Goal: Information Seeking & Learning: Learn about a topic

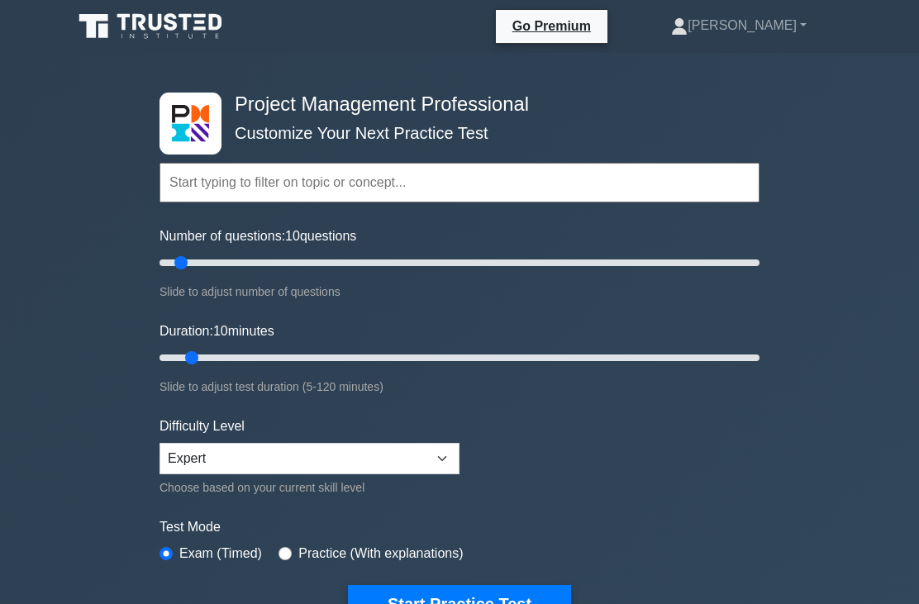
type input "15"
click at [220, 362] on input "Duration: 10 minutes" at bounding box center [459, 358] width 600 height 20
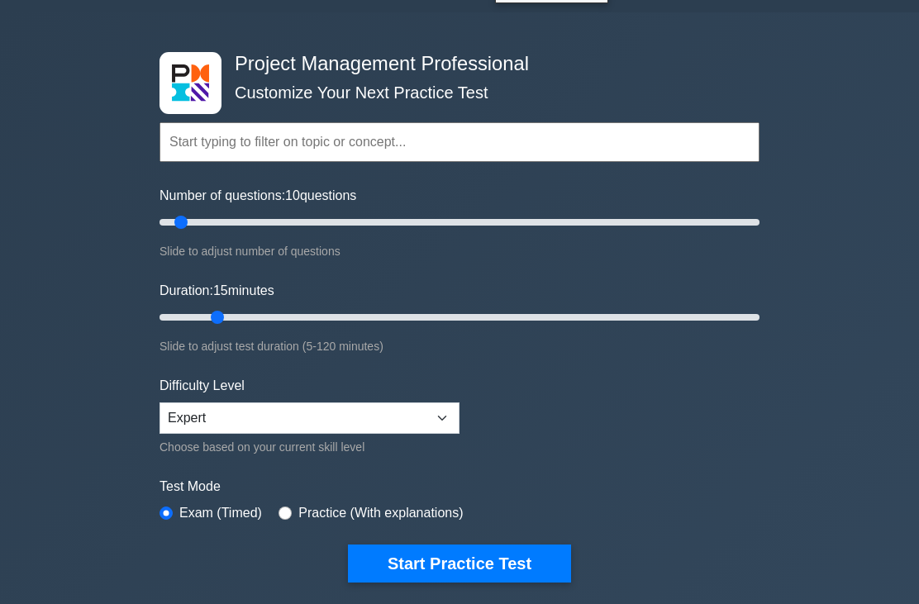
scroll to position [44, 0]
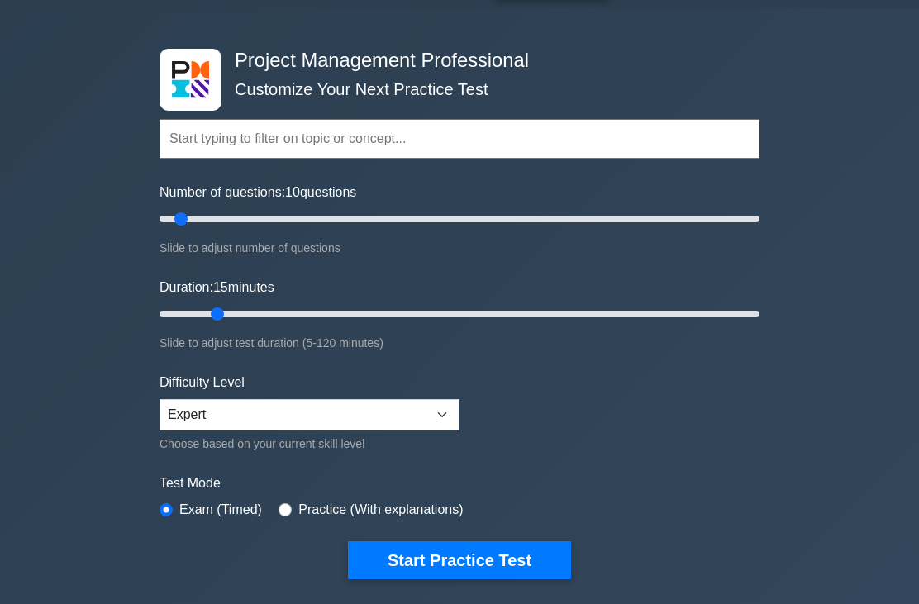
click at [393, 551] on button "Start Practice Test" at bounding box center [459, 560] width 223 height 38
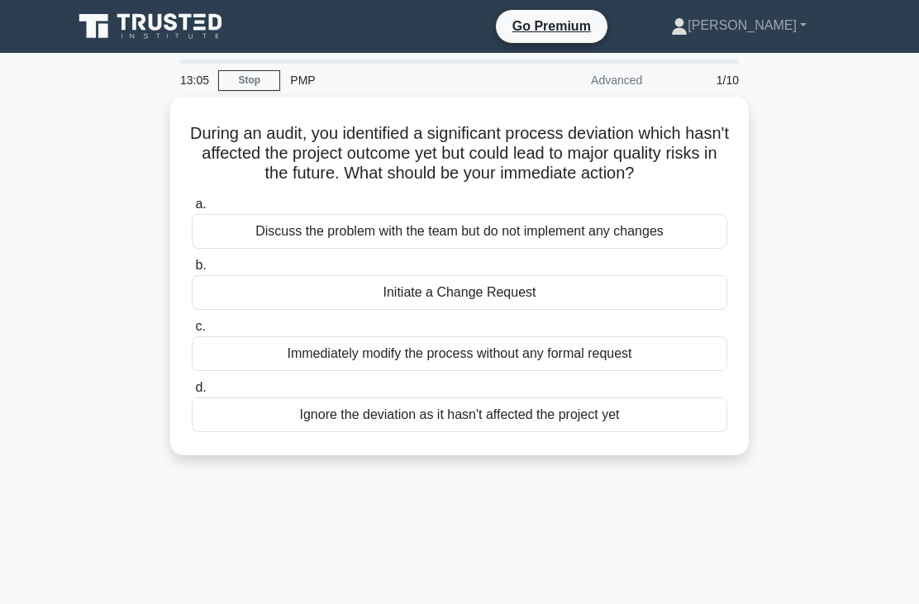
click at [255, 234] on div "Discuss the problem with the team but do not implement any changes" at bounding box center [459, 231] width 535 height 35
click at [192, 210] on input "a. Discuss the problem with the team but do not implement any changes" at bounding box center [192, 204] width 0 height 11
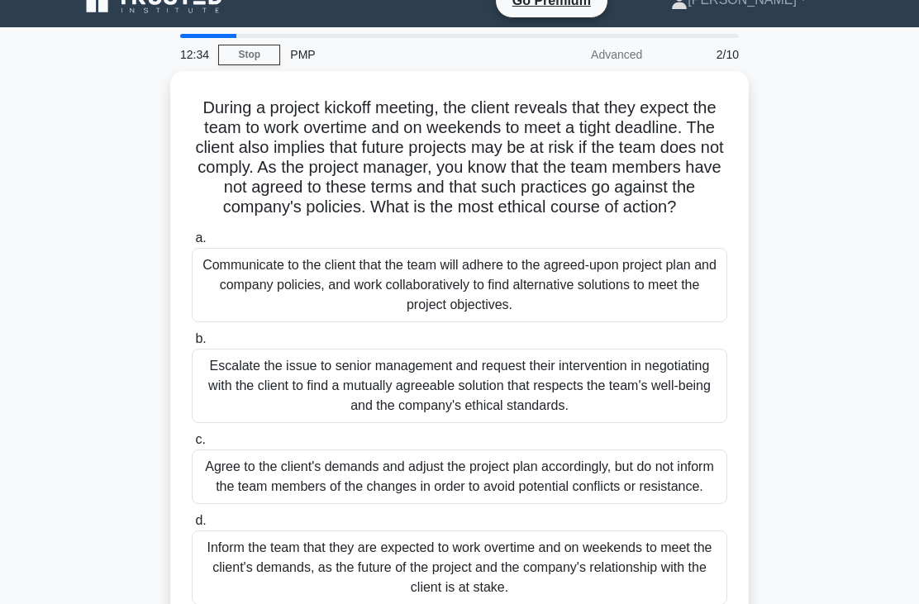
scroll to position [38, 0]
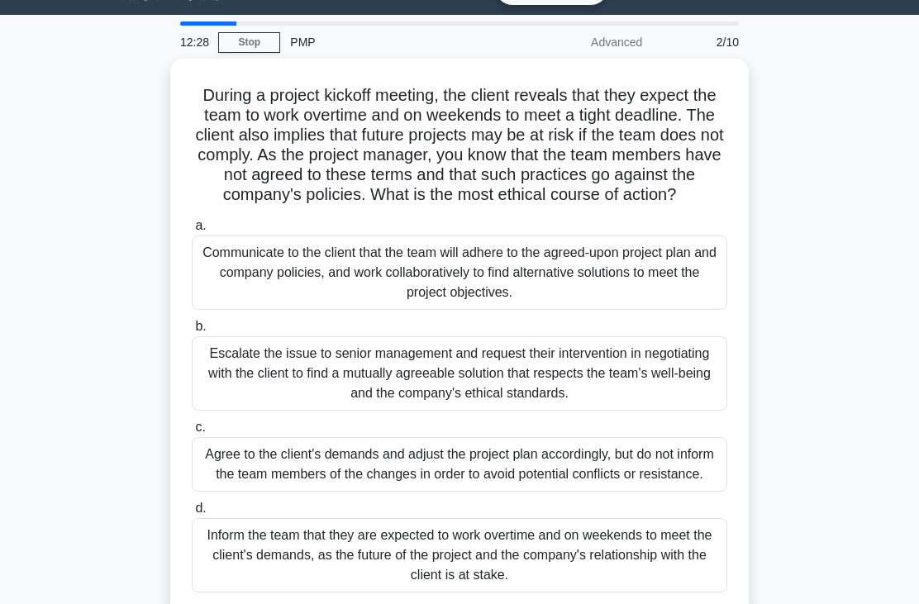
click at [283, 284] on div "Communicate to the client that the team will adhere to the agreed-upon project …" at bounding box center [459, 272] width 535 height 74
click at [192, 231] on input "a. Communicate to the client that the team will adhere to the agreed-upon proje…" at bounding box center [192, 226] width 0 height 11
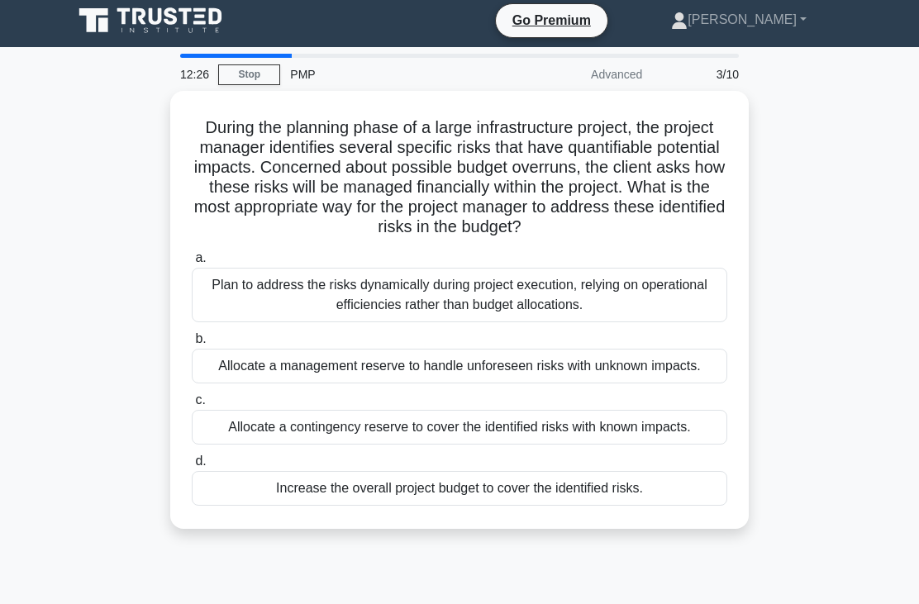
scroll to position [0, 0]
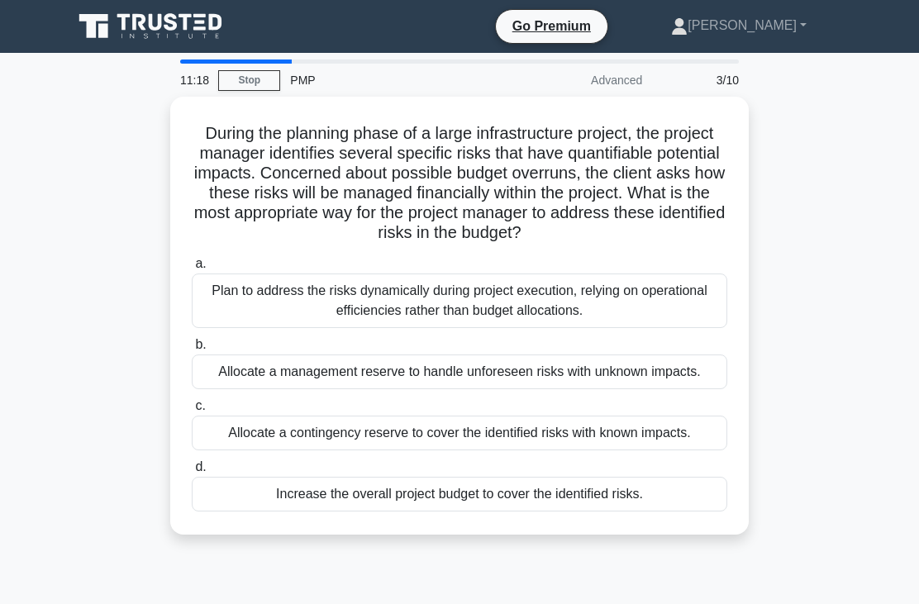
click at [246, 450] on div "Allocate a contingency reserve to cover the identified risks with known impacts." at bounding box center [459, 433] width 535 height 35
click at [192, 411] on input "c. Allocate a contingency reserve to cover the identified risks with known impa…" at bounding box center [192, 406] width 0 height 11
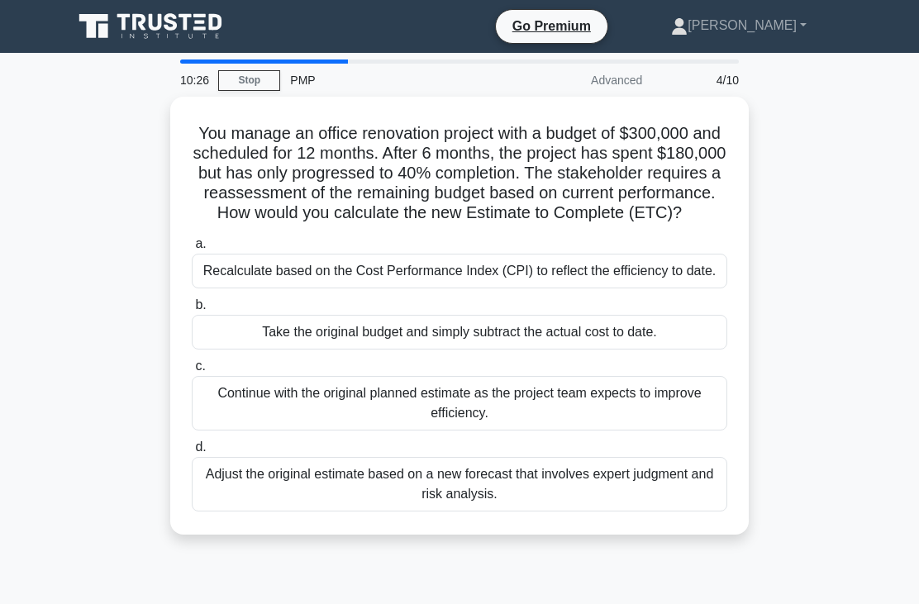
click at [397, 511] on div "Adjust the original estimate based on a new forecast that involves expert judgm…" at bounding box center [459, 484] width 535 height 55
click at [192, 453] on input "d. Adjust the original estimate based on a new forecast that involves expert ju…" at bounding box center [192, 447] width 0 height 11
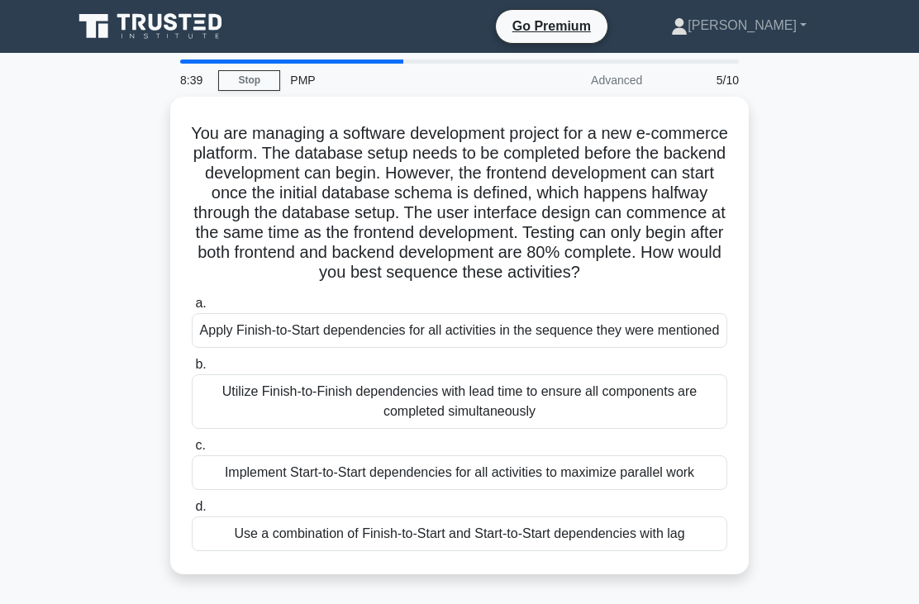
click at [288, 551] on div "Use a combination of Finish-to-Start and Start-to-Start dependencies with lag" at bounding box center [459, 533] width 535 height 35
click at [192, 512] on input "d. Use a combination of Finish-to-Start and Start-to-Start dependencies with lag" at bounding box center [192, 506] width 0 height 11
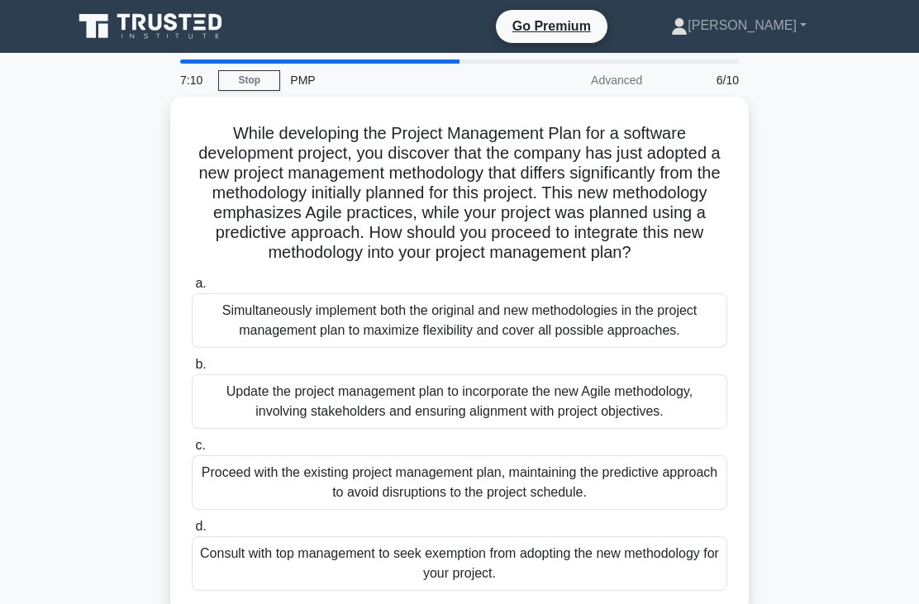
click at [371, 429] on div "Update the project management plan to incorporate the new Agile methodology, in…" at bounding box center [459, 401] width 535 height 55
click at [192, 370] on input "b. Update the project management plan to incorporate the new Agile methodology,…" at bounding box center [192, 364] width 0 height 11
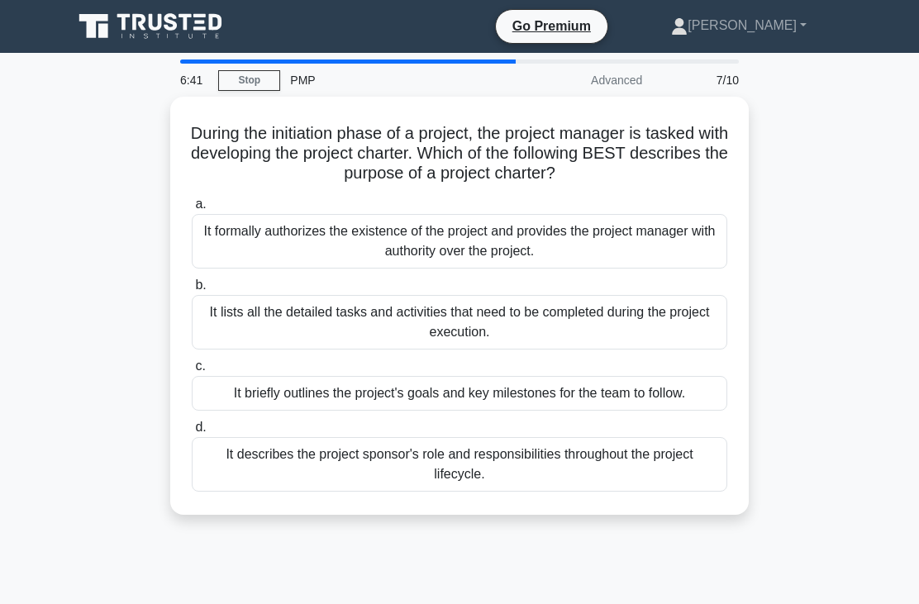
click at [471, 250] on div "It formally authorizes the existence of the project and provides the project ma…" at bounding box center [459, 241] width 535 height 55
click at [192, 210] on input "a. It formally authorizes the existence of the project and provides the project…" at bounding box center [192, 204] width 0 height 11
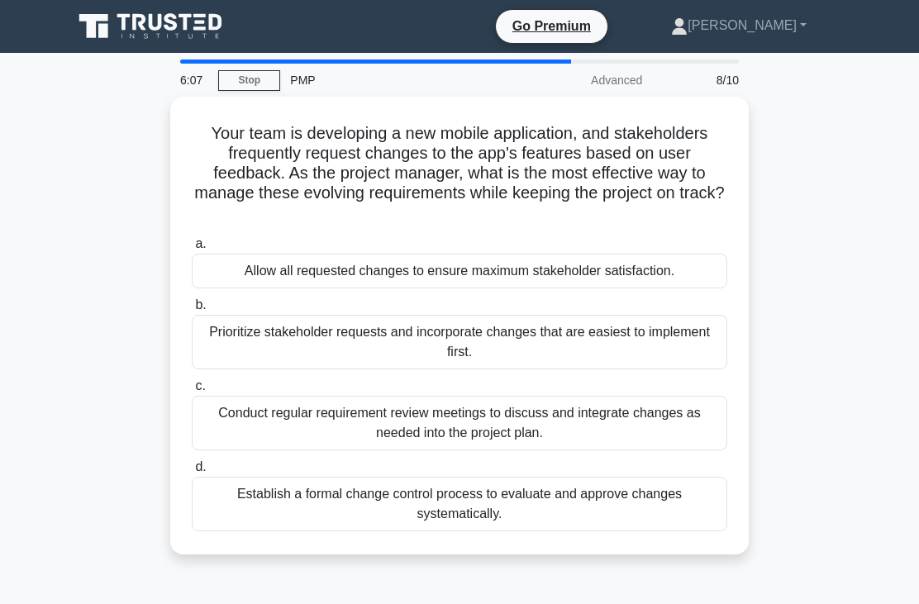
click at [407, 426] on div "Conduct regular requirement review meetings to discuss and integrate changes as…" at bounding box center [459, 423] width 535 height 55
click at [192, 392] on input "c. Conduct regular requirement review meetings to discuss and integrate changes…" at bounding box center [192, 386] width 0 height 11
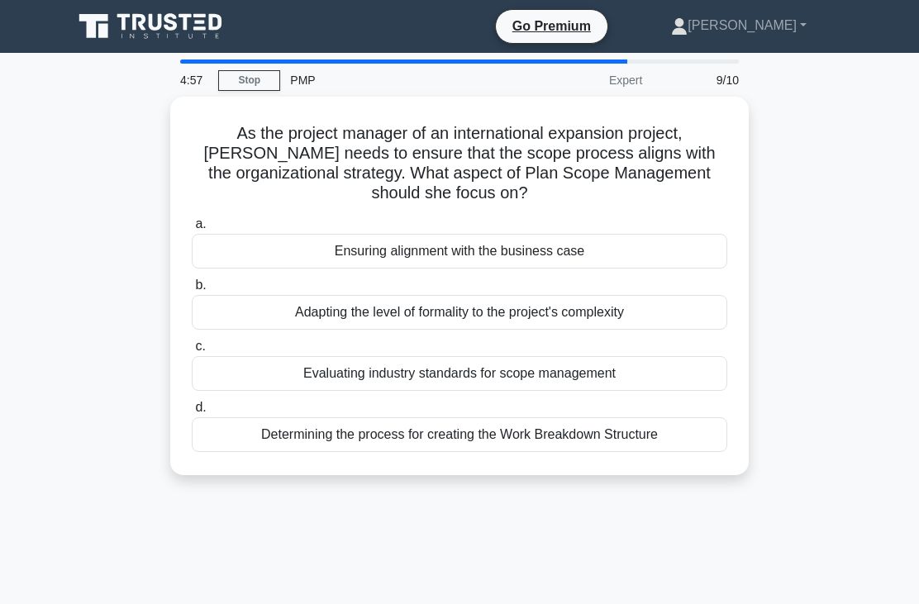
click at [238, 377] on div "Evaluating industry standards for scope management" at bounding box center [459, 373] width 535 height 35
click at [192, 352] on input "c. Evaluating industry standards for scope management" at bounding box center [192, 346] width 0 height 11
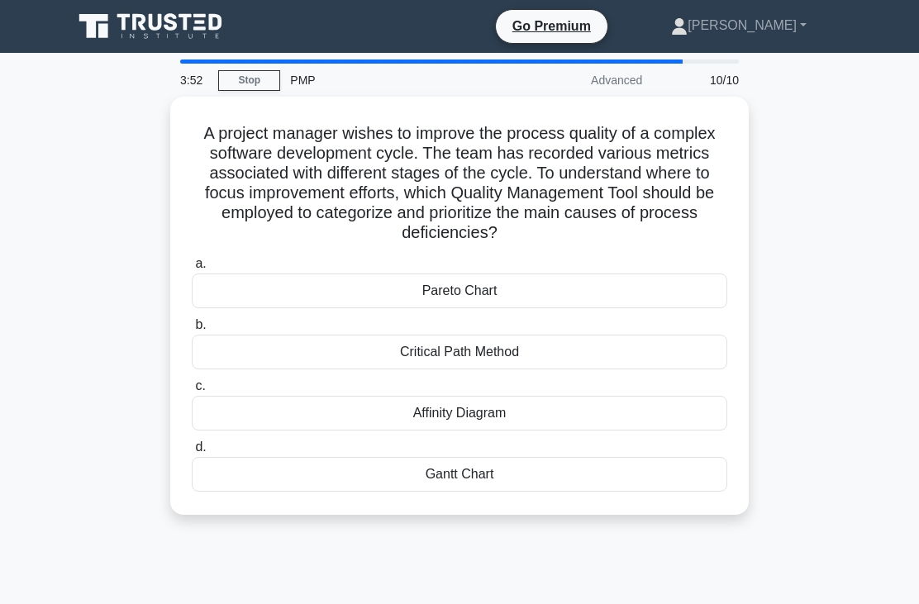
click at [271, 287] on div "Pareto Chart" at bounding box center [459, 290] width 535 height 35
click at [192, 269] on input "a. Pareto Chart" at bounding box center [192, 264] width 0 height 11
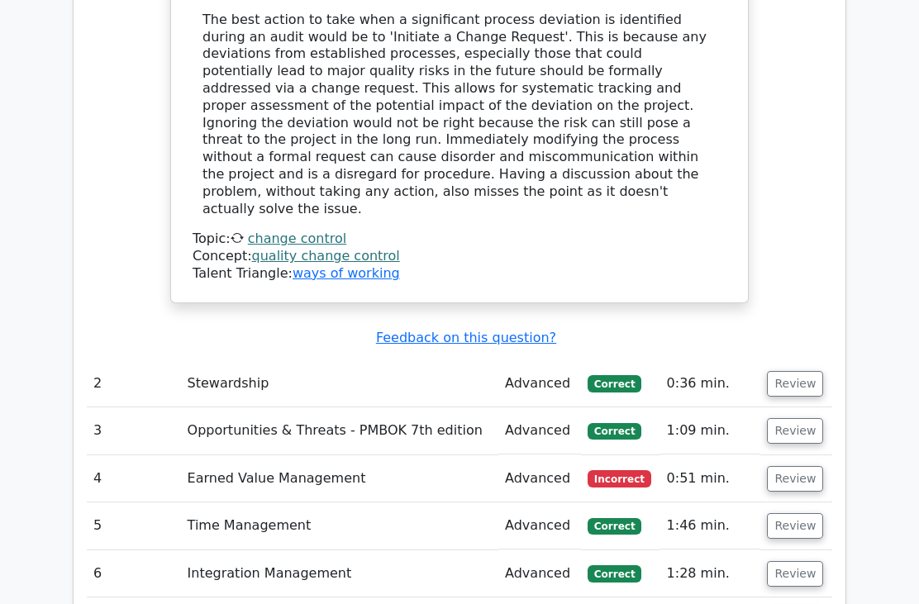
scroll to position [1948, 0]
click at [786, 371] on button "Review" at bounding box center [795, 384] width 56 height 26
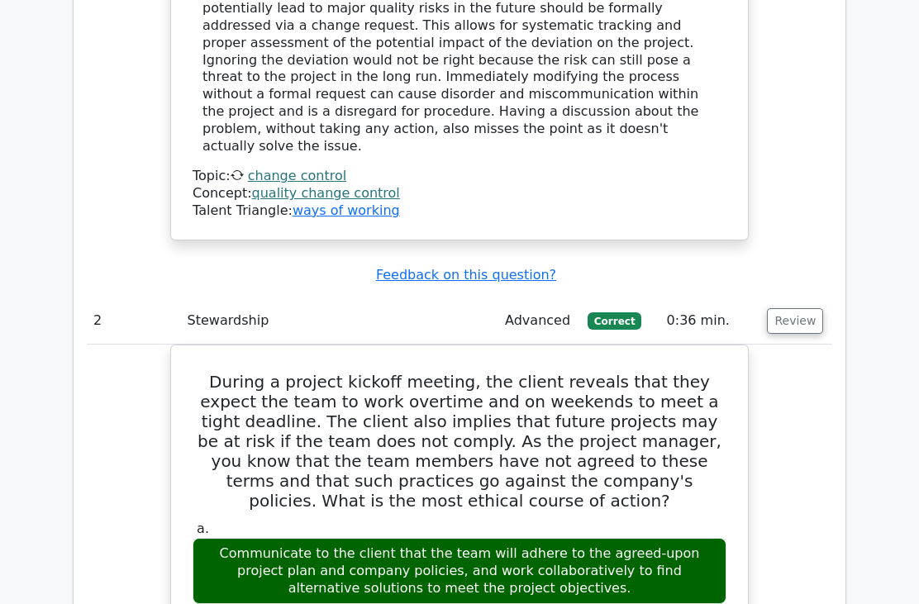
scroll to position [0, 0]
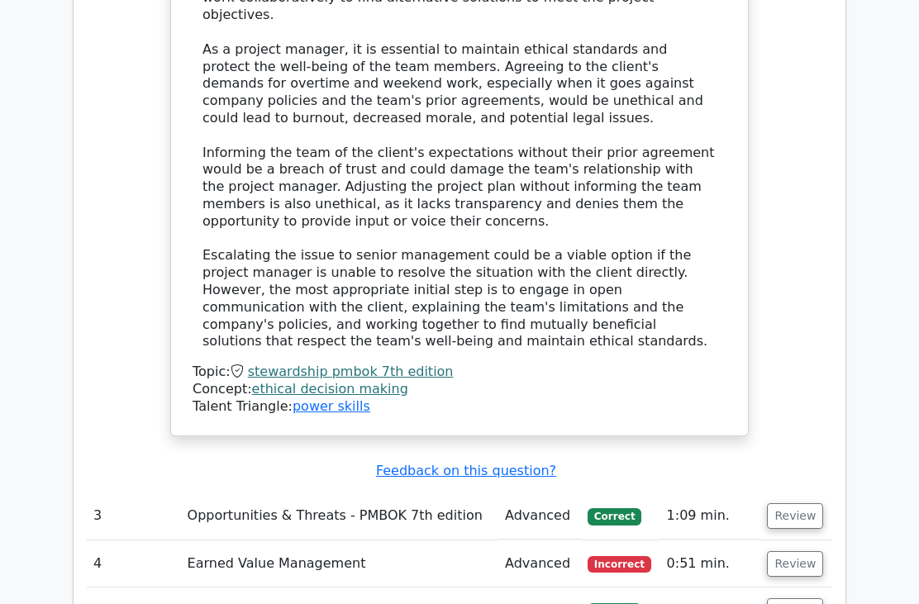
click at [805, 504] on button "Review" at bounding box center [795, 517] width 56 height 26
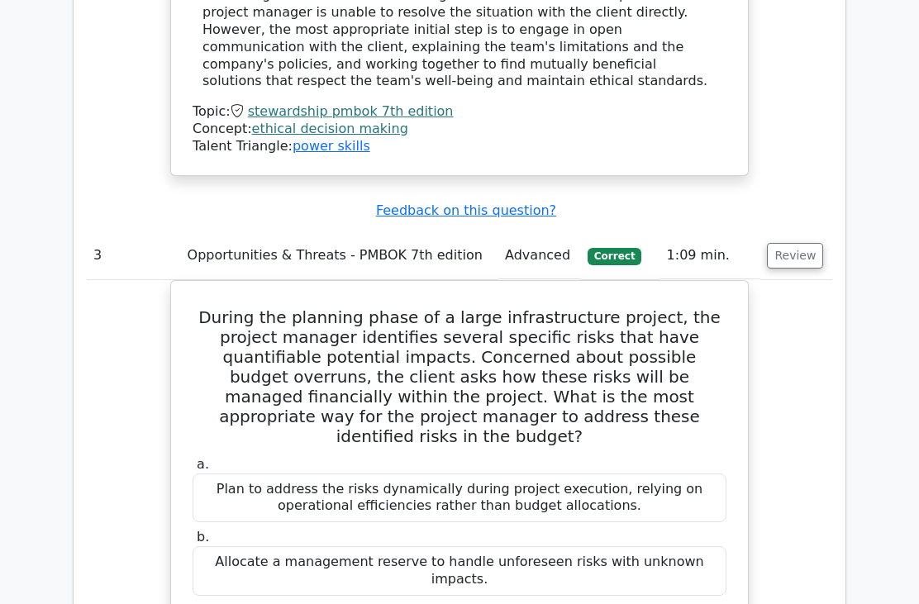
scroll to position [3261, 0]
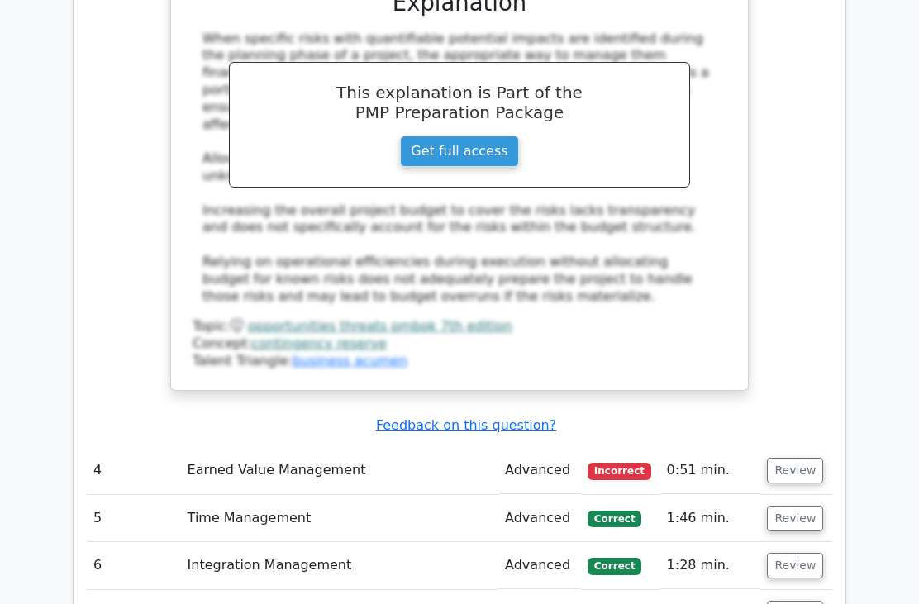
click at [797, 459] on button "Review" at bounding box center [795, 472] width 56 height 26
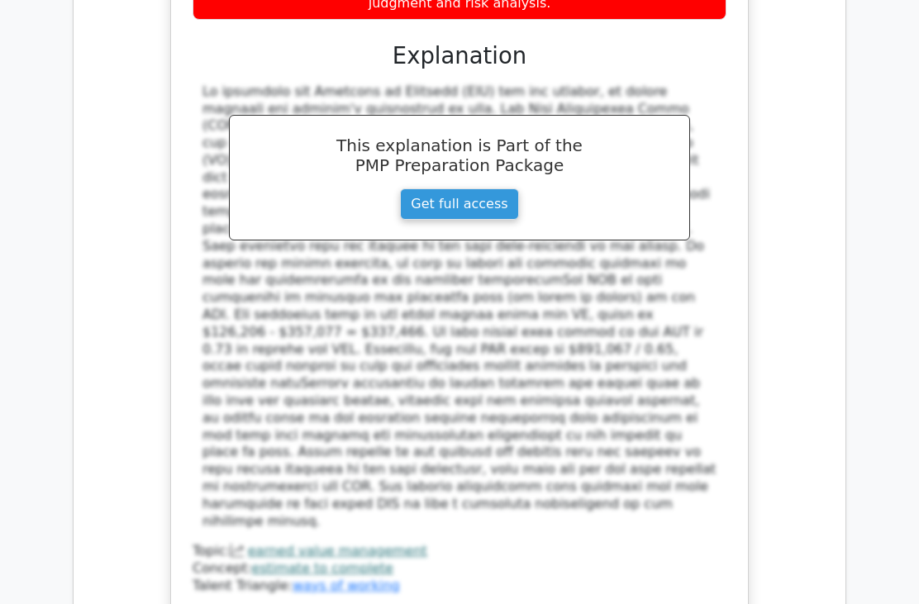
scroll to position [4911, 0]
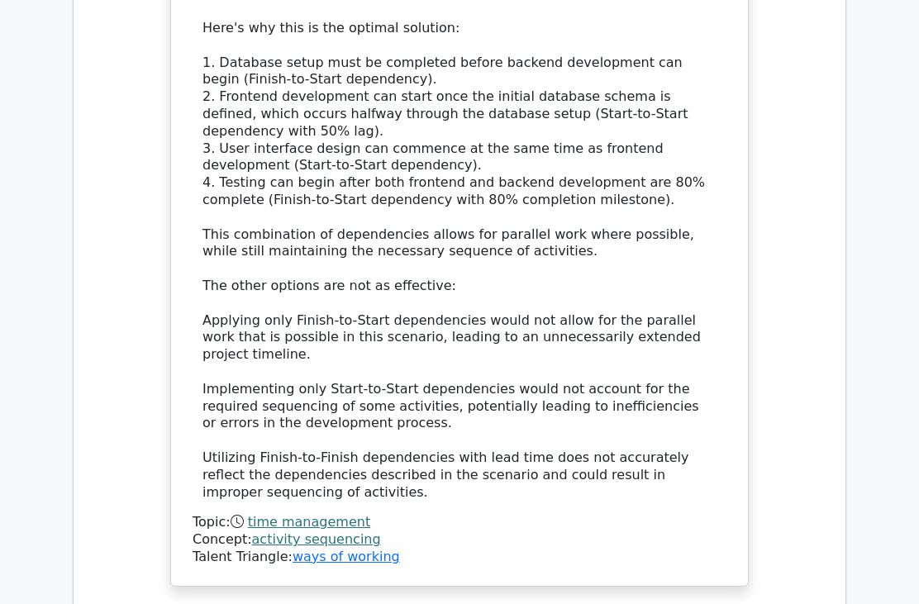
scroll to position [6232, 0]
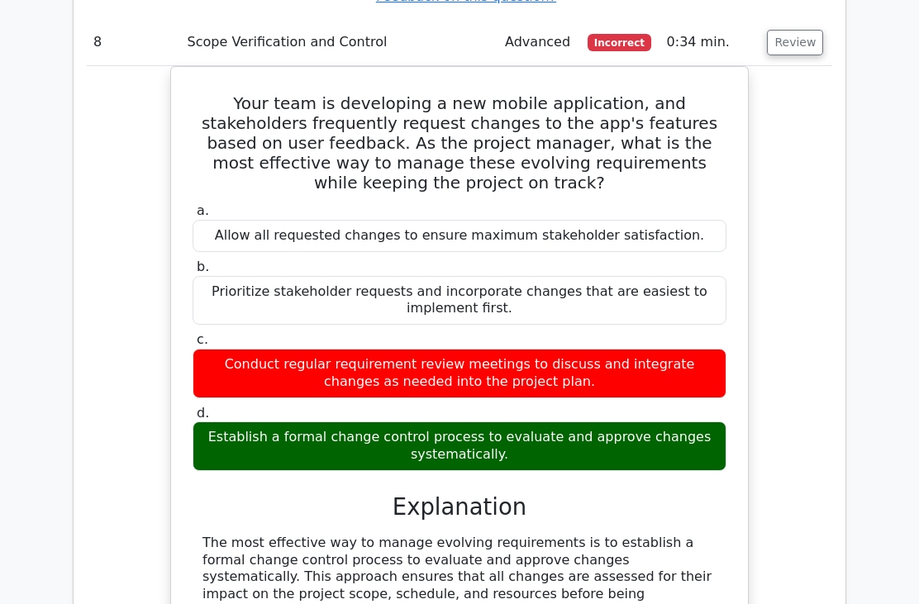
scroll to position [8667, 0]
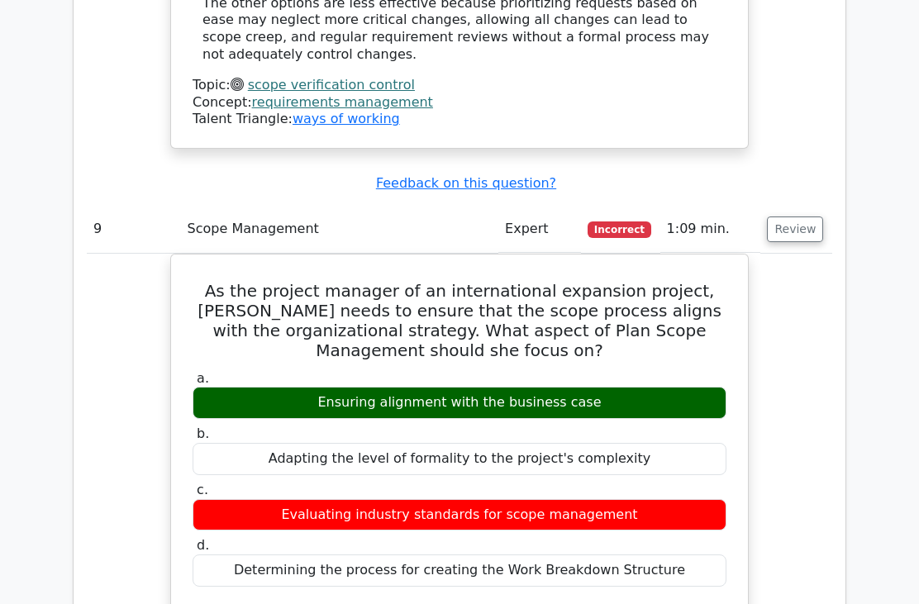
scroll to position [9310, 0]
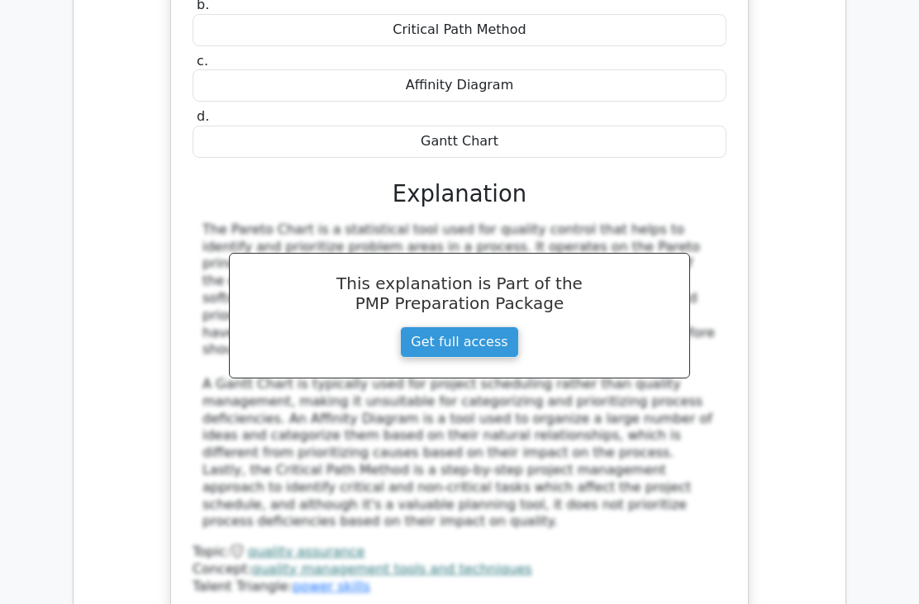
scroll to position [10704, 0]
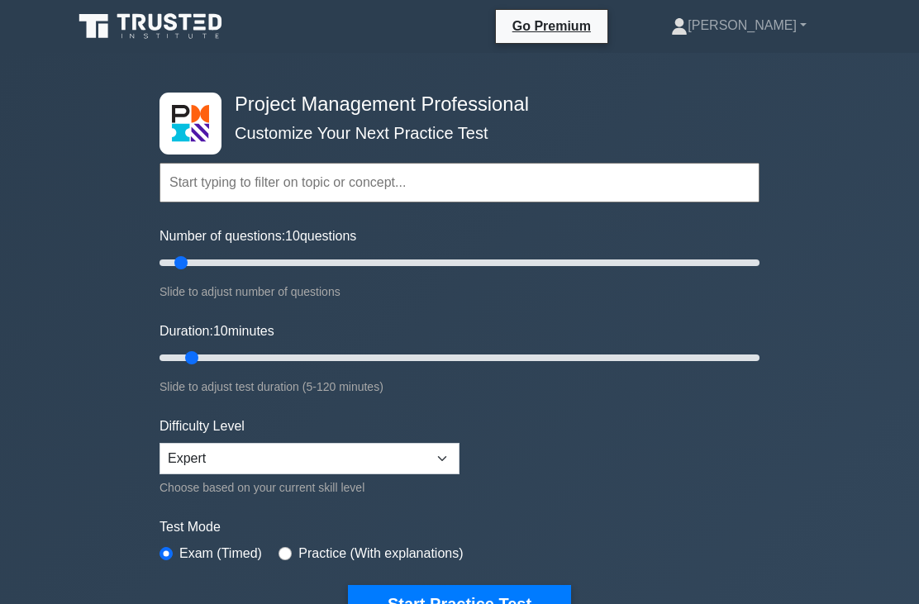
click at [204, 349] on input "Duration: 10 minutes" at bounding box center [459, 358] width 600 height 20
type input "15"
click at [207, 353] on input "Duration: 10 minutes" at bounding box center [459, 358] width 600 height 20
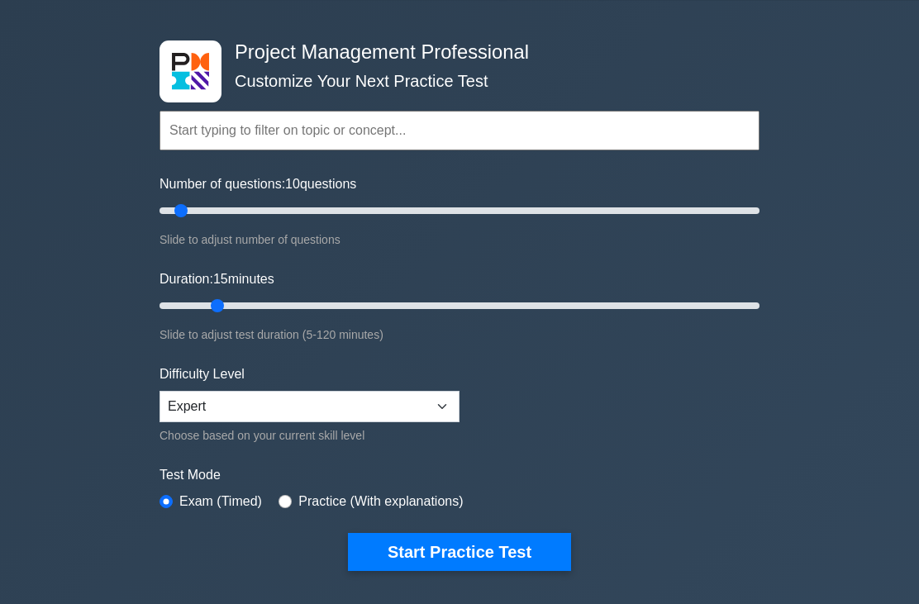
scroll to position [58, 0]
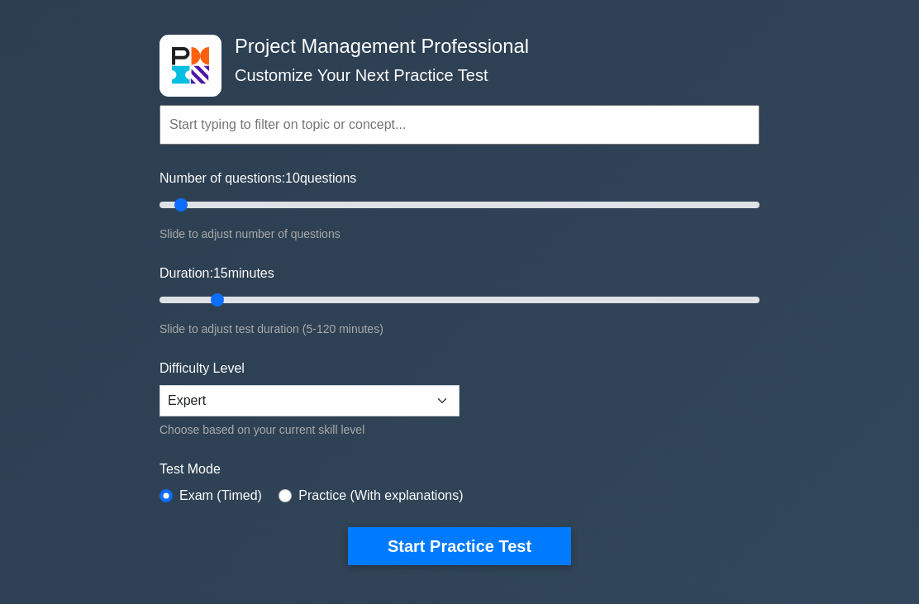
click at [415, 547] on button "Start Practice Test" at bounding box center [459, 546] width 223 height 38
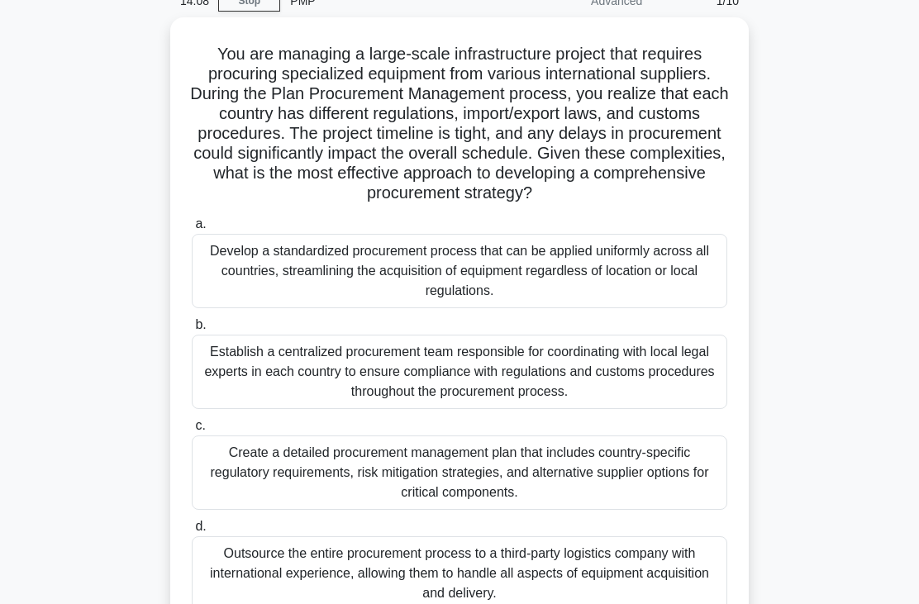
scroll to position [80, 0]
click at [594, 487] on div "Create a detailed procurement management plan that includes country-specific re…" at bounding box center [459, 472] width 535 height 74
click at [192, 430] on input "c. Create a detailed procurement management plan that includes country-specific…" at bounding box center [192, 425] width 0 height 11
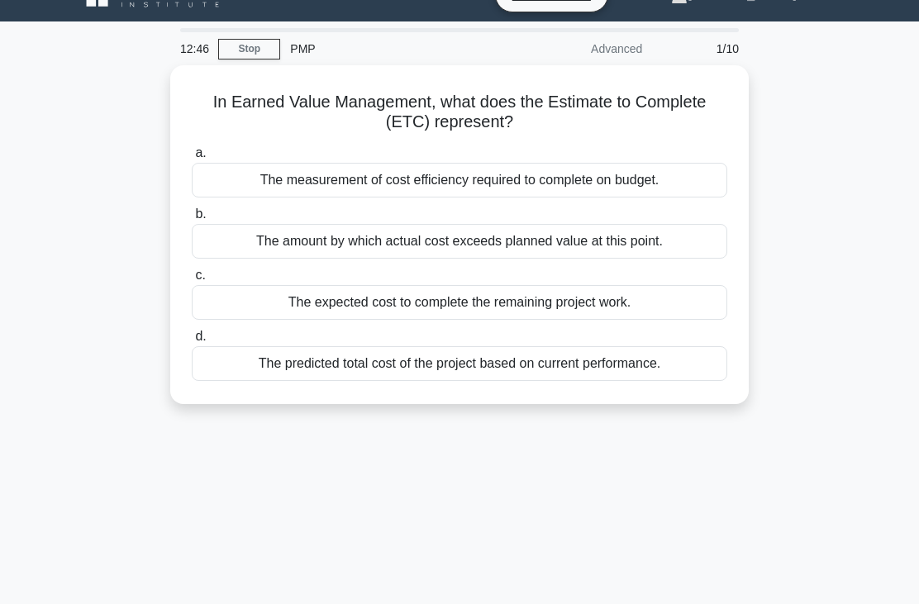
scroll to position [0, 0]
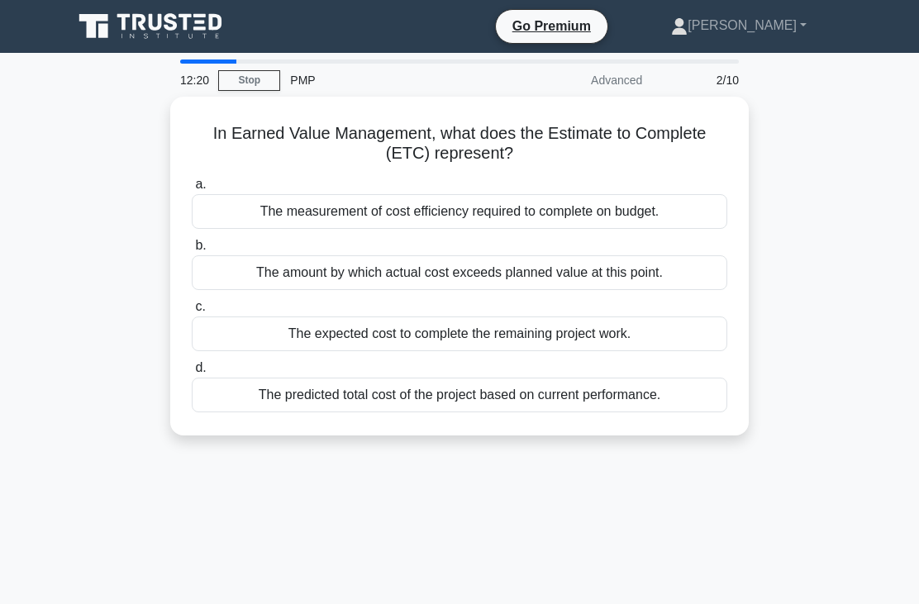
click at [532, 336] on div "The expected cost to complete the remaining project work." at bounding box center [459, 333] width 535 height 35
click at [192, 312] on input "c. The expected cost to complete the remaining project work." at bounding box center [192, 307] width 0 height 11
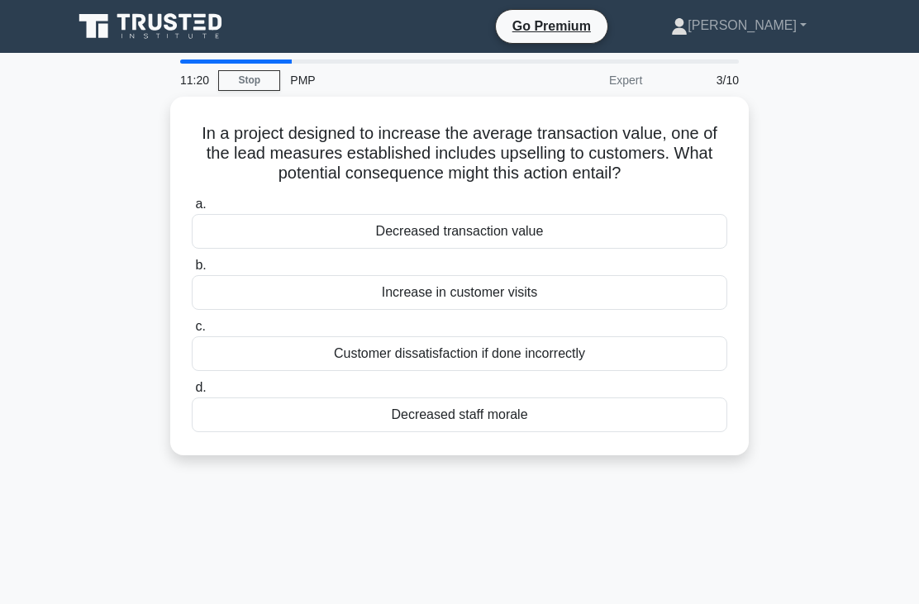
click at [554, 355] on div "Customer dissatisfaction if done incorrectly" at bounding box center [459, 353] width 535 height 35
click at [192, 332] on input "c. Customer dissatisfaction if done incorrectly" at bounding box center [192, 326] width 0 height 11
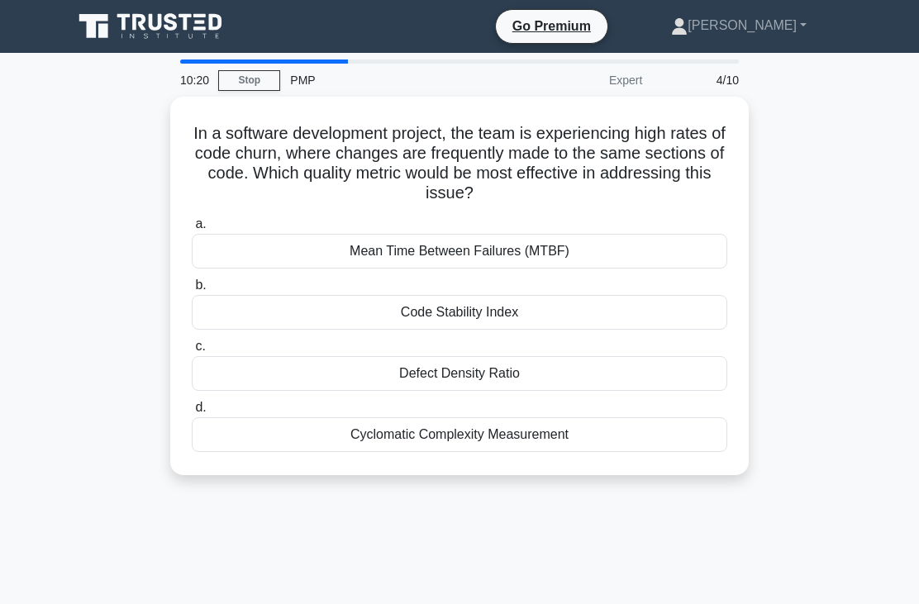
click at [508, 313] on div "Code Stability Index" at bounding box center [459, 312] width 535 height 35
click at [192, 291] on input "b. Code Stability Index" at bounding box center [192, 285] width 0 height 11
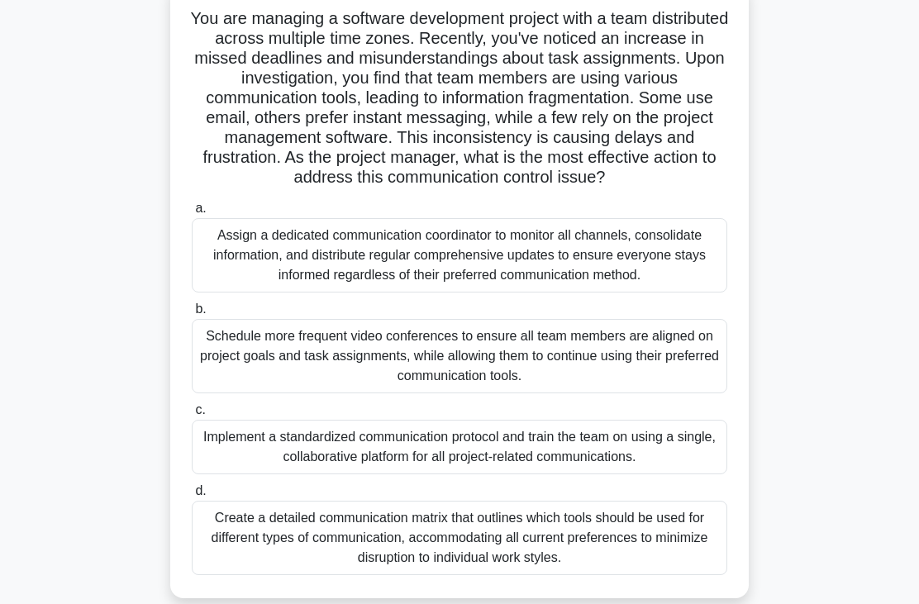
scroll to position [131, 0]
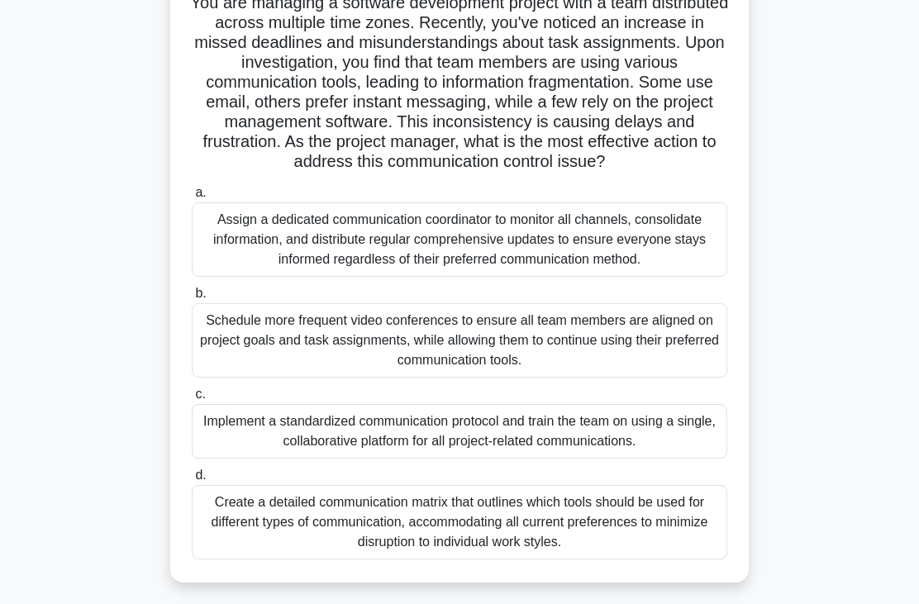
click at [539, 559] on div "Create a detailed communication matrix that outlines which tools should be used…" at bounding box center [459, 522] width 535 height 74
click at [192, 481] on input "d. Create a detailed communication matrix that outlines which tools should be u…" at bounding box center [192, 475] width 0 height 11
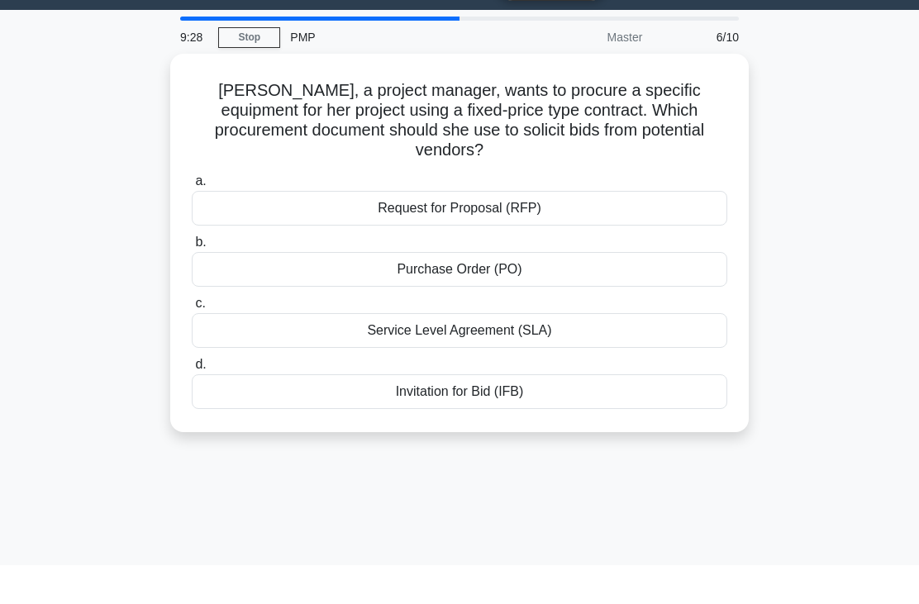
scroll to position [43, 0]
click at [535, 406] on div "Invitation for Bid (IFB)" at bounding box center [459, 391] width 535 height 35
click at [192, 370] on input "d. Invitation for Bid (IFB)" at bounding box center [192, 364] width 0 height 11
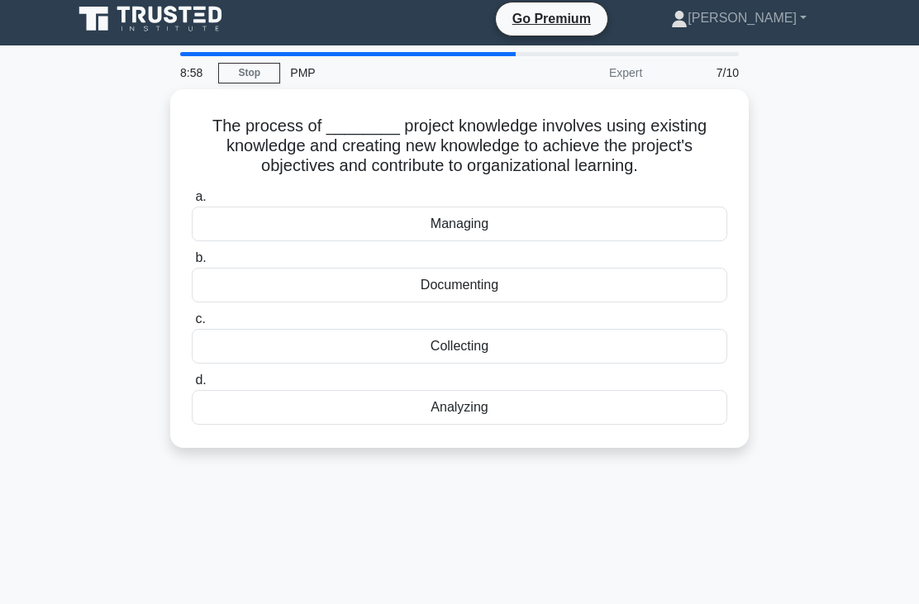
scroll to position [0, 0]
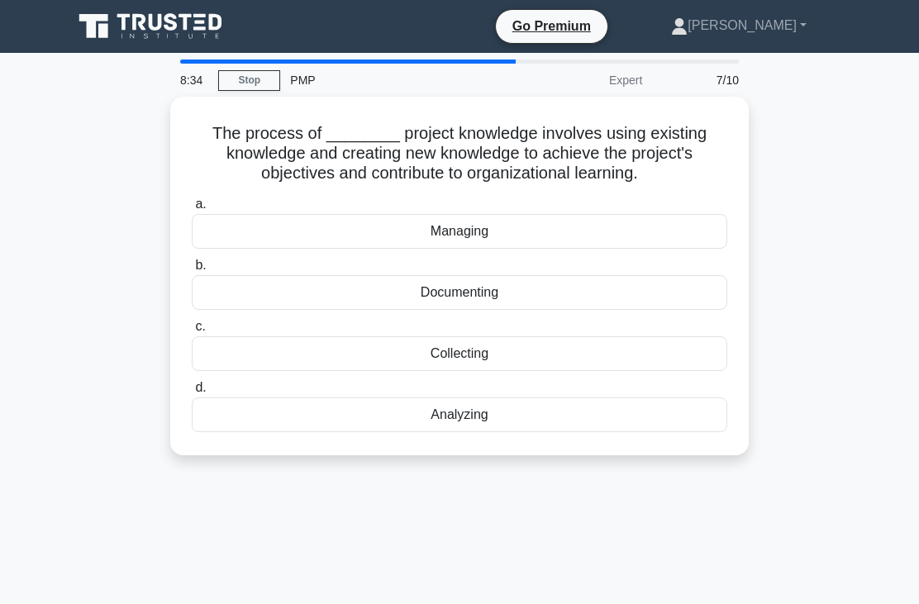
click at [490, 231] on div "Managing" at bounding box center [459, 231] width 535 height 35
click at [192, 210] on input "a. Managing" at bounding box center [192, 204] width 0 height 11
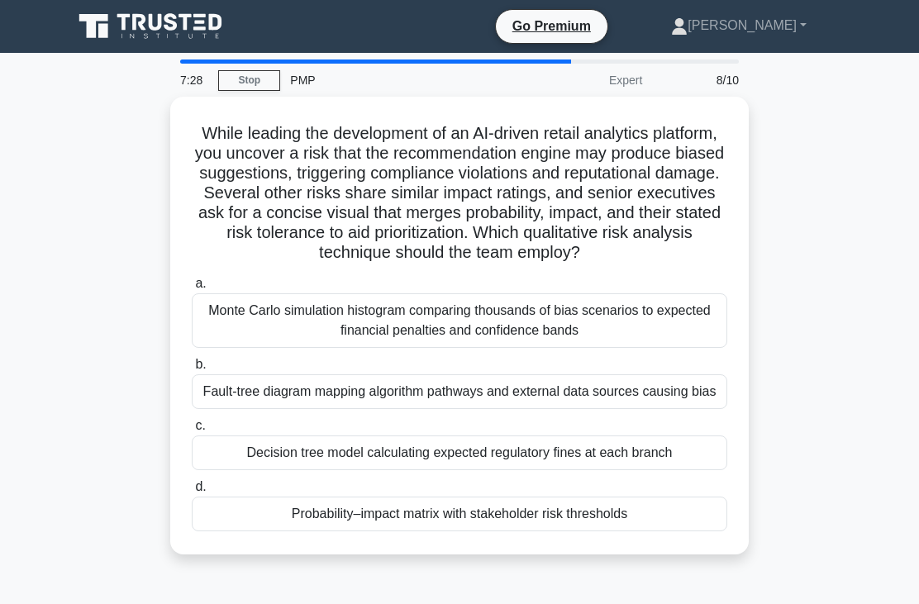
click at [564, 531] on div "Probability–impact matrix with stakeholder risk thresholds" at bounding box center [459, 514] width 535 height 35
click at [192, 492] on input "d. Probability–impact matrix with stakeholder risk thresholds" at bounding box center [192, 487] width 0 height 11
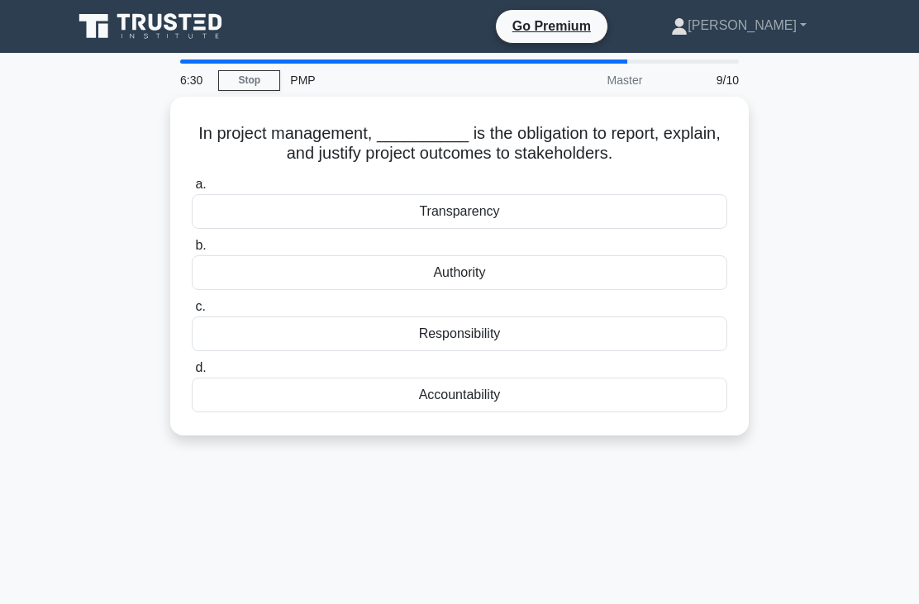
click at [522, 400] on div "Accountability" at bounding box center [459, 395] width 535 height 35
click at [192, 373] on input "d. Accountability" at bounding box center [192, 368] width 0 height 11
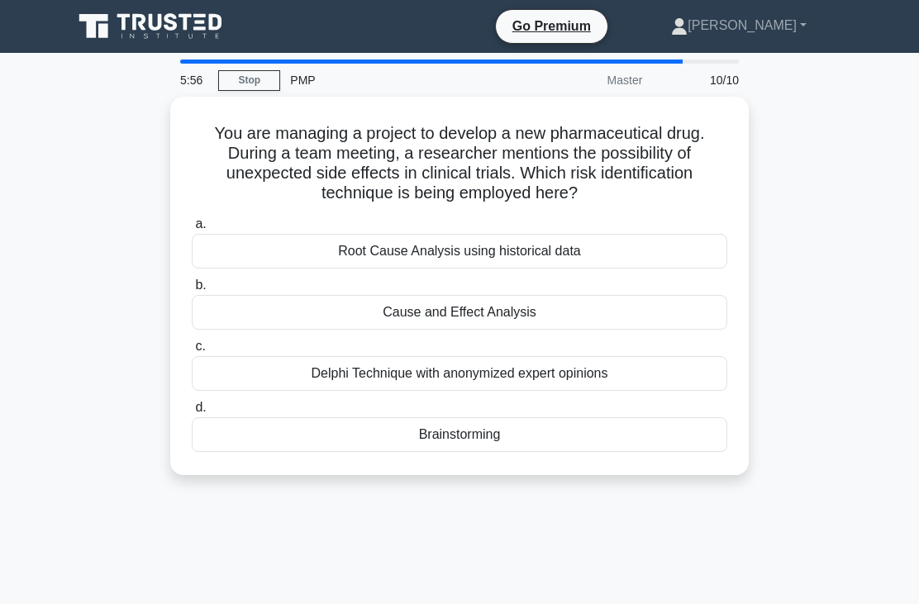
click at [503, 422] on div "Brainstorming" at bounding box center [459, 434] width 535 height 35
click at [192, 413] on input "d. Brainstorming" at bounding box center [192, 407] width 0 height 11
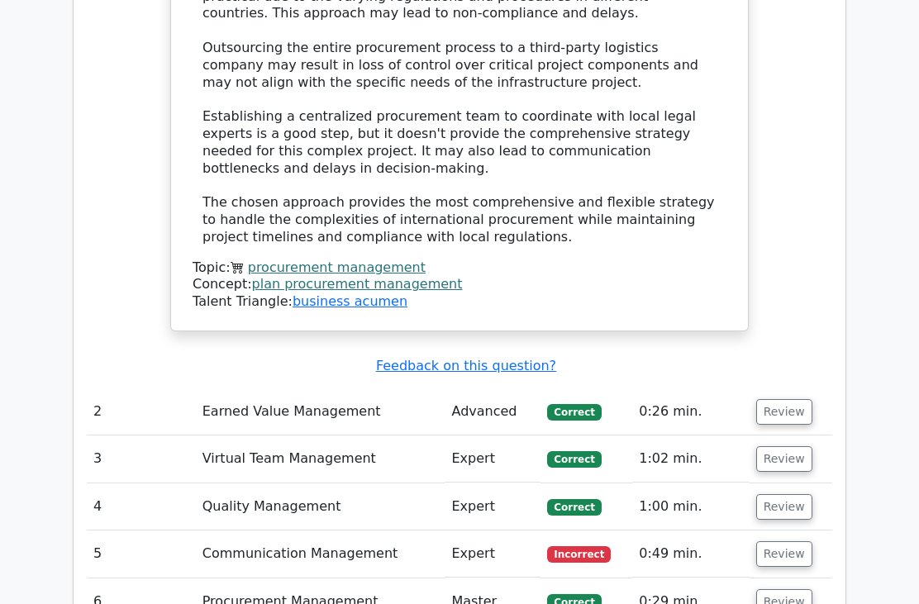
scroll to position [2485, 0]
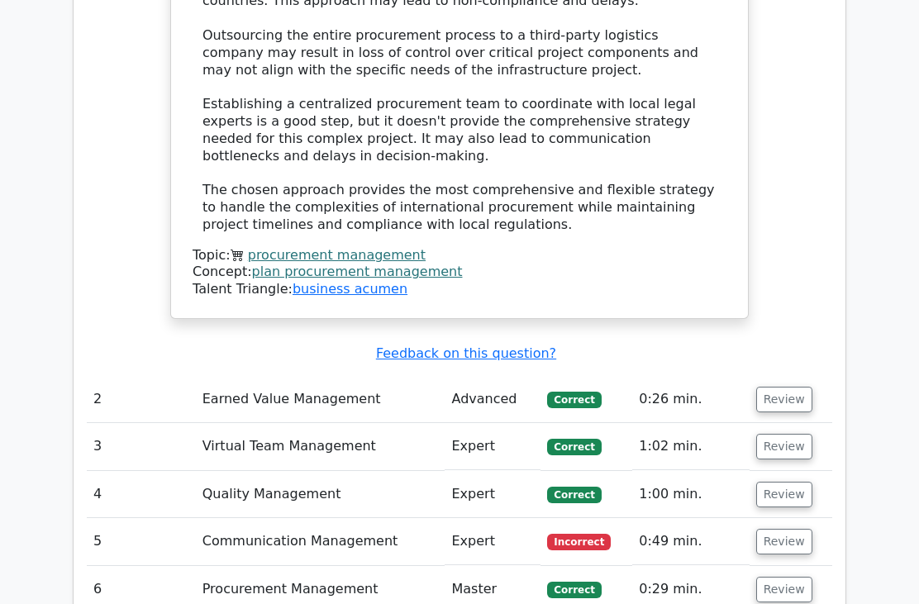
click at [778, 387] on button "Review" at bounding box center [784, 400] width 56 height 26
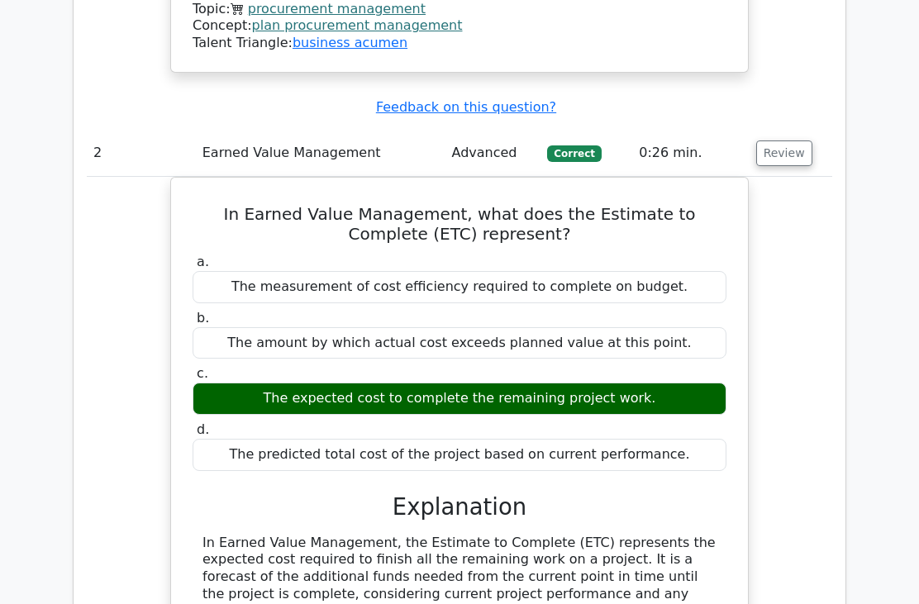
scroll to position [2731, 0]
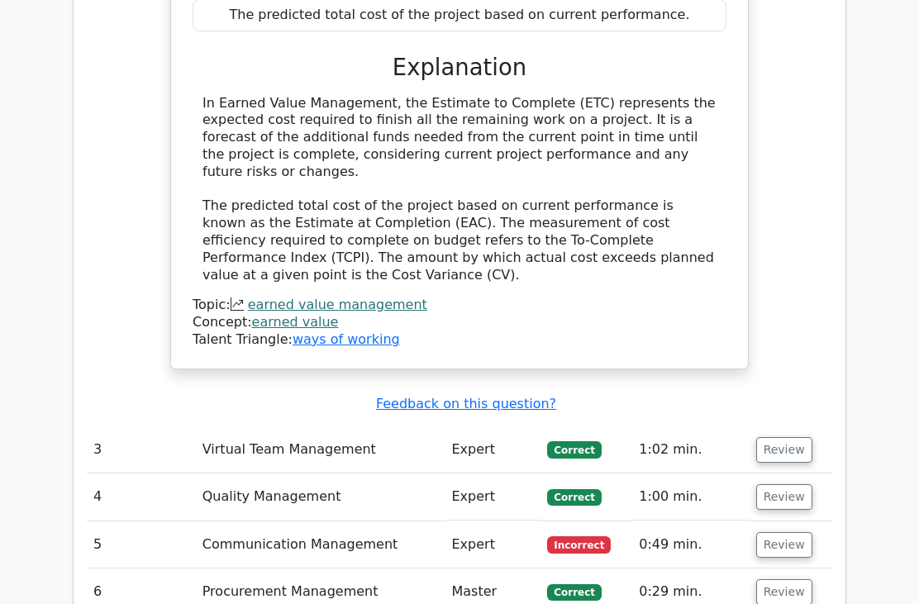
click at [782, 438] on button "Review" at bounding box center [784, 451] width 56 height 26
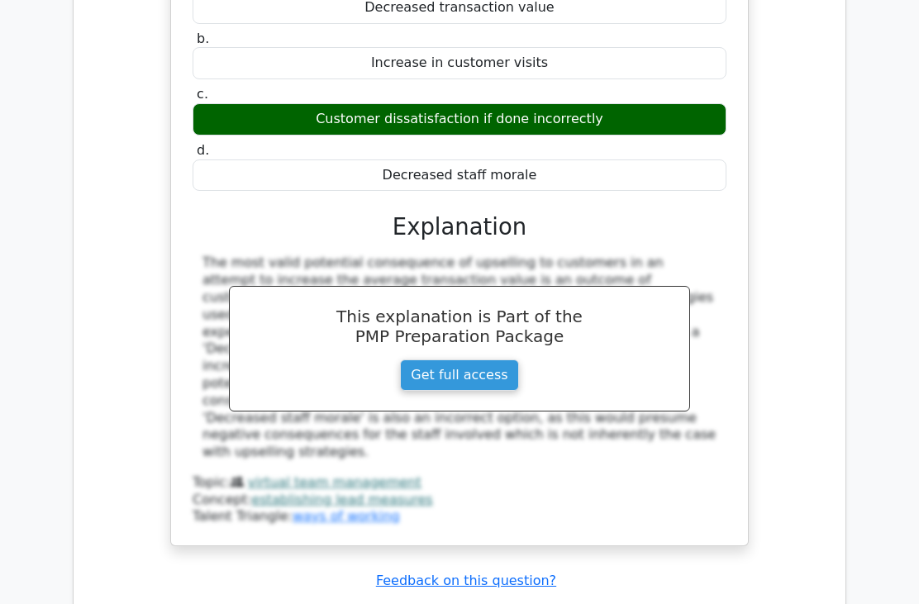
scroll to position [3789, 0]
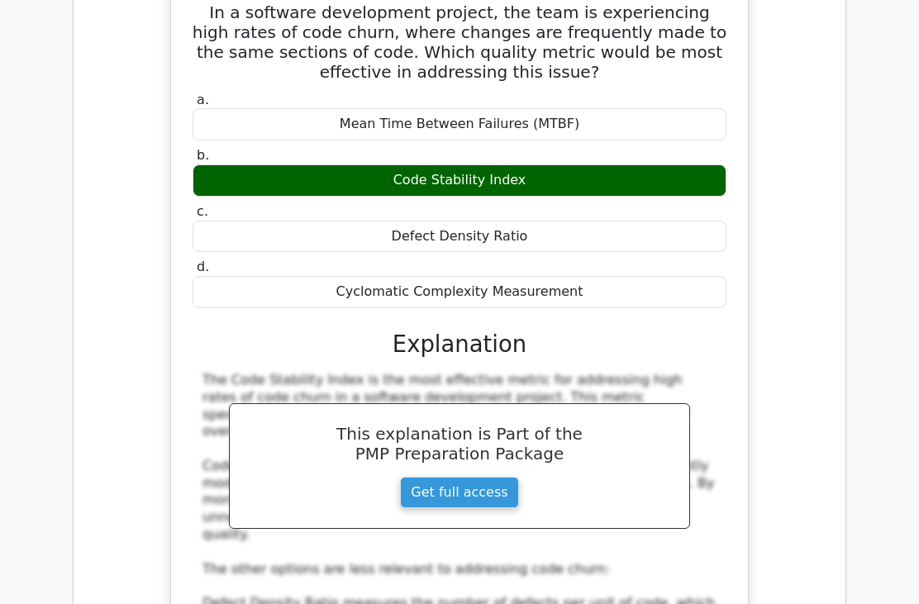
scroll to position [0, 0]
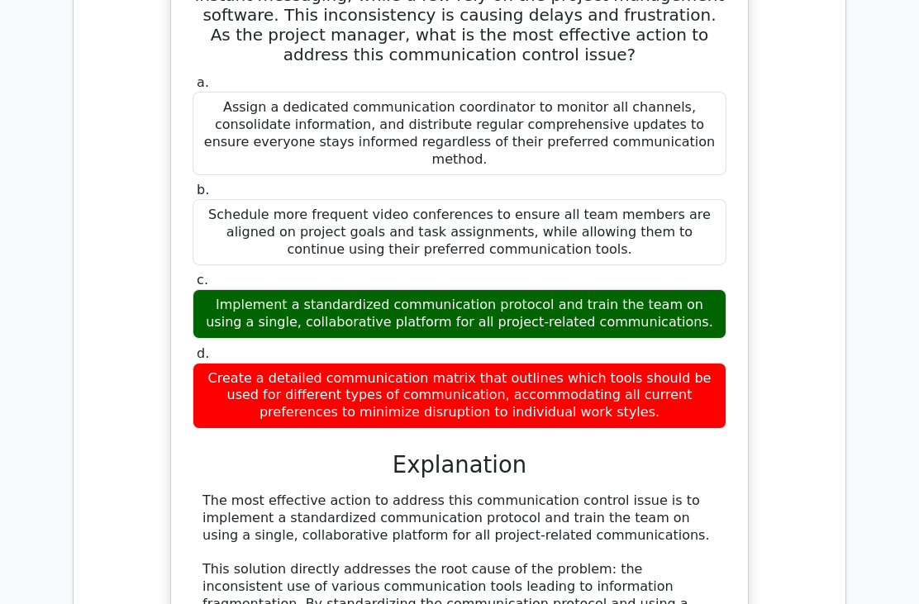
scroll to position [5631, 0]
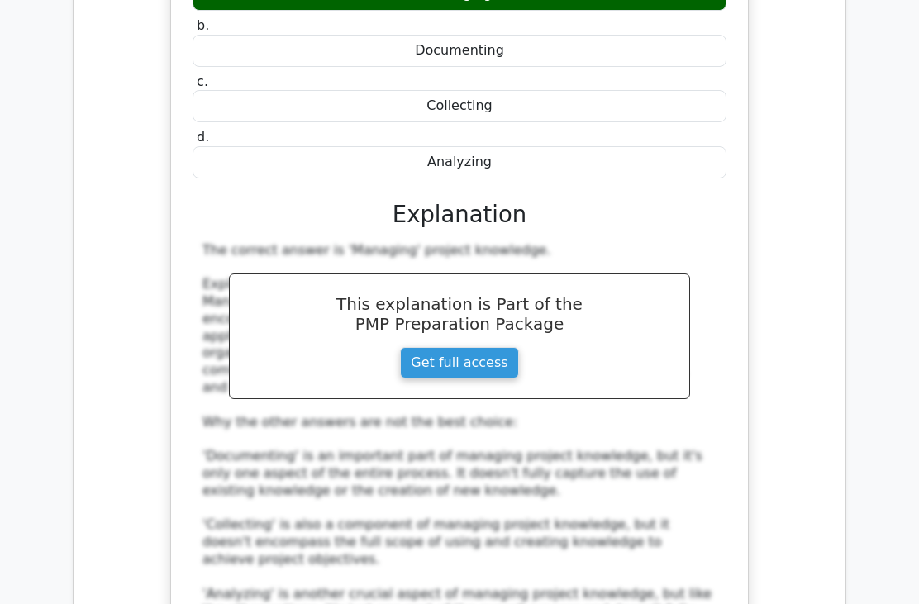
scroll to position [7833, 0]
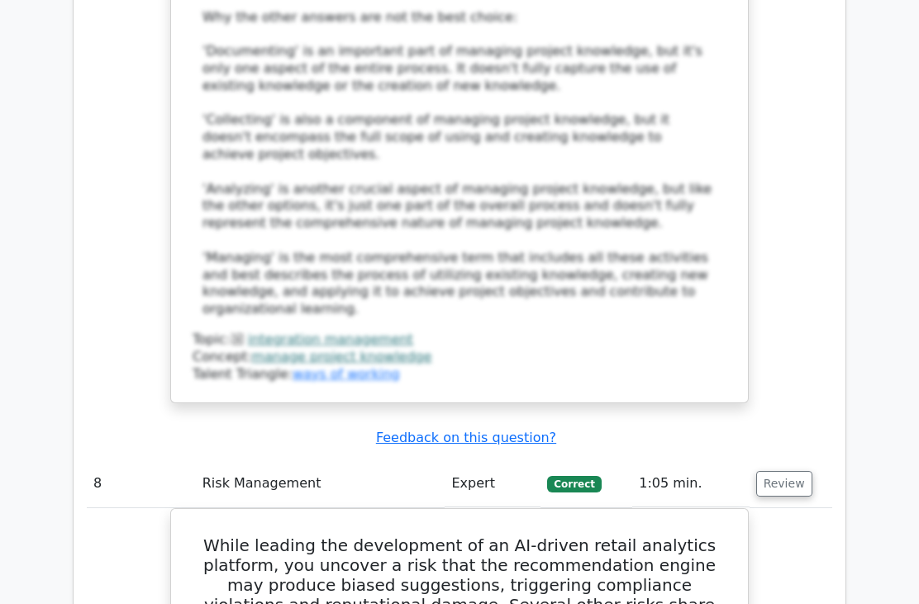
scroll to position [8237, 0]
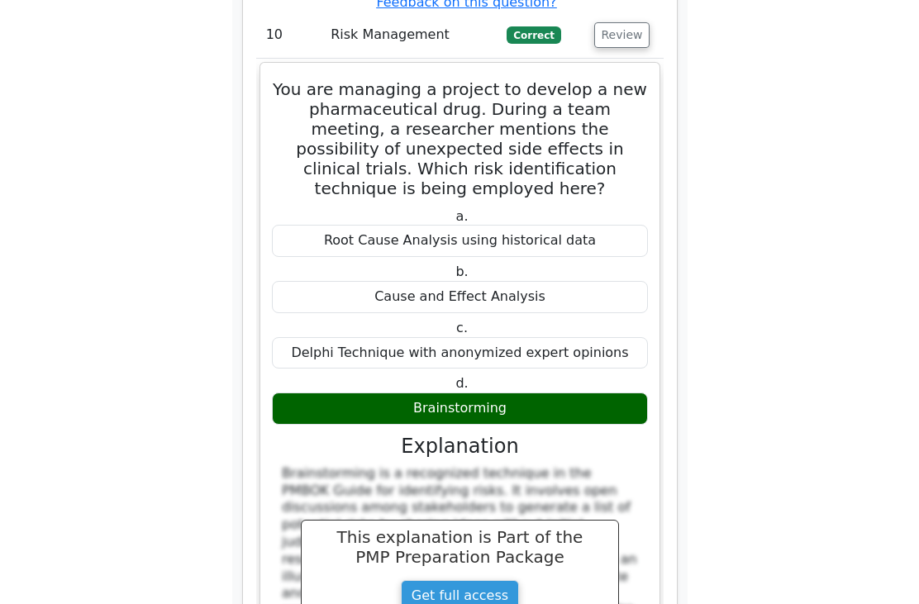
scroll to position [10843, 0]
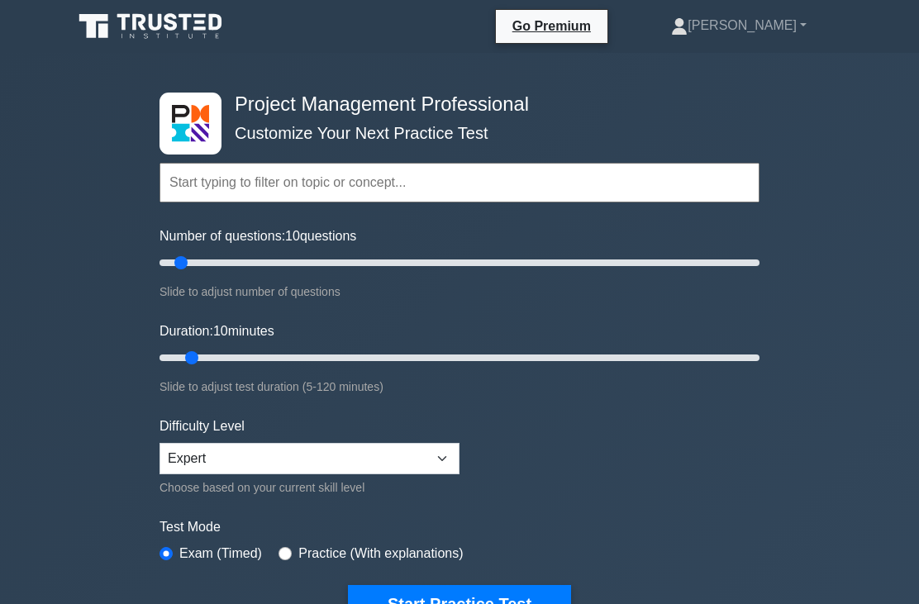
type input "15"
click at [220, 354] on input "Duration: 10 minutes" at bounding box center [459, 358] width 600 height 20
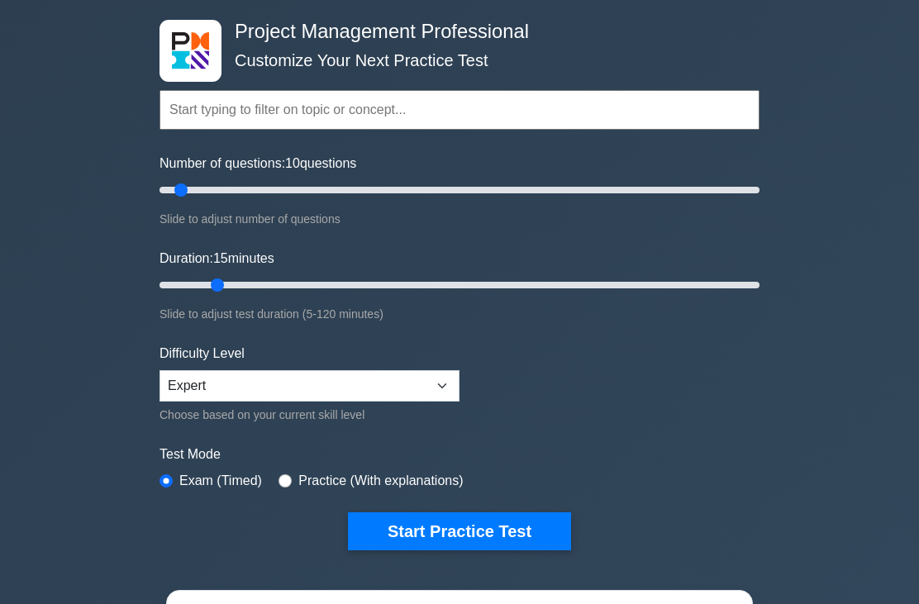
scroll to position [83, 0]
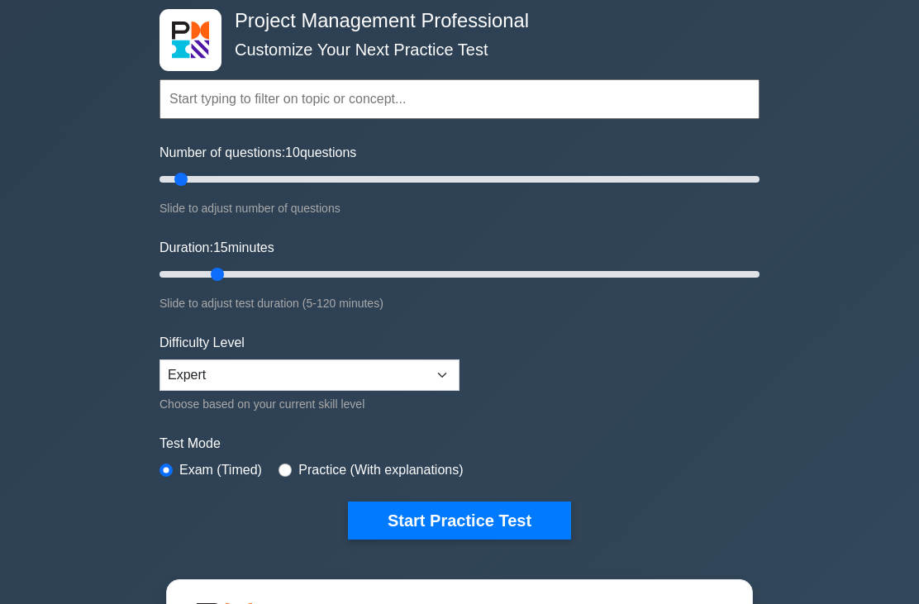
click at [457, 522] on button "Start Practice Test" at bounding box center [459, 521] width 223 height 38
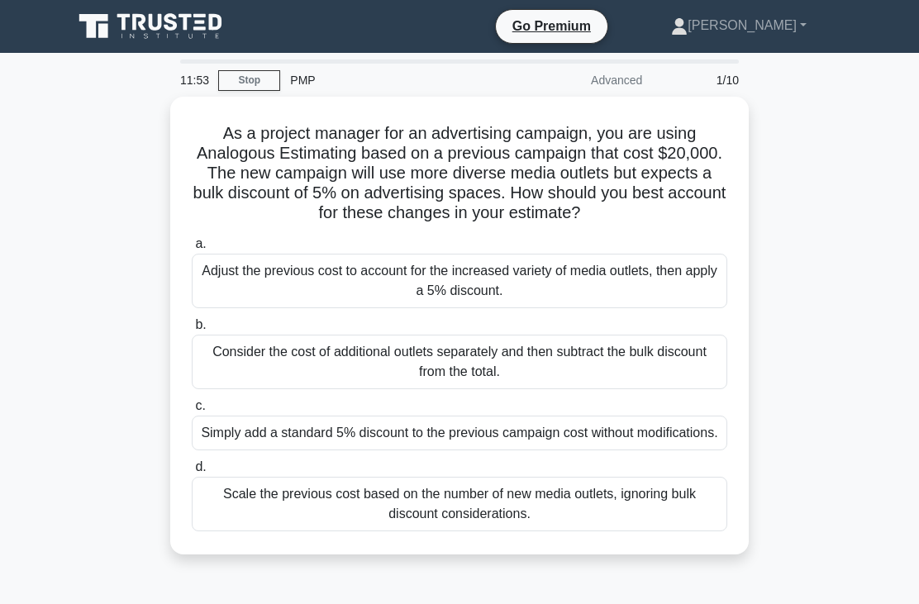
click at [580, 389] on div "Consider the cost of additional outlets separately and then subtract the bulk d…" at bounding box center [459, 362] width 535 height 55
click at [192, 330] on input "b. Consider the cost of additional outlets separately and then subtract the bul…" at bounding box center [192, 325] width 0 height 11
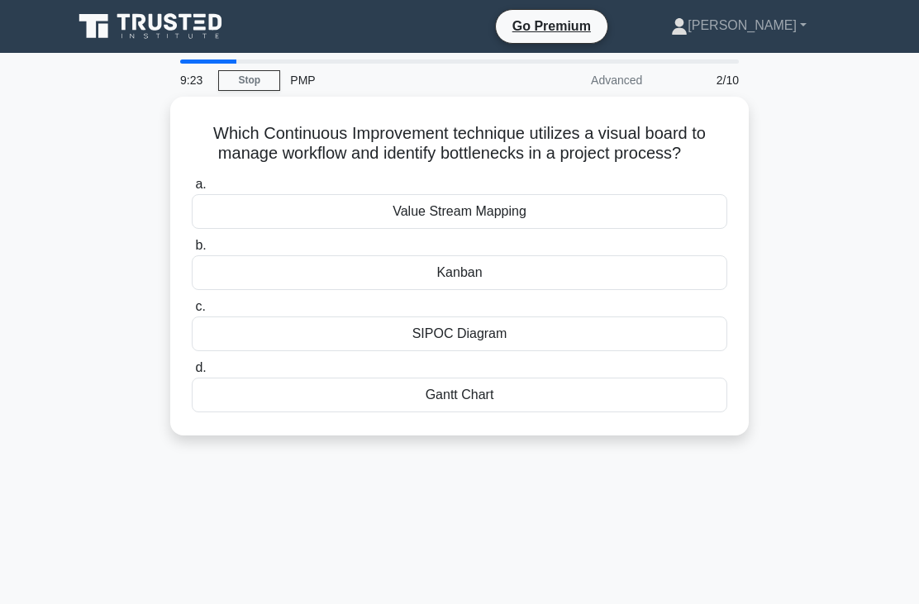
click at [516, 290] on div "Kanban" at bounding box center [459, 272] width 535 height 35
click at [192, 251] on input "b. [GEOGRAPHIC_DATA]" at bounding box center [192, 245] width 0 height 11
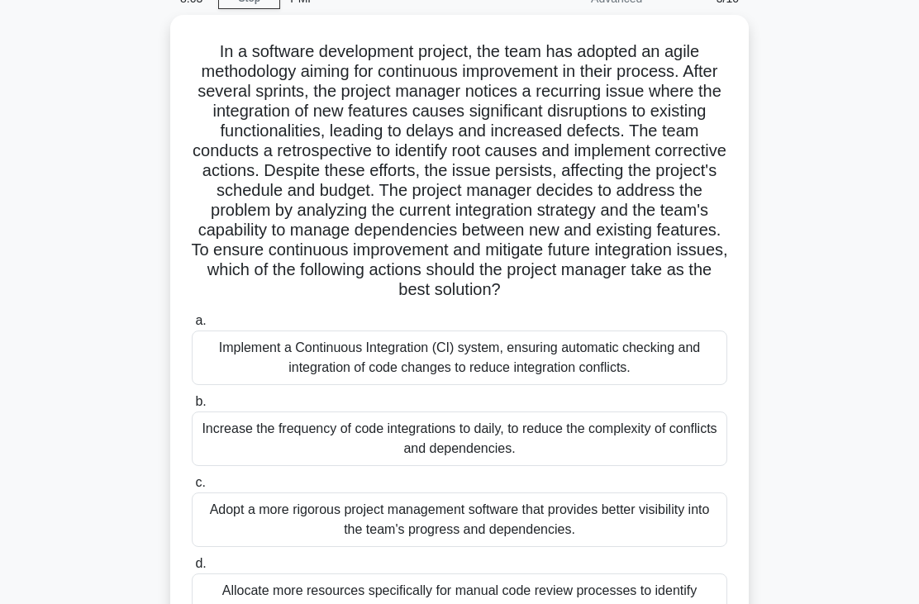
scroll to position [82, 0]
click at [427, 385] on div "Implement a Continuous Integration (CI) system, ensuring automatic checking and…" at bounding box center [459, 357] width 535 height 55
click at [192, 326] on input "a. Implement a Continuous Integration (CI) system, ensuring automatic checking …" at bounding box center [192, 321] width 0 height 11
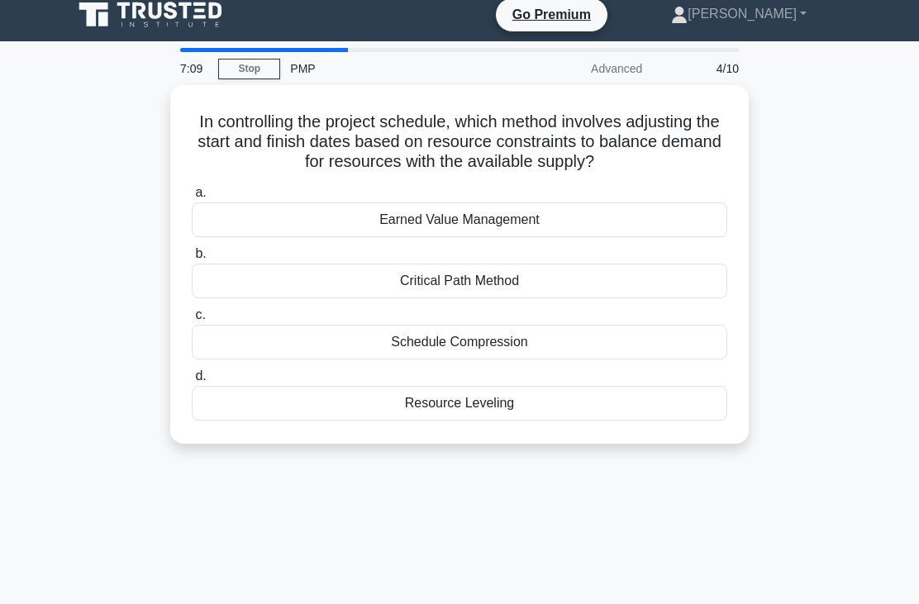
scroll to position [0, 0]
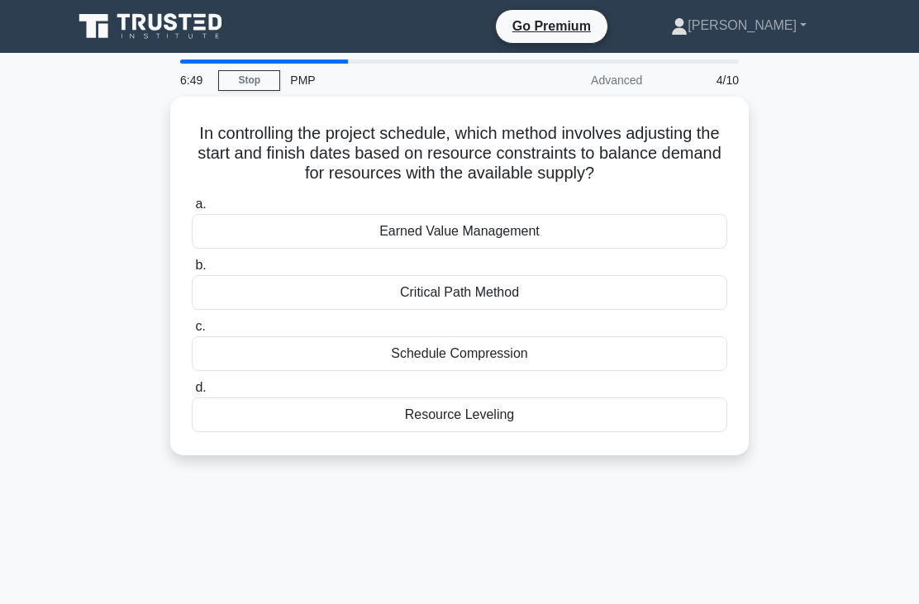
click at [544, 416] on div "Resource Leveling" at bounding box center [459, 414] width 535 height 35
click at [192, 393] on input "d. Resource Leveling" at bounding box center [192, 388] width 0 height 11
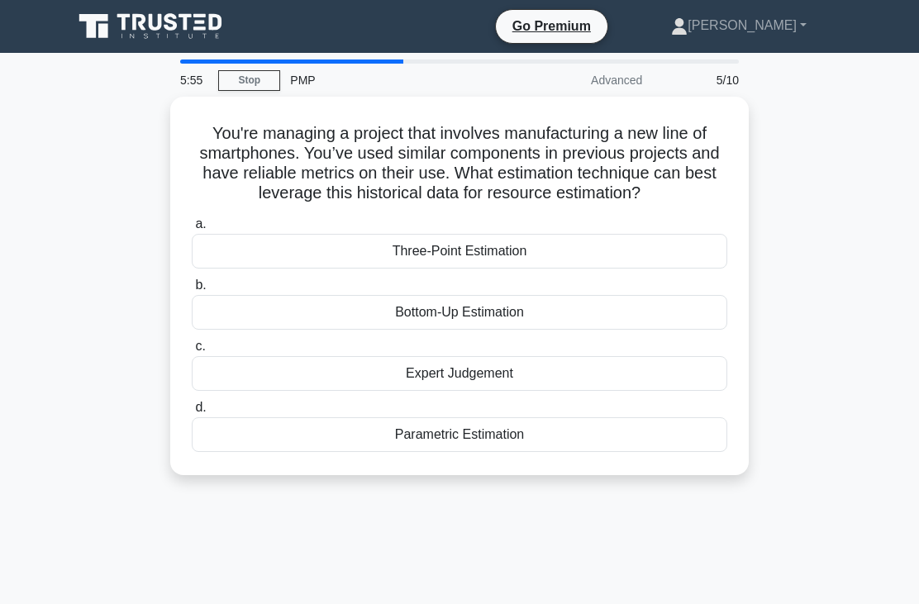
click at [485, 452] on div "Parametric Estimation" at bounding box center [459, 434] width 535 height 35
click at [192, 413] on input "d. Parametric Estimation" at bounding box center [192, 407] width 0 height 11
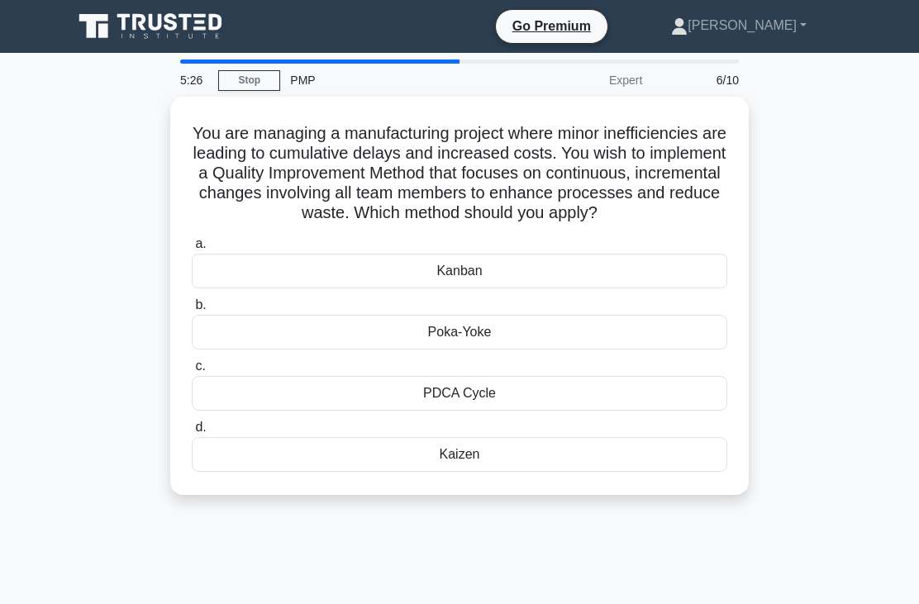
click at [515, 411] on div "PDCA Cycle" at bounding box center [459, 393] width 535 height 35
click at [192, 372] on input "c. PDCA Cycle" at bounding box center [192, 366] width 0 height 11
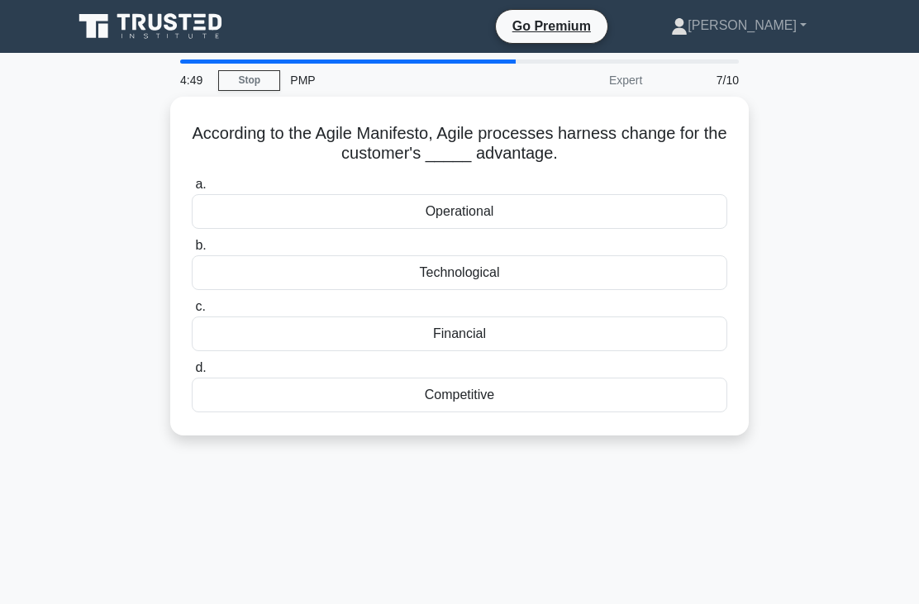
click at [551, 408] on div "Competitive" at bounding box center [459, 395] width 535 height 35
click at [192, 373] on input "d. Competitive" at bounding box center [192, 368] width 0 height 11
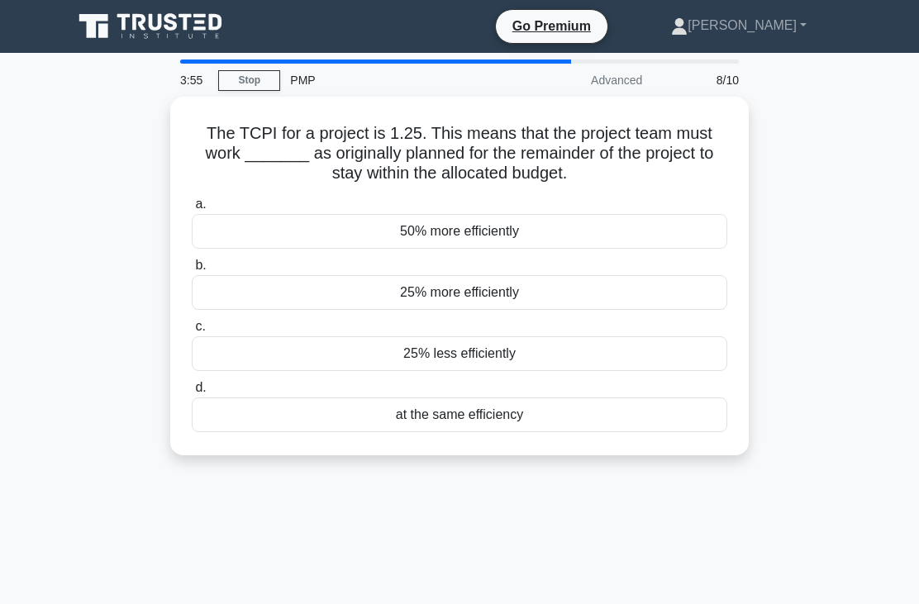
click at [523, 359] on div "25% less efficiently" at bounding box center [459, 353] width 535 height 35
click at [192, 332] on input "c. 25% less efficiently" at bounding box center [192, 326] width 0 height 11
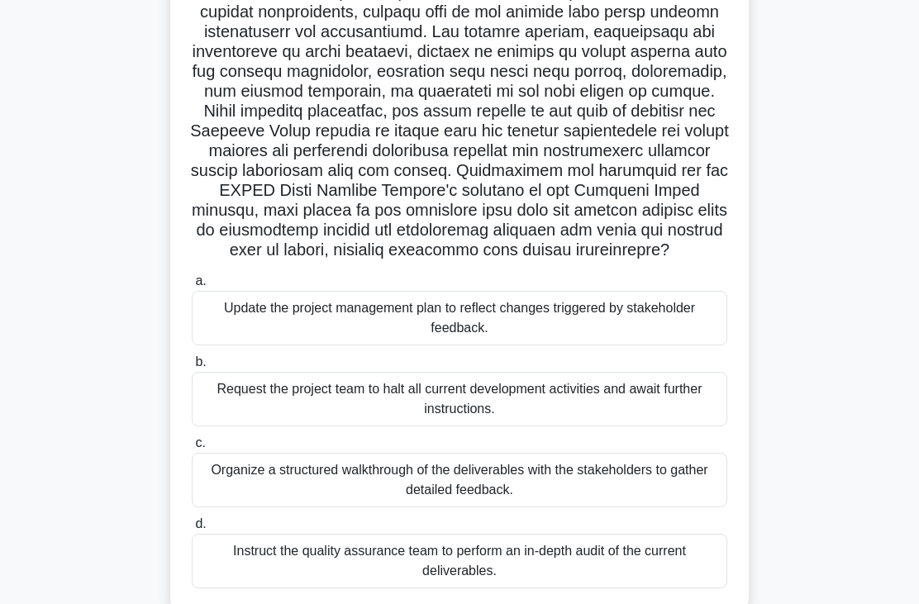
scroll to position [181, 0]
click at [565, 507] on div "Organize a structured walkthrough of the deliverables with the stakeholders to …" at bounding box center [459, 480] width 535 height 55
click at [192, 449] on input "c. Organize a structured walkthrough of the deliverables with the stakeholders …" at bounding box center [192, 443] width 0 height 11
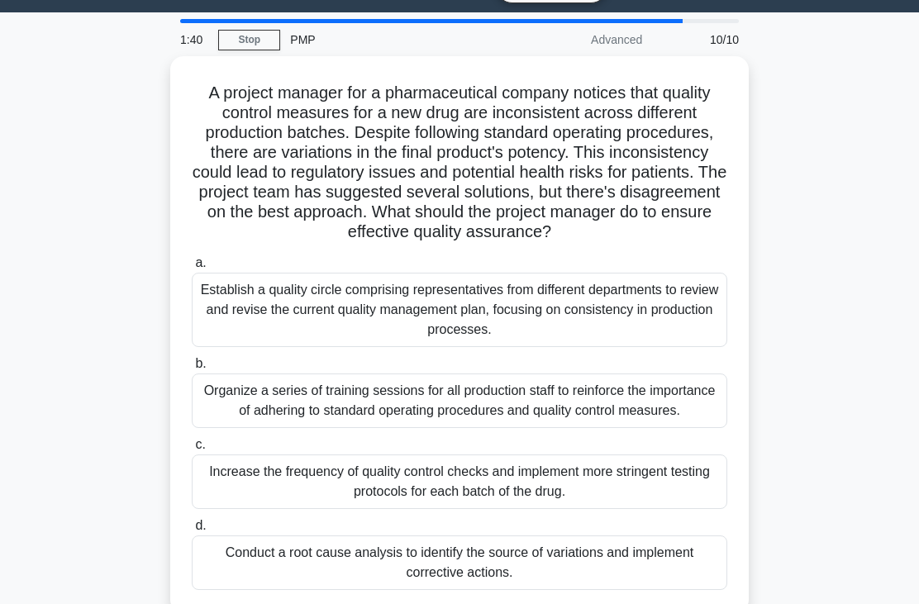
scroll to position [45, 0]
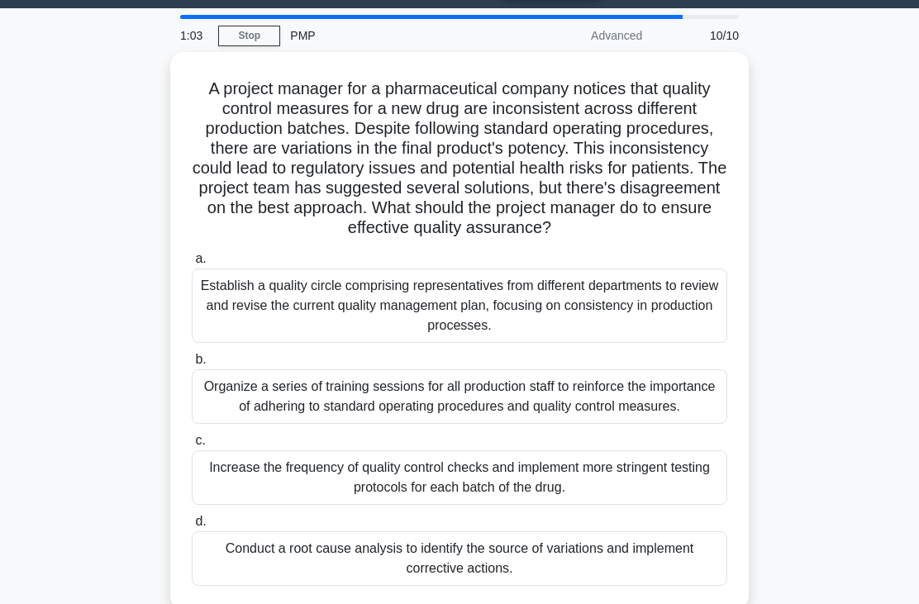
click at [499, 586] on div "Conduct a root cause analysis to identify the source of variations and implemen…" at bounding box center [459, 558] width 535 height 55
click at [192, 527] on input "d. Conduct a root cause analysis to identify the source of variations and imple…" at bounding box center [192, 521] width 0 height 11
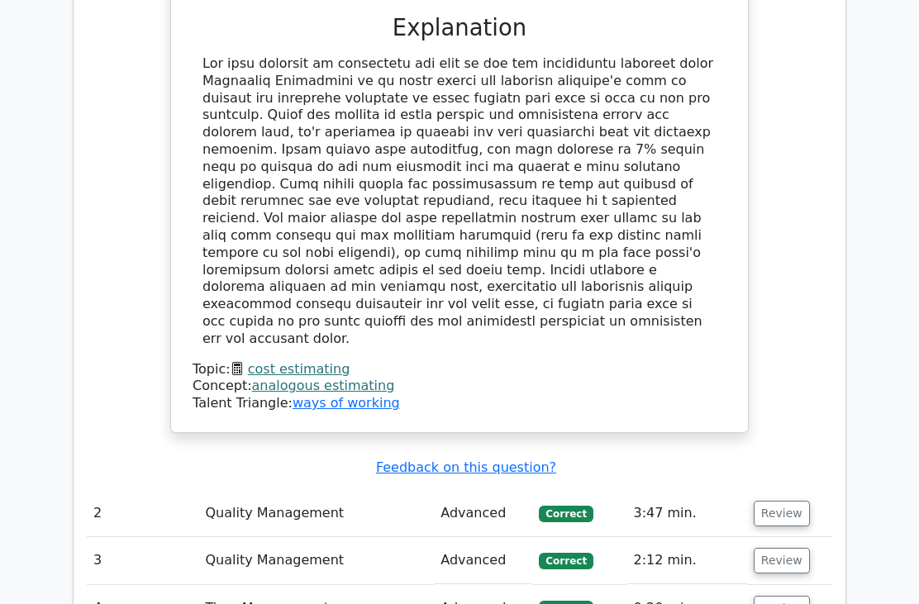
click at [772, 501] on button "Review" at bounding box center [781, 514] width 56 height 26
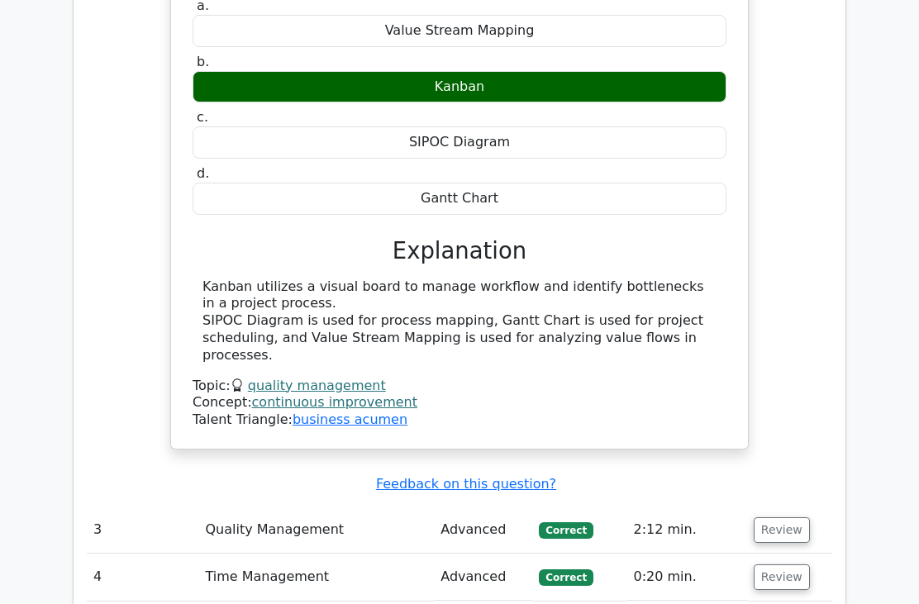
scroll to position [2610, 0]
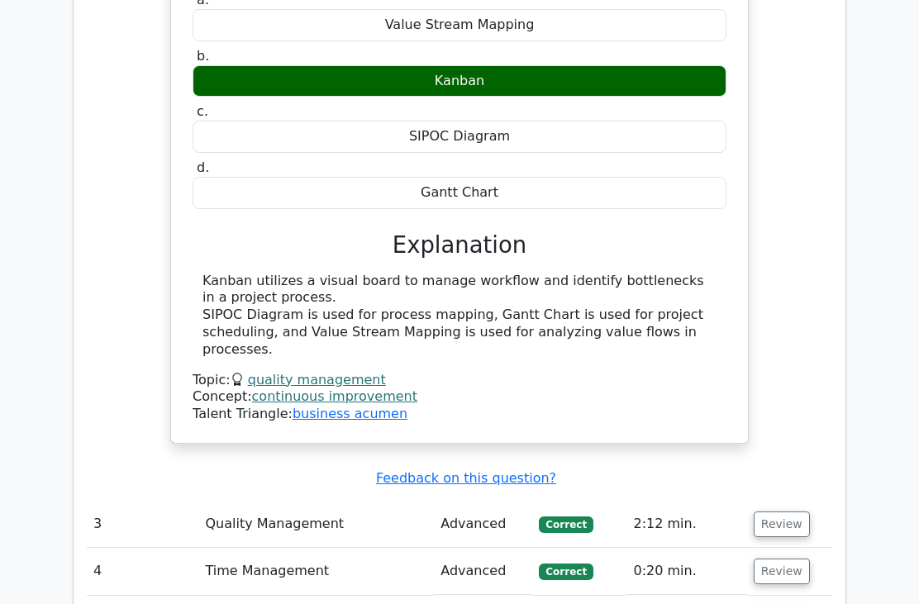
click at [790, 511] on button "Review" at bounding box center [781, 524] width 56 height 26
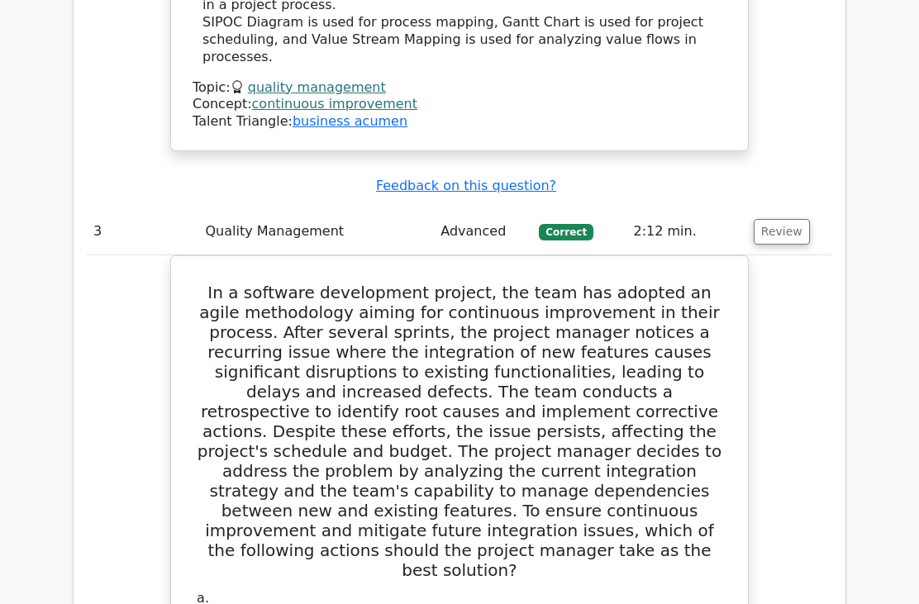
scroll to position [2902, 0]
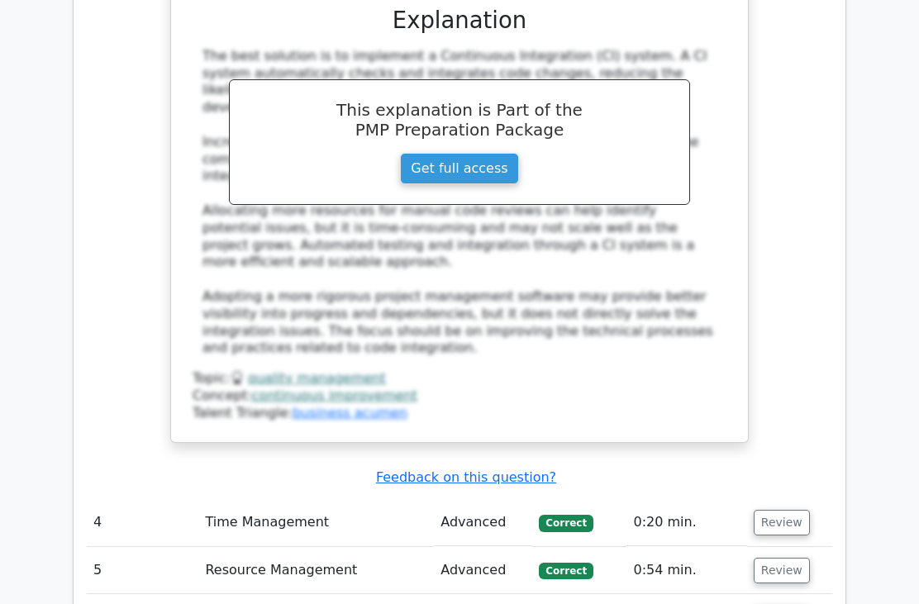
click at [760, 511] on button "Review" at bounding box center [781, 524] width 56 height 26
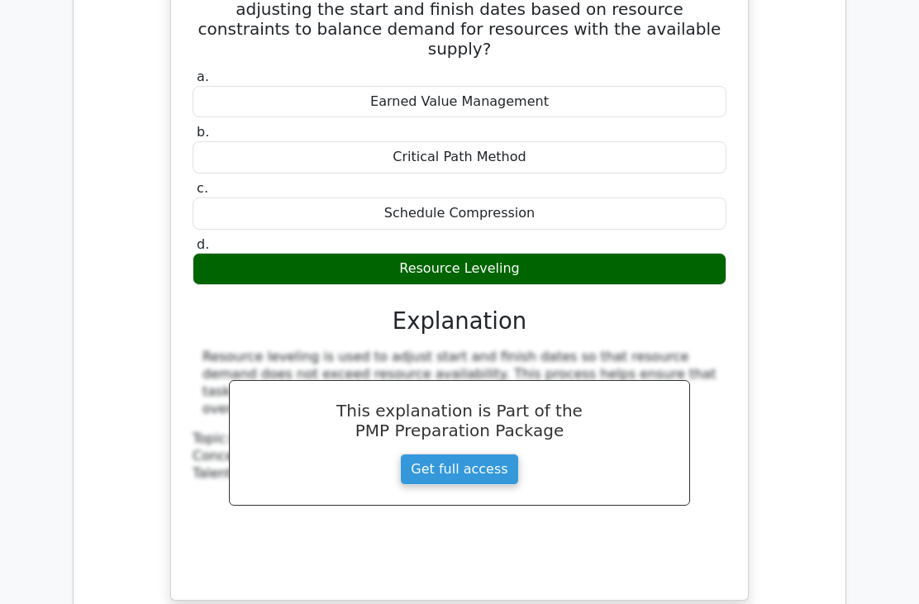
scroll to position [4389, 0]
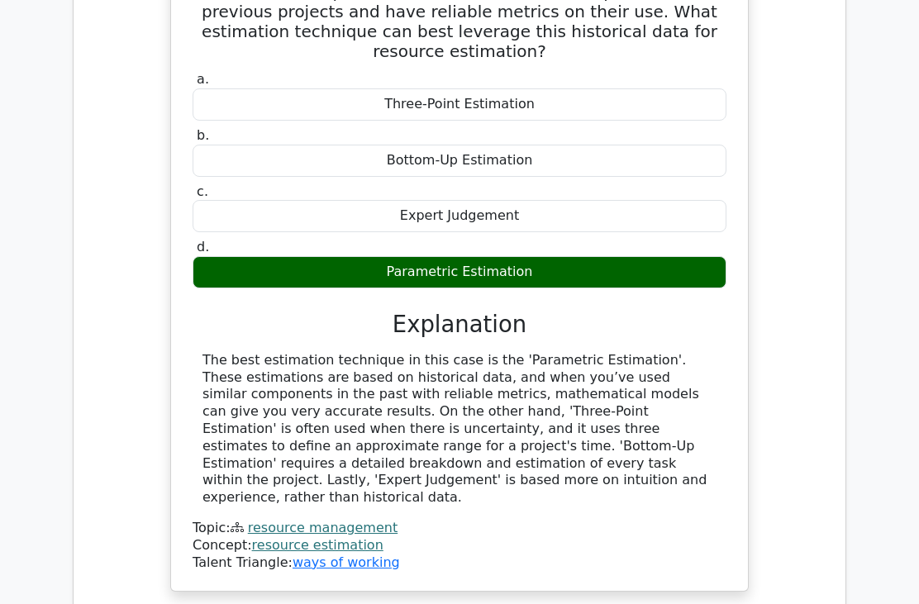
scroll to position [5159, 0]
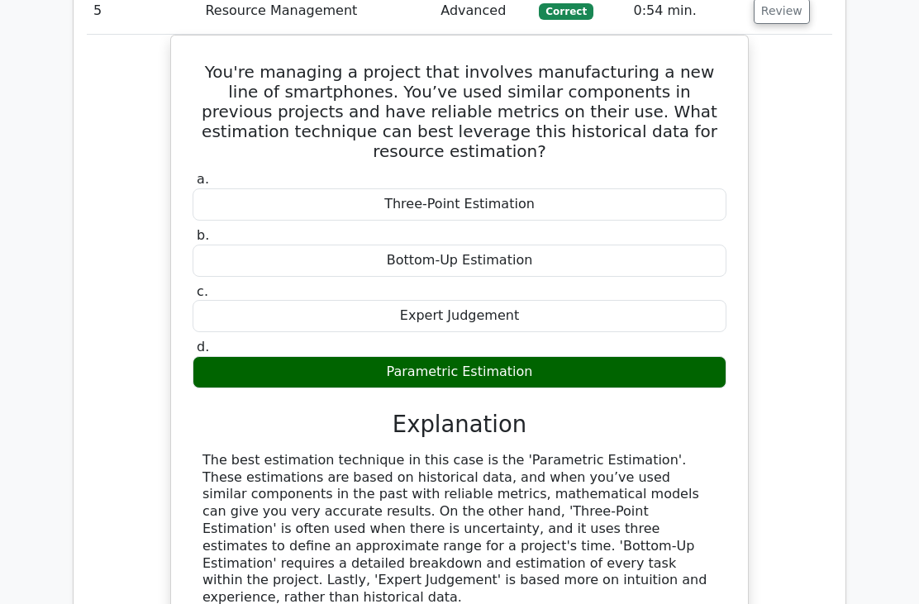
scroll to position [5039, 0]
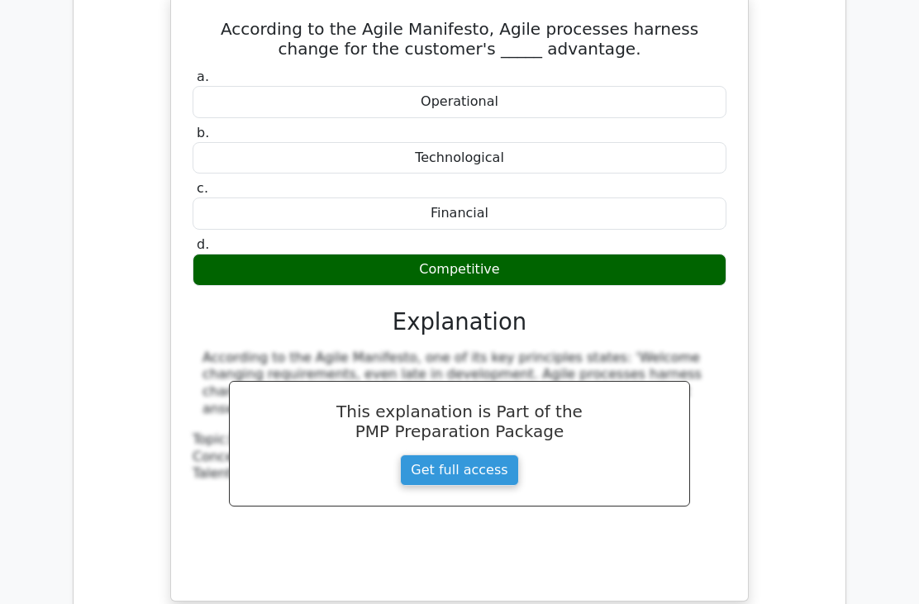
scroll to position [6661, 0]
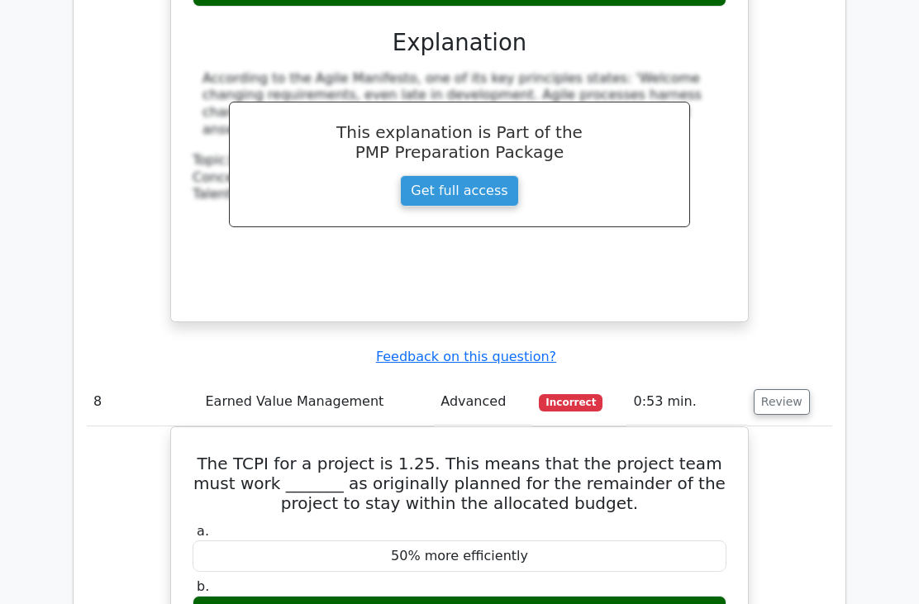
scroll to position [6951, 0]
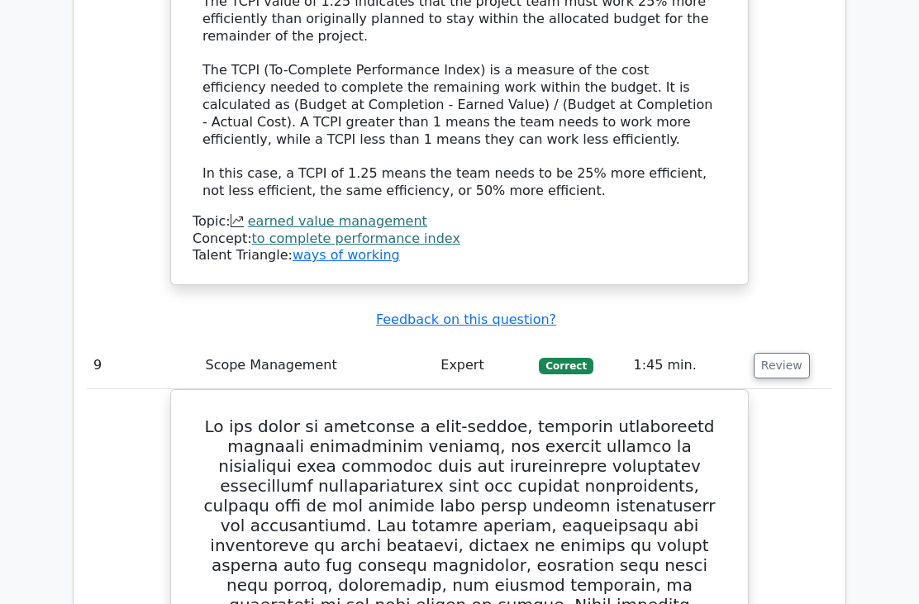
scroll to position [7748, 0]
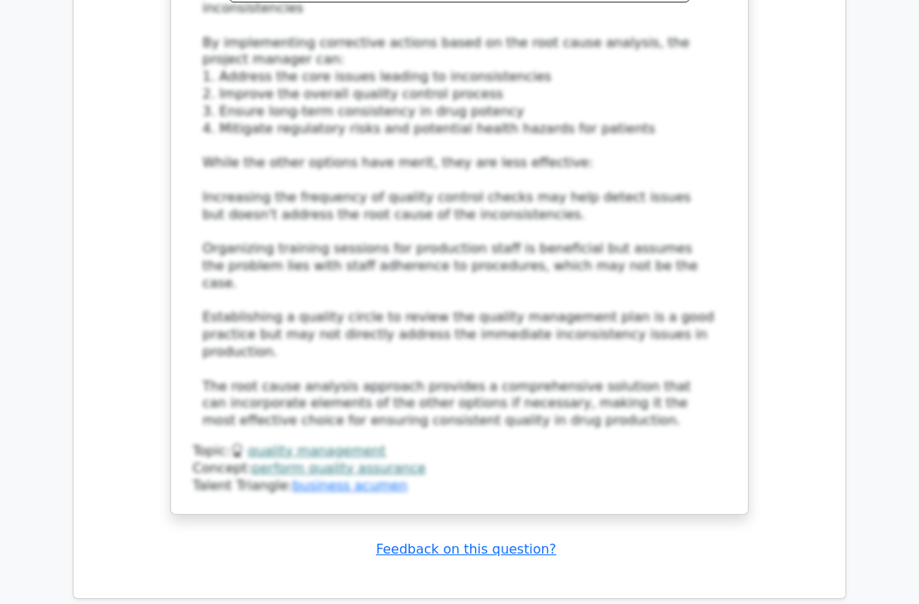
scroll to position [10321, 0]
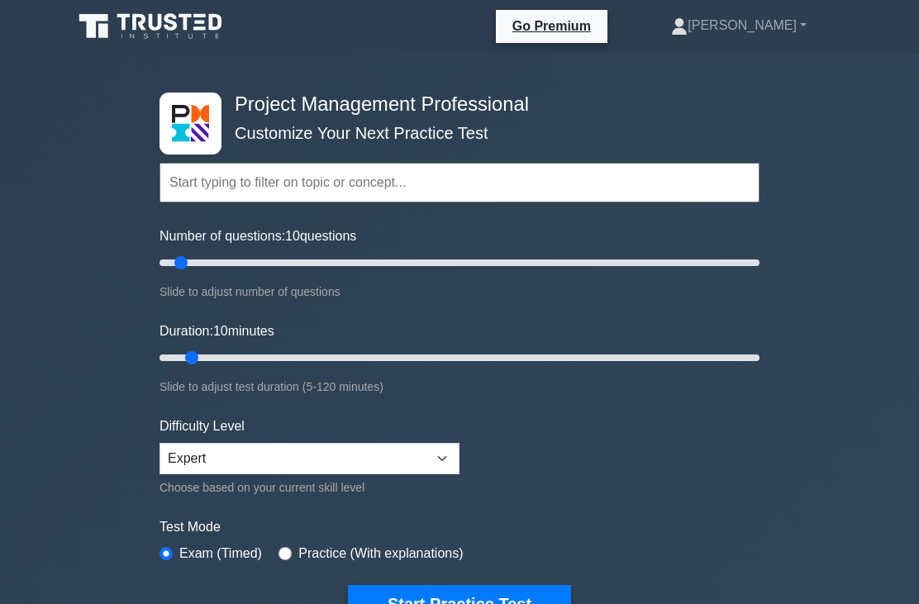
click at [782, 38] on link "[PERSON_NAME]" at bounding box center [738, 25] width 215 height 33
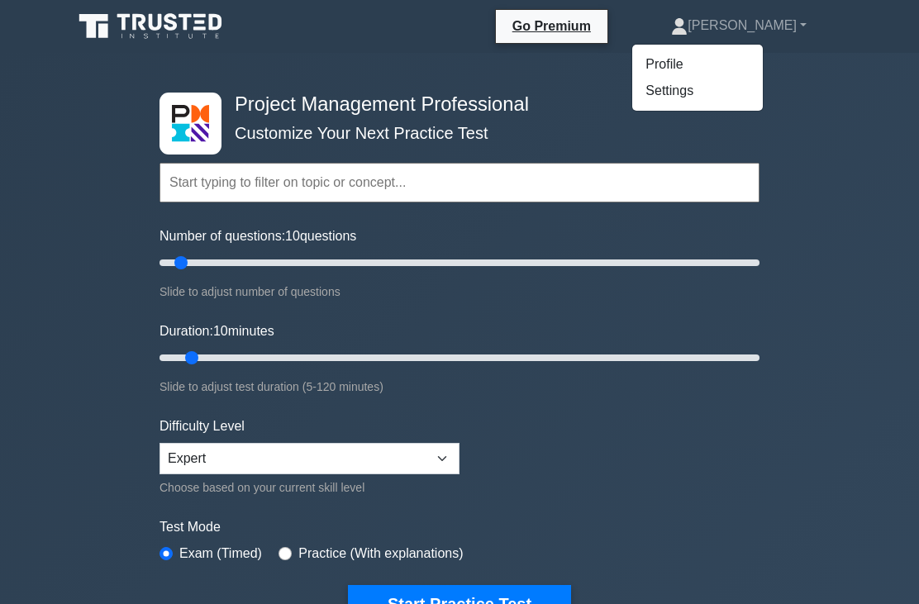
click at [752, 77] on link "Profile" at bounding box center [697, 64] width 131 height 26
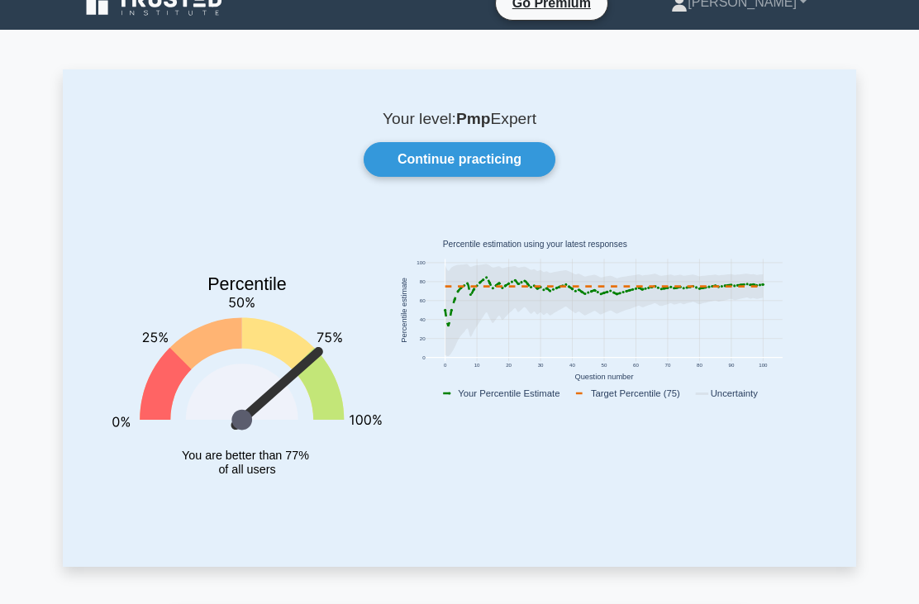
scroll to position [22, 0]
click at [509, 161] on link "Continue practicing" at bounding box center [460, 160] width 192 height 35
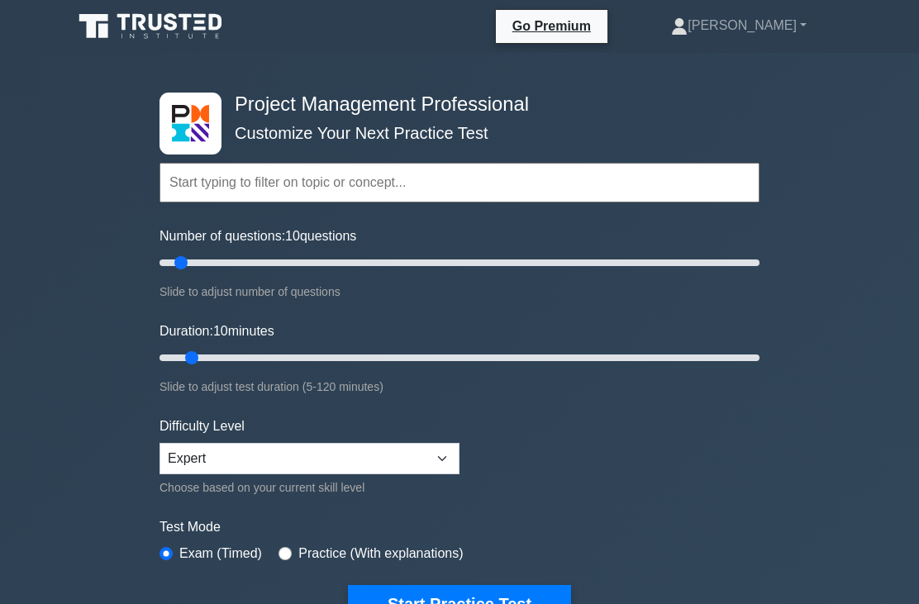
type input "15"
click at [207, 361] on input "Duration: 10 minutes" at bounding box center [459, 358] width 600 height 20
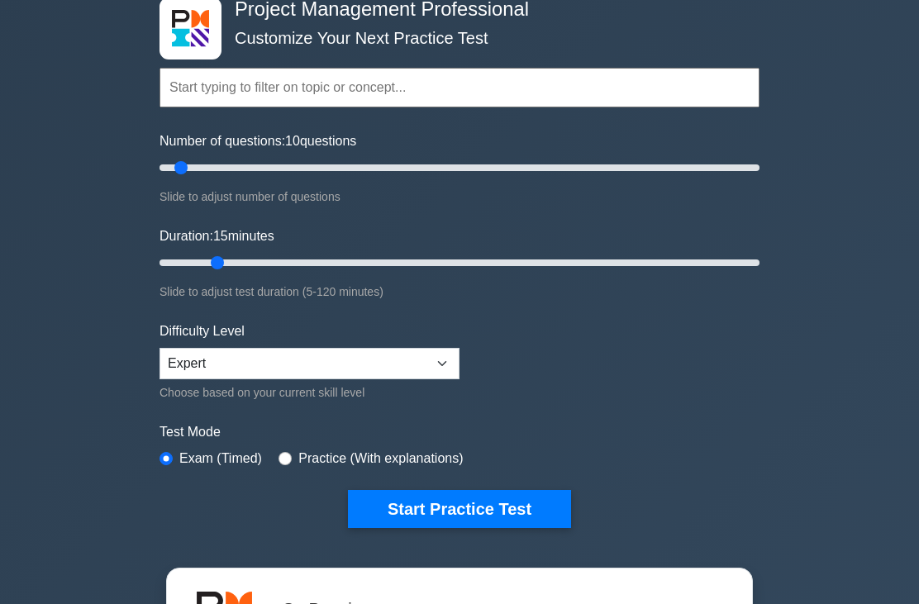
scroll to position [97, 0]
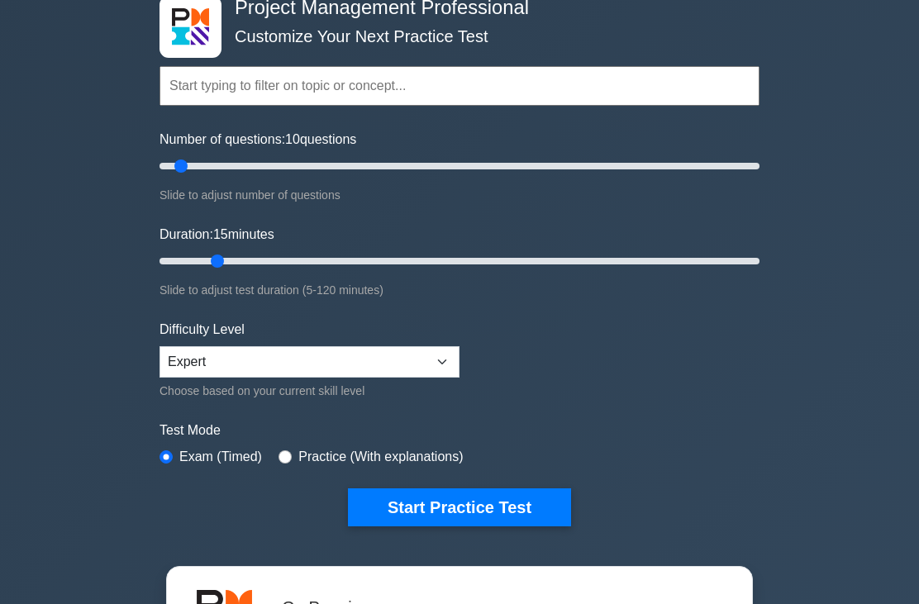
click at [435, 503] on button "Start Practice Test" at bounding box center [459, 507] width 223 height 38
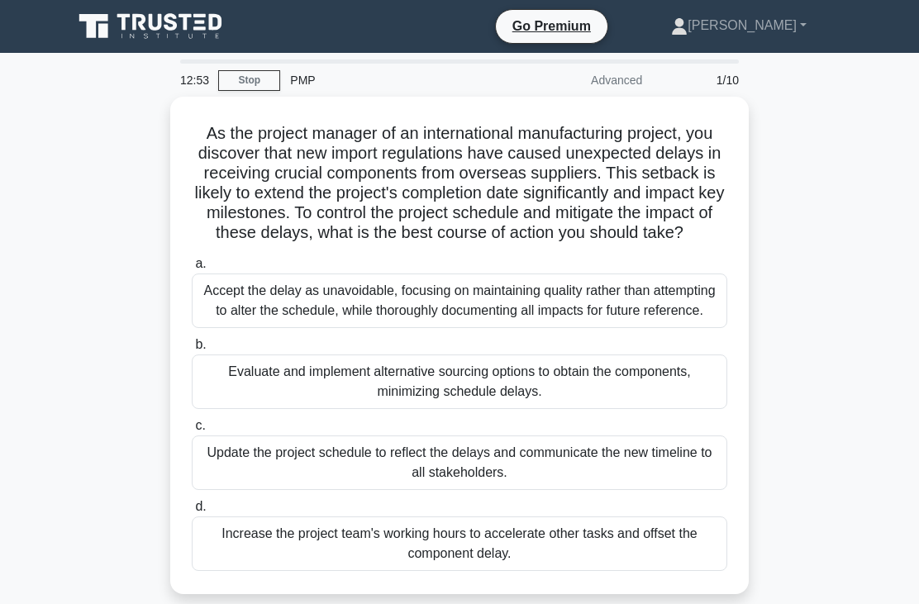
click at [411, 409] on div "Evaluate and implement alternative sourcing options to obtain the components, m…" at bounding box center [459, 381] width 535 height 55
click at [192, 350] on input "b. Evaluate and implement alternative sourcing options to obtain the components…" at bounding box center [192, 345] width 0 height 11
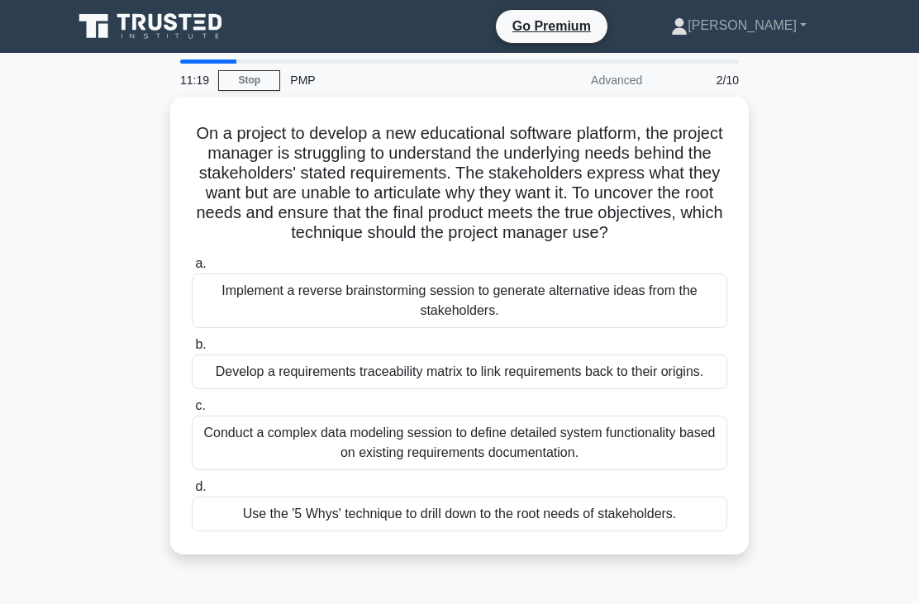
click at [588, 531] on div "Use the '5 Whys' technique to drill down to the root needs of stakeholders." at bounding box center [459, 514] width 535 height 35
click at [192, 492] on input "d. Use the '5 Whys' technique to drill down to the root needs of stakeholders." at bounding box center [192, 487] width 0 height 11
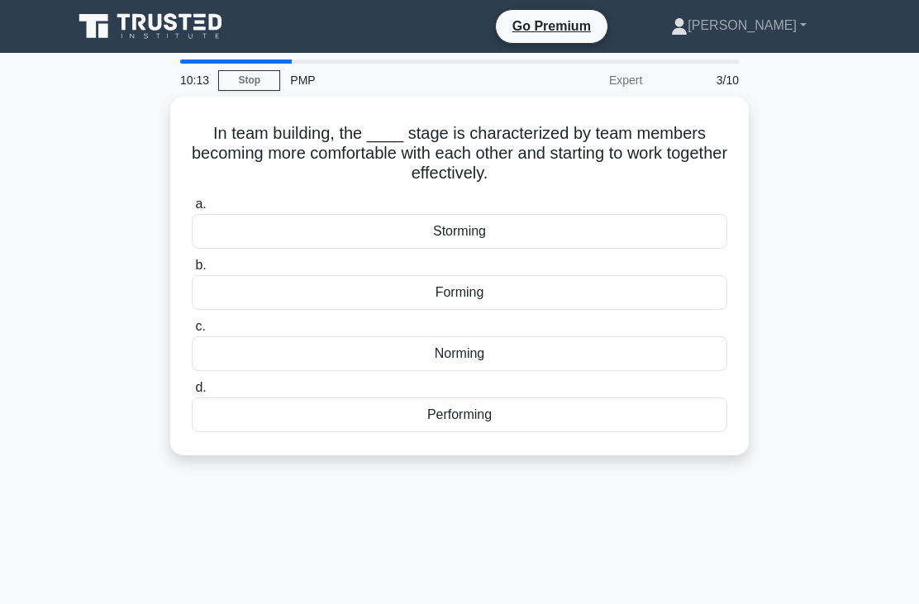
click at [567, 226] on div "Storming" at bounding box center [459, 231] width 535 height 35
click at [192, 210] on input "a. Storming" at bounding box center [192, 204] width 0 height 11
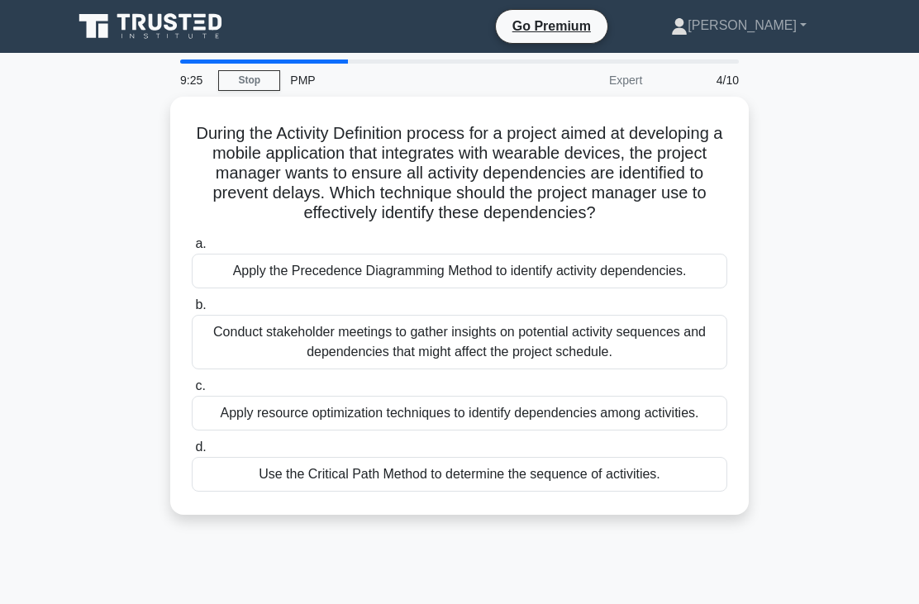
click at [617, 492] on div "Use the Critical Path Method to determine the sequence of activities." at bounding box center [459, 474] width 535 height 35
click at [192, 453] on input "d. Use the Critical Path Method to determine the sequence of activities." at bounding box center [192, 447] width 0 height 11
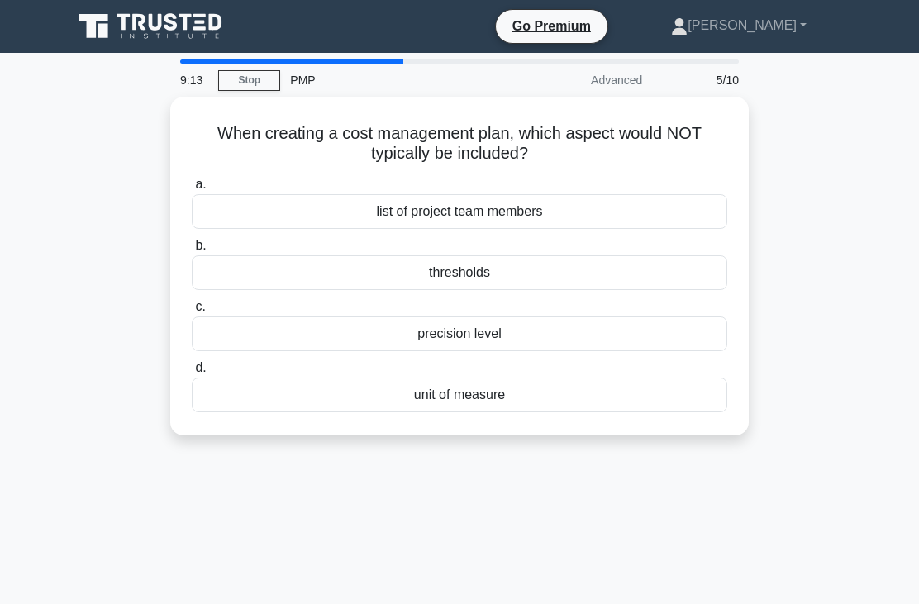
click at [549, 220] on div "list of project team members" at bounding box center [459, 211] width 535 height 35
click at [192, 190] on input "a. list of project team members" at bounding box center [192, 184] width 0 height 11
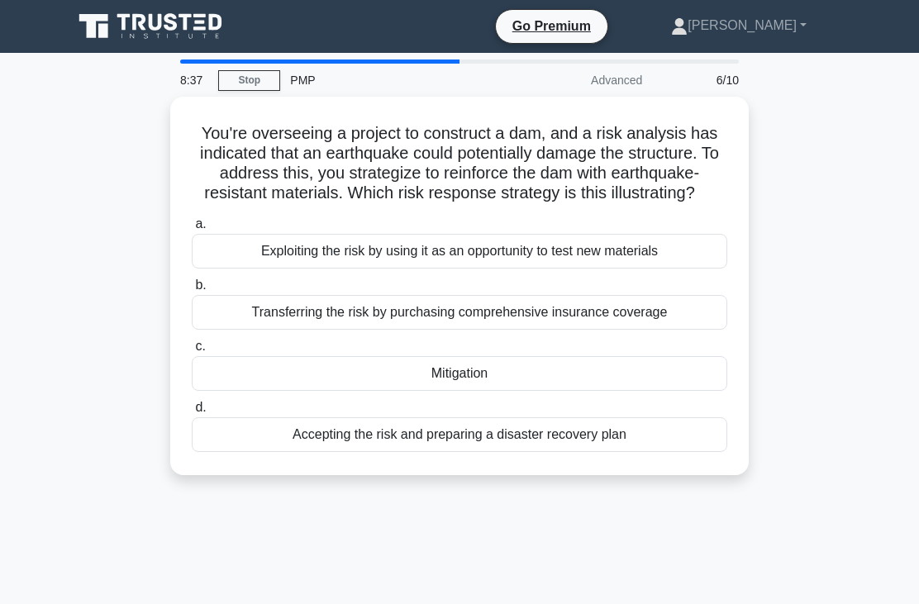
click at [462, 391] on div "Mitigation" at bounding box center [459, 373] width 535 height 35
click at [192, 352] on input "c. Mitigation" at bounding box center [192, 346] width 0 height 11
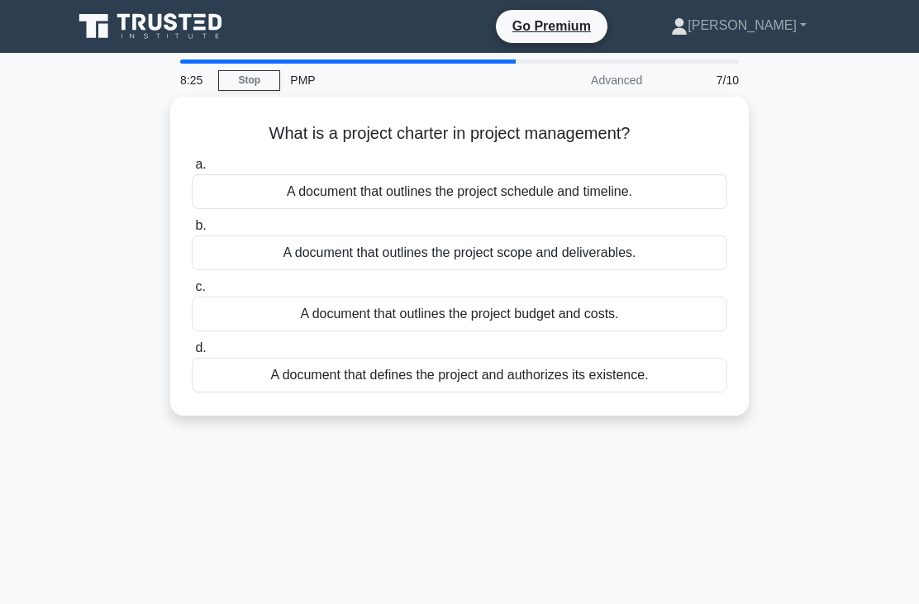
click at [641, 373] on div "A document that defines the project and authorizes its existence." at bounding box center [459, 375] width 535 height 35
click at [192, 354] on input "d. A document that defines the project and authorizes its existence." at bounding box center [192, 348] width 0 height 11
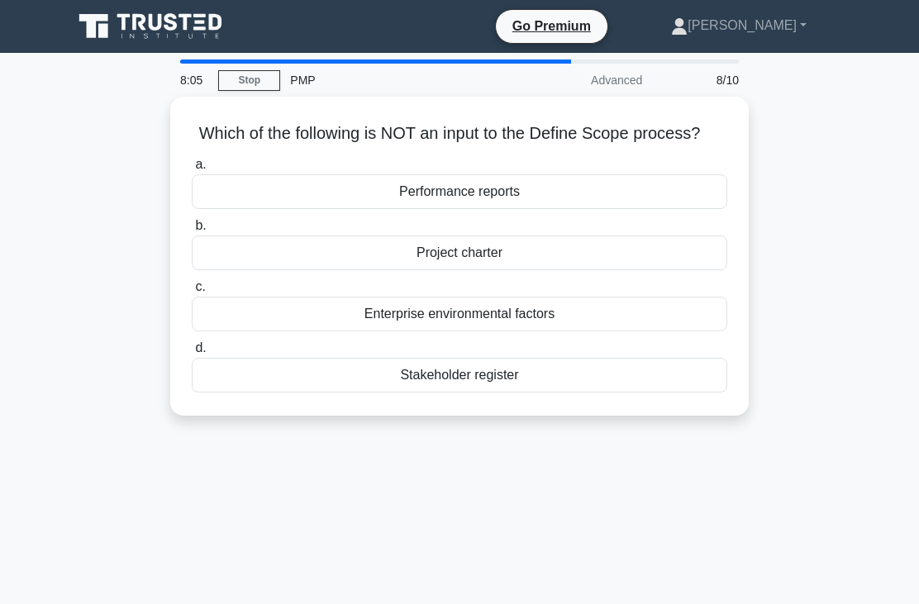
click at [526, 390] on div "Stakeholder register" at bounding box center [459, 375] width 535 height 35
click at [192, 354] on input "d. Stakeholder register" at bounding box center [192, 348] width 0 height 11
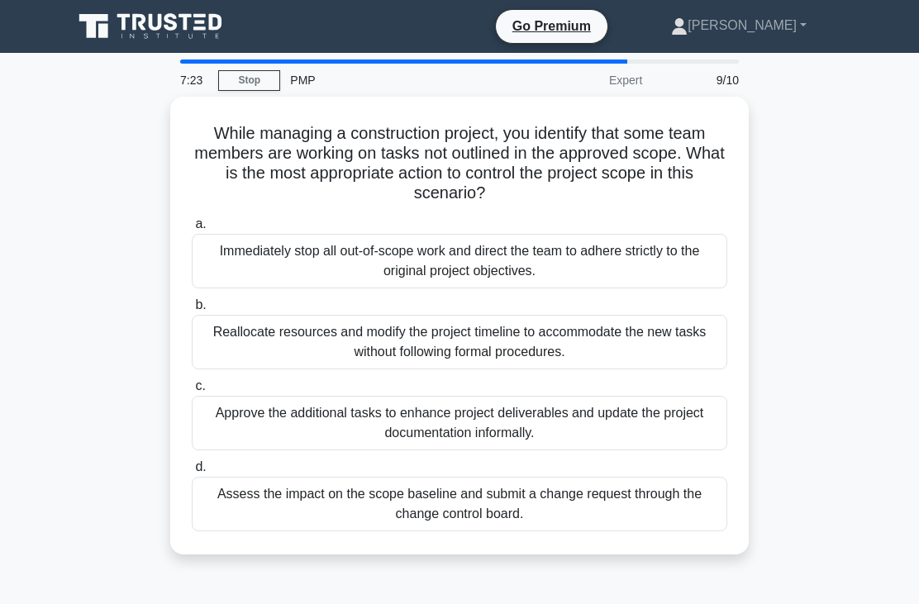
click at [634, 261] on div "Immediately stop all out-of-scope work and direct the team to adhere strictly t…" at bounding box center [459, 261] width 535 height 55
click at [192, 230] on input "a. Immediately stop all out-of-scope work and direct the team to adhere strictl…" at bounding box center [192, 224] width 0 height 11
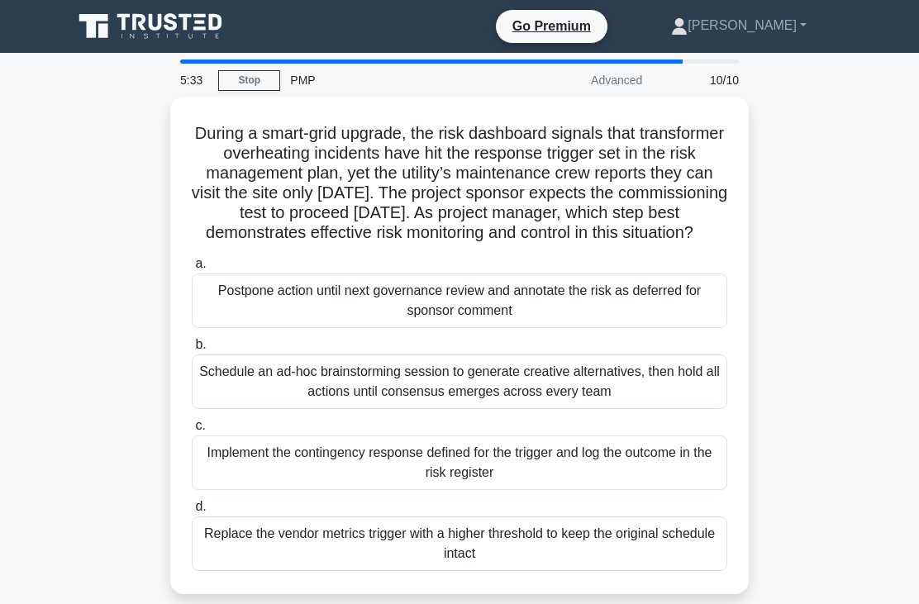
click at [599, 480] on div "Implement the contingency response defined for the trigger and log the outcome …" at bounding box center [459, 462] width 535 height 55
click at [192, 431] on input "c. Implement the contingency response defined for the trigger and log the outco…" at bounding box center [192, 426] width 0 height 11
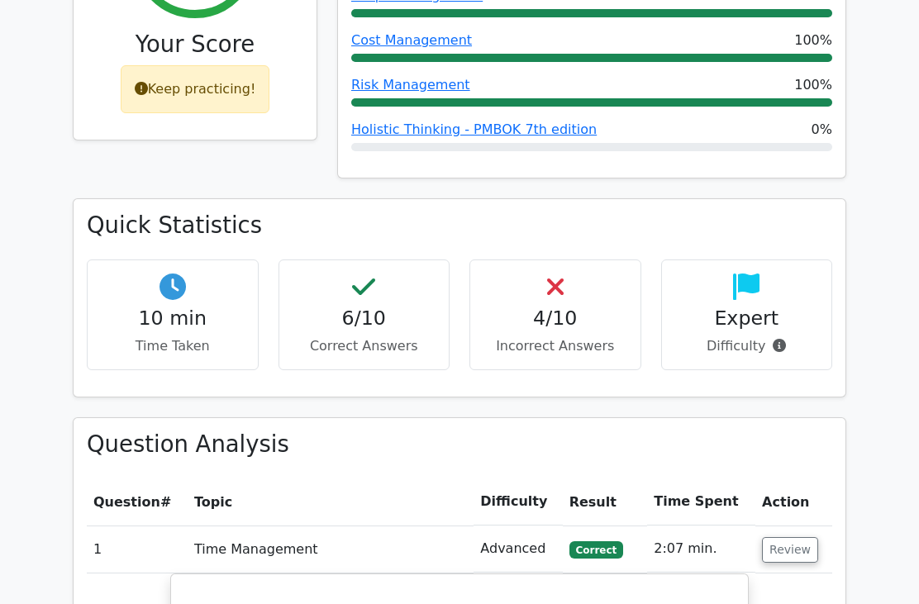
scroll to position [851, 0]
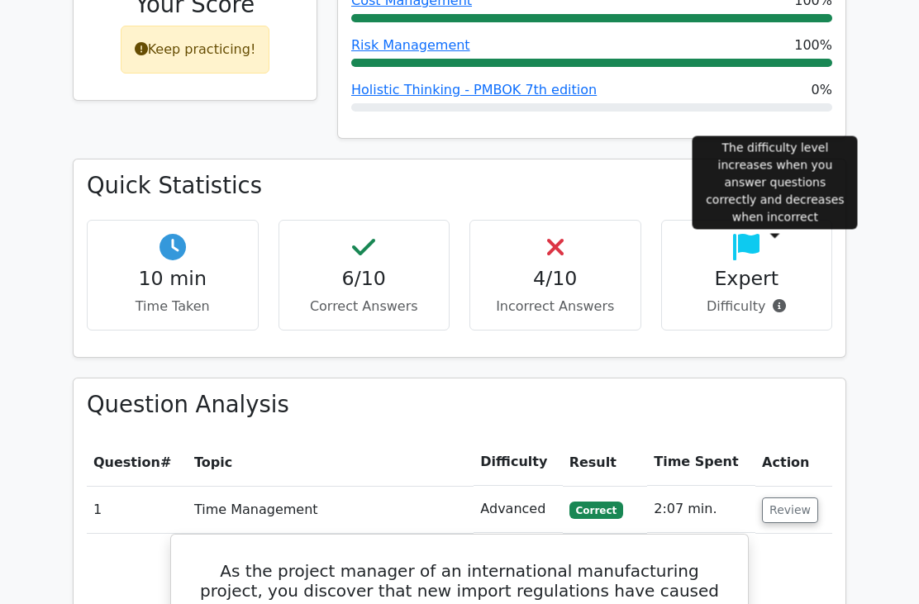
click at [773, 299] on icon at bounding box center [778, 305] width 13 height 13
click at [838, 309] on div "Quick Statistics 10 min Time Taken 6/10 Correct Answers 4/10 Incorrect Answers …" at bounding box center [459, 268] width 793 height 219
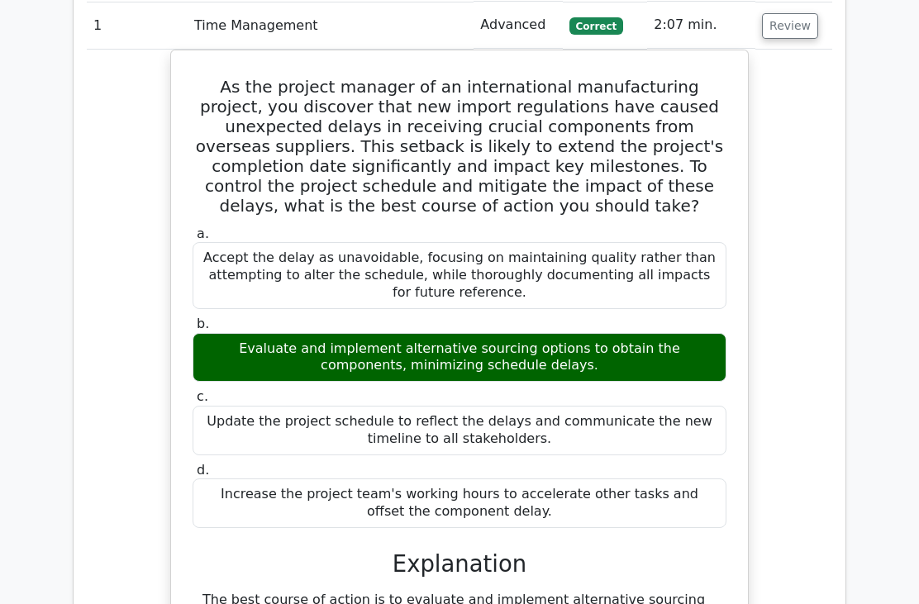
scroll to position [1338, 0]
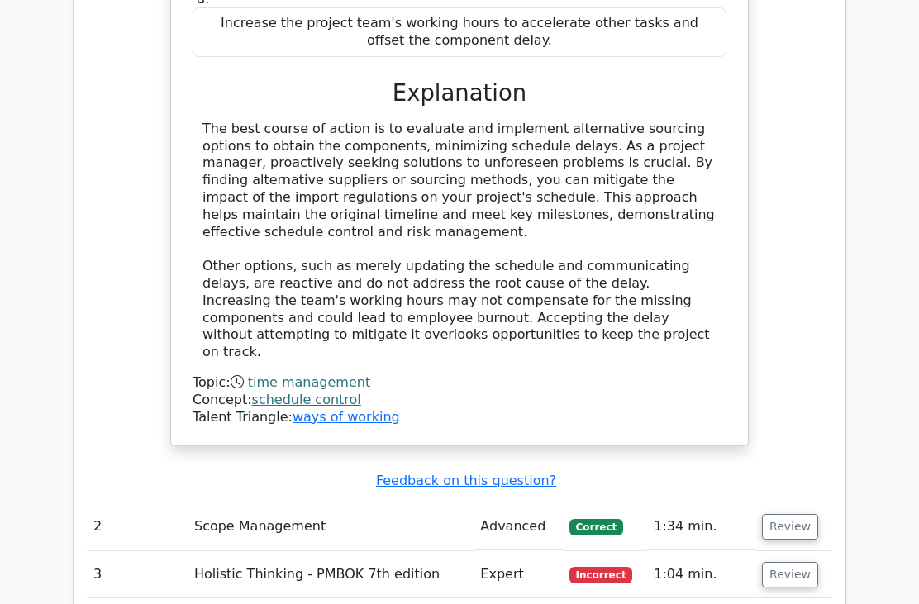
click at [783, 515] on button "Review" at bounding box center [790, 528] width 56 height 26
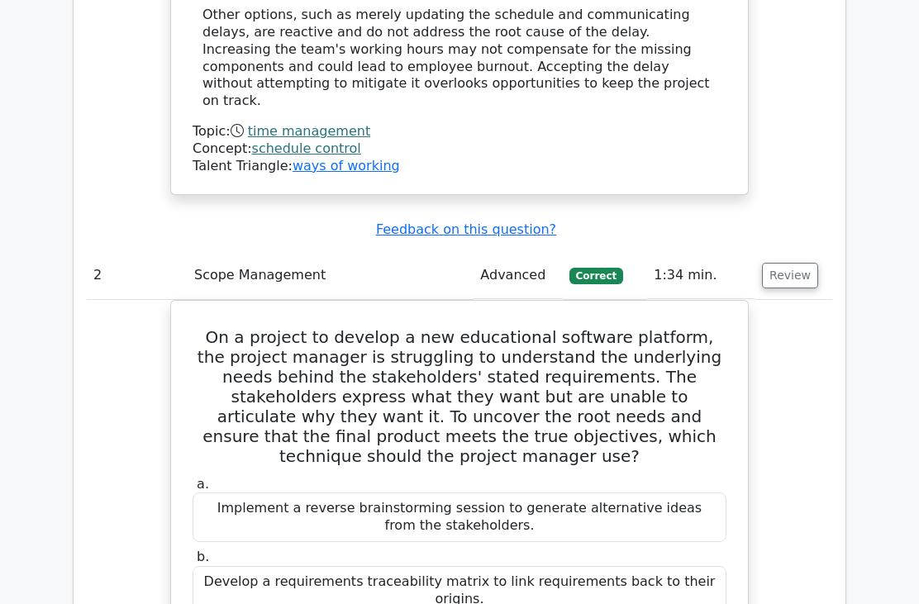
scroll to position [2069, 0]
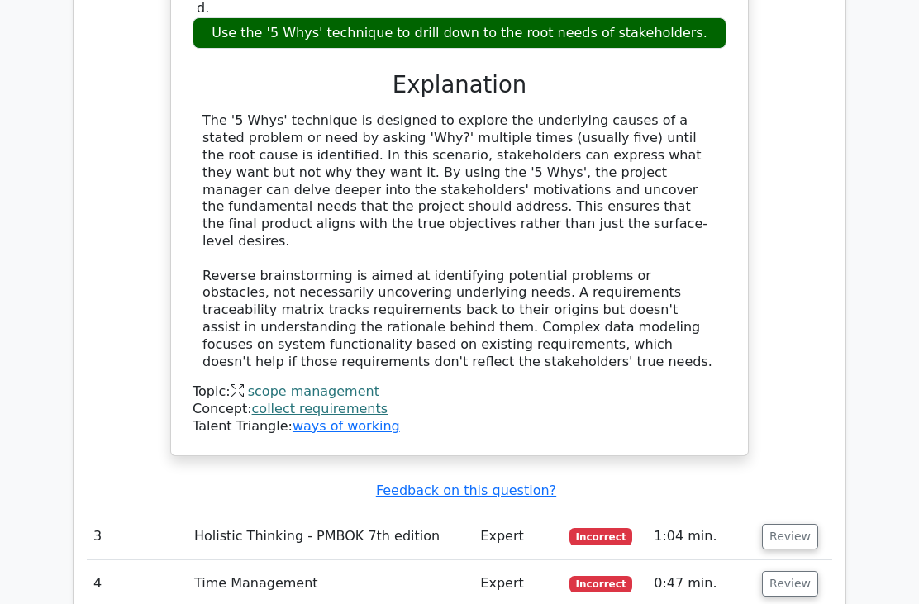
click at [782, 525] on button "Review" at bounding box center [790, 538] width 56 height 26
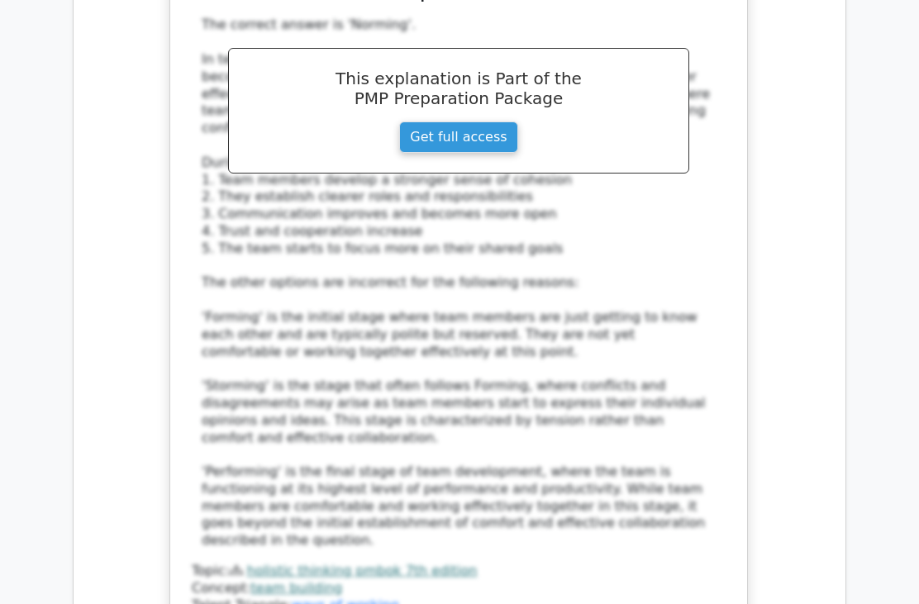
scroll to position [3678, 0]
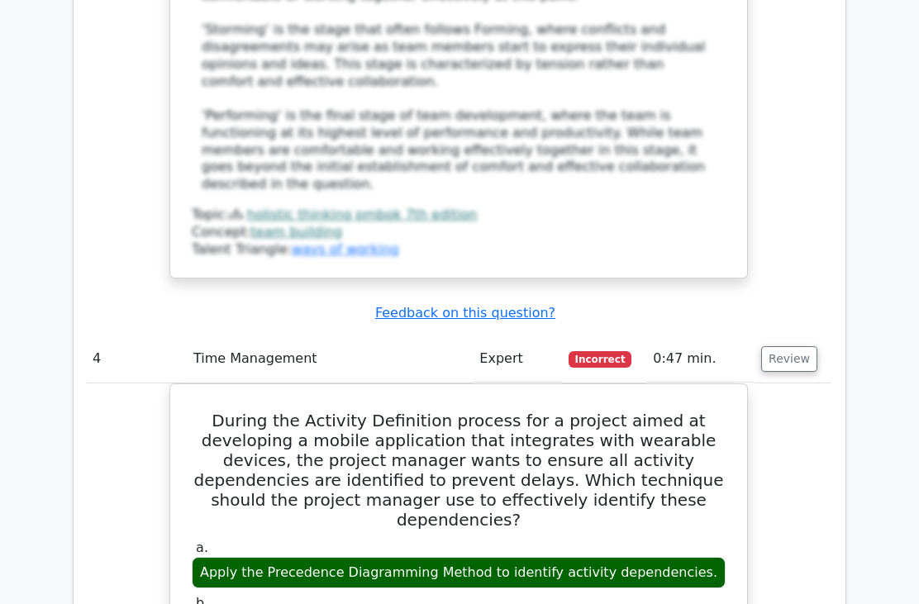
scroll to position [4012, 0]
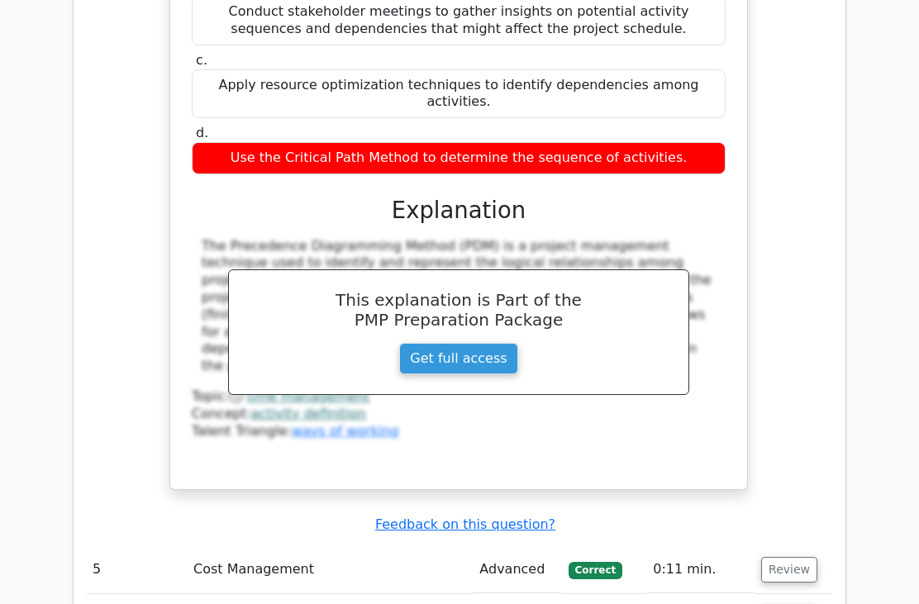
click at [786, 558] on button "Review" at bounding box center [789, 571] width 56 height 26
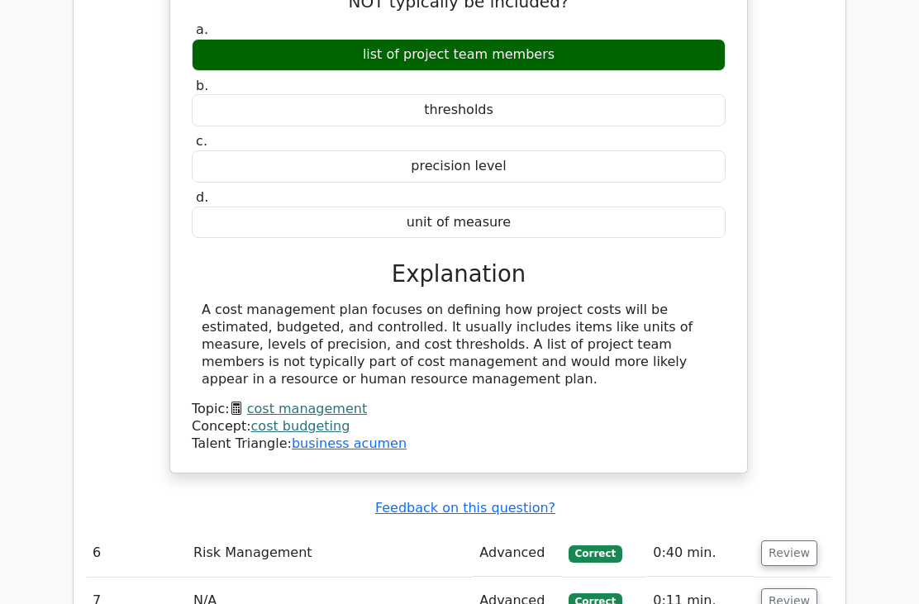
scroll to position [5296, 0]
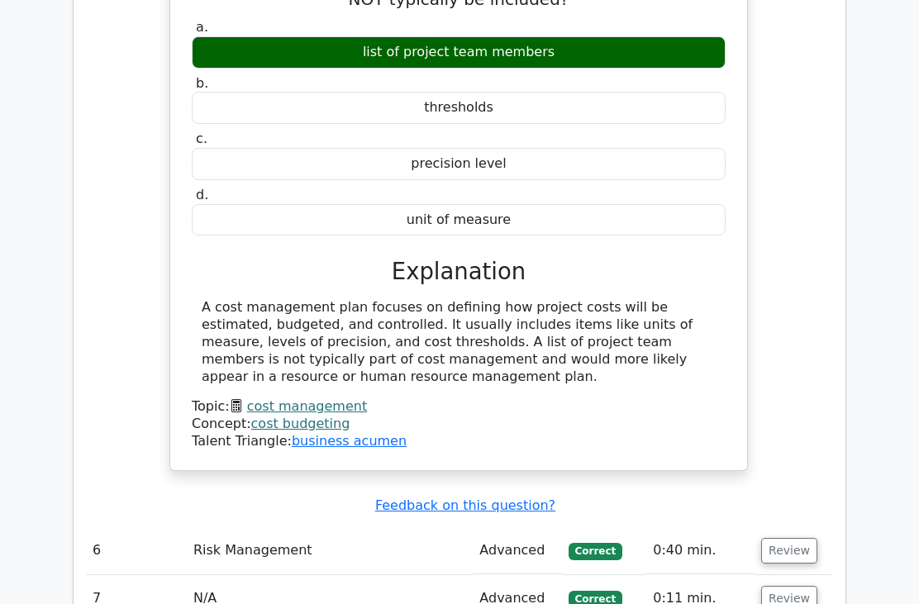
click at [781, 538] on button "Review" at bounding box center [789, 551] width 56 height 26
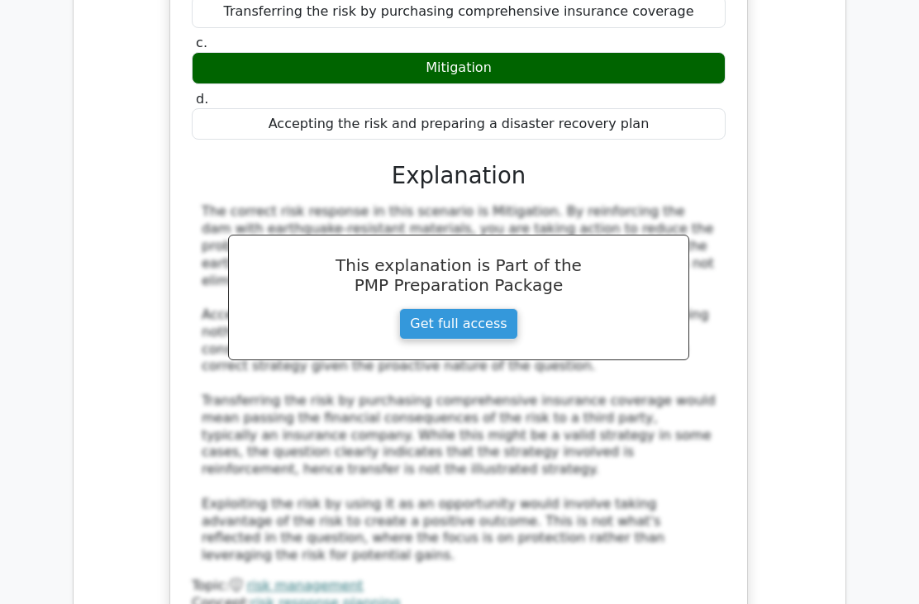
scroll to position [6094, 0]
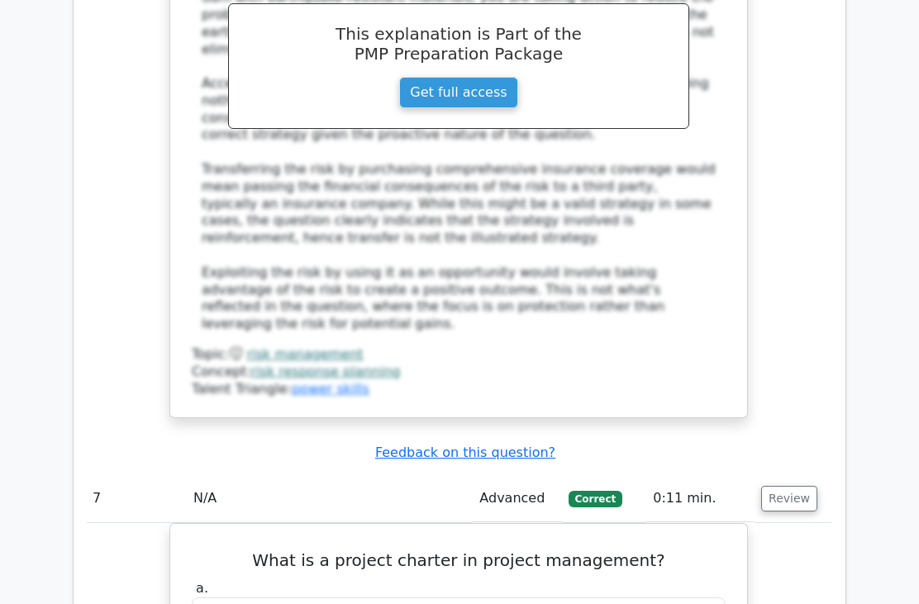
scroll to position [6317, 0]
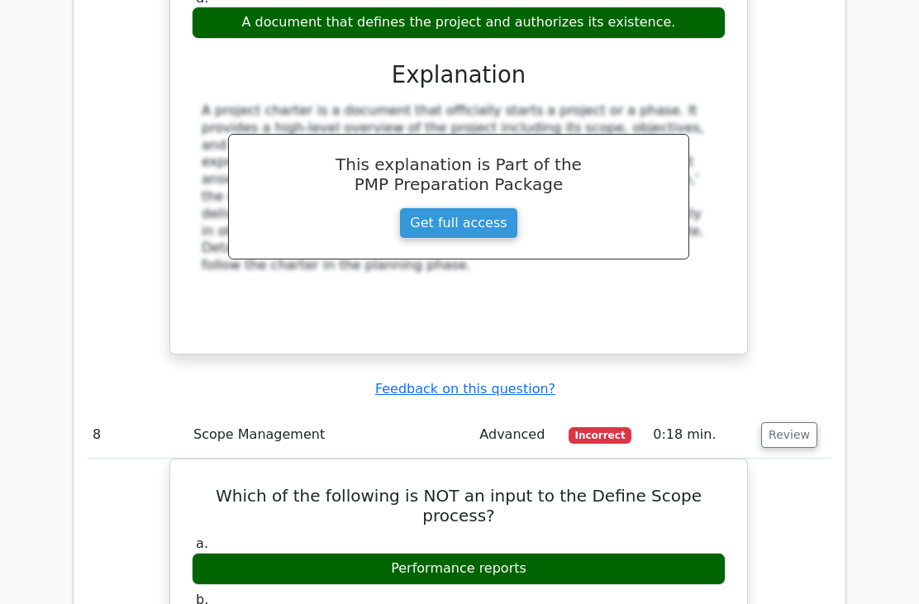
scroll to position [7075, 0]
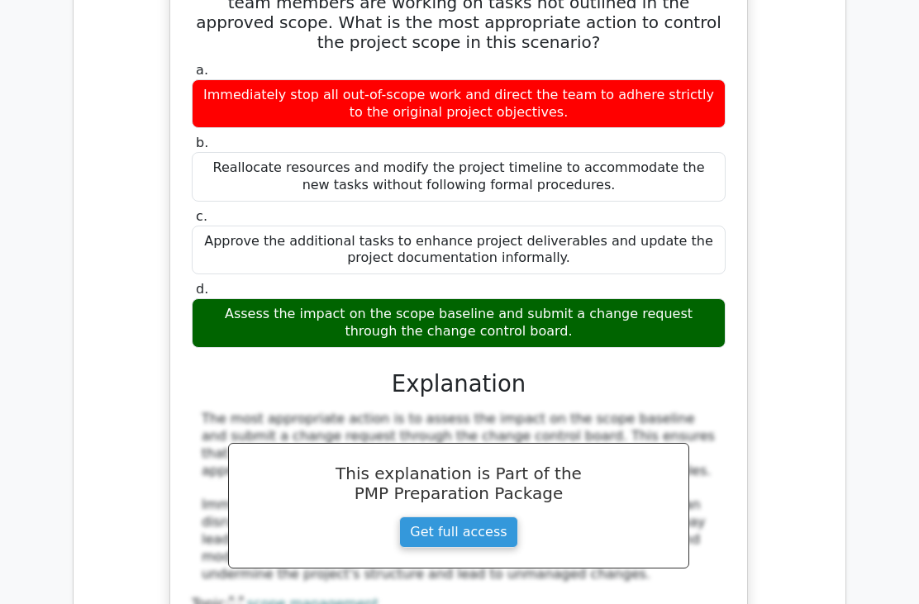
scroll to position [8339, 0]
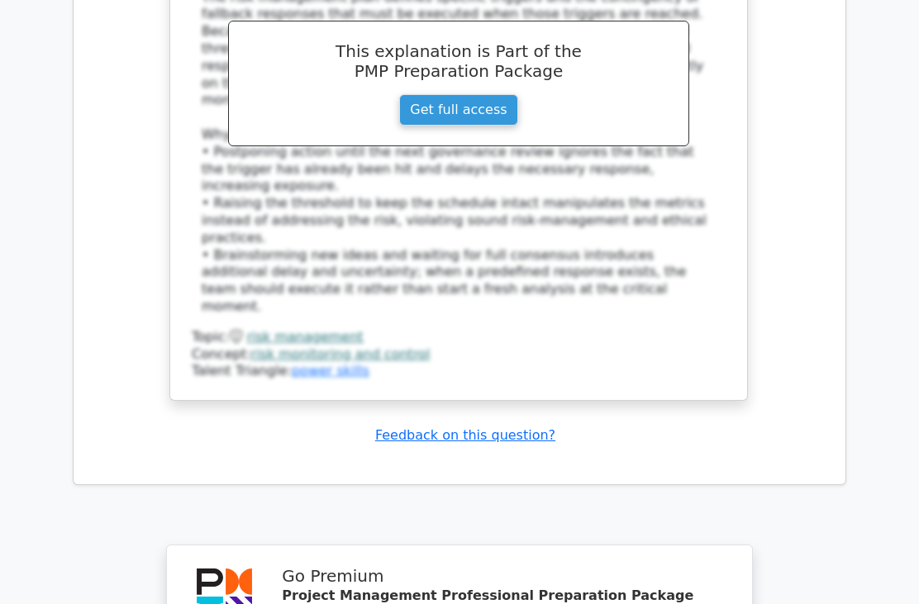
scroll to position [9651, 0]
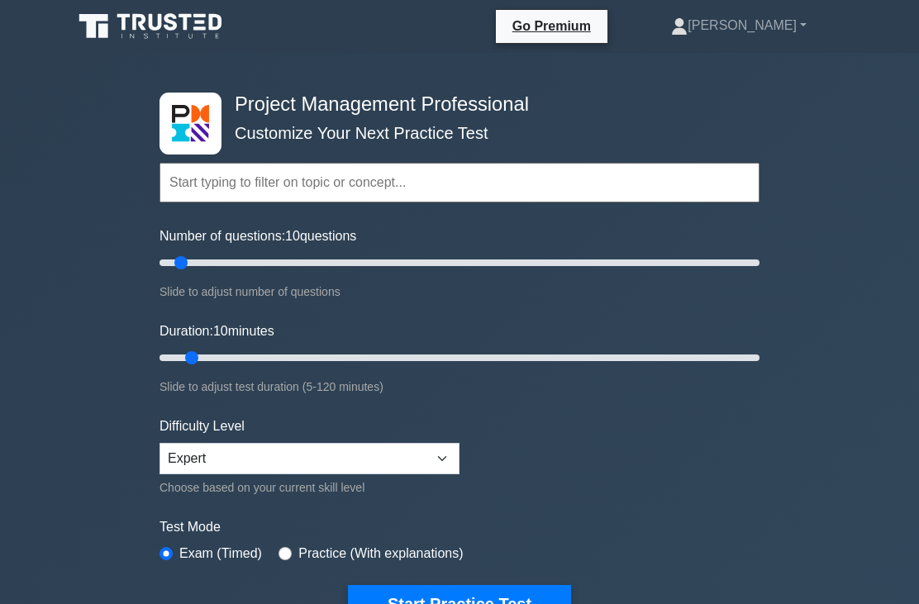
type input "15"
click at [213, 361] on input "Duration: 10 minutes" at bounding box center [459, 358] width 600 height 20
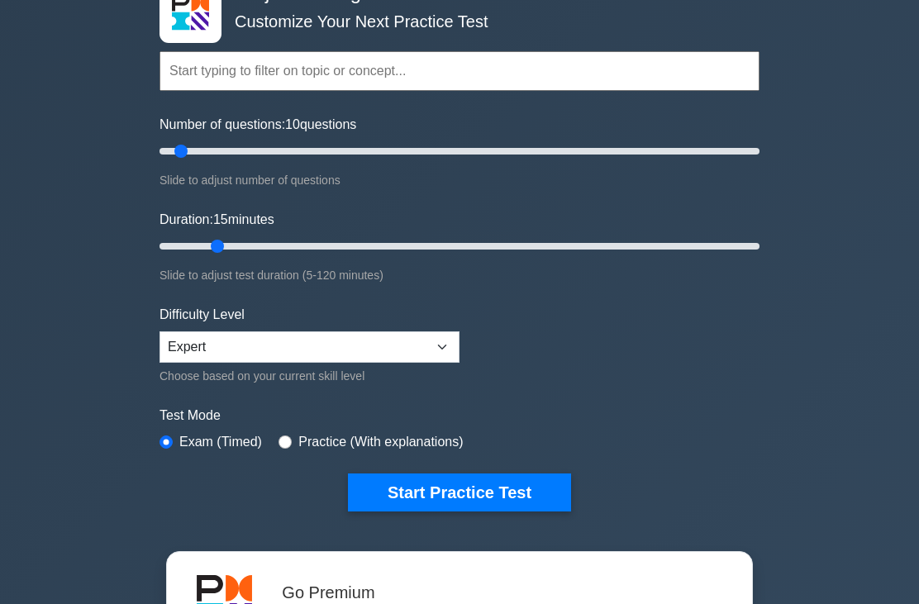
scroll to position [115, 0]
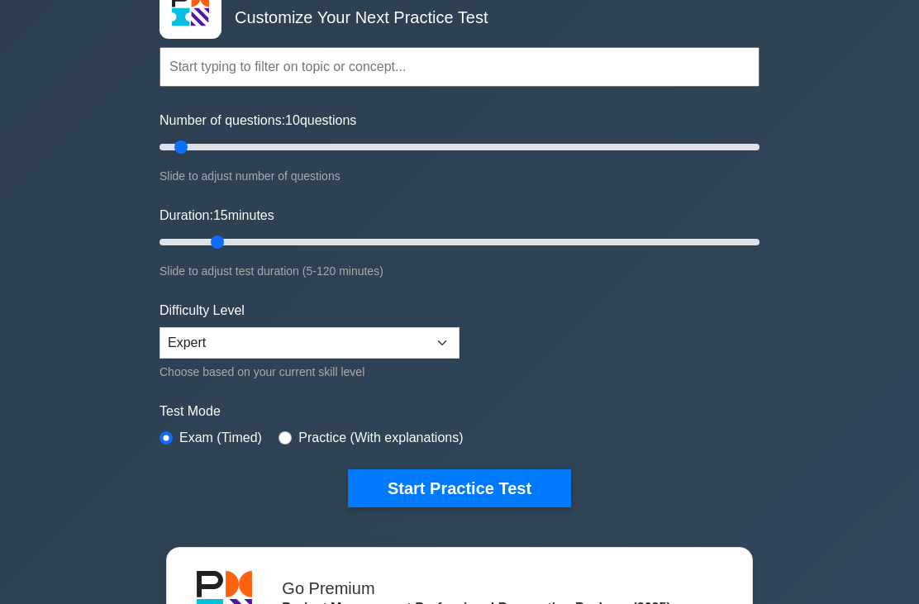
click at [376, 482] on button "Start Practice Test" at bounding box center [459, 489] width 223 height 38
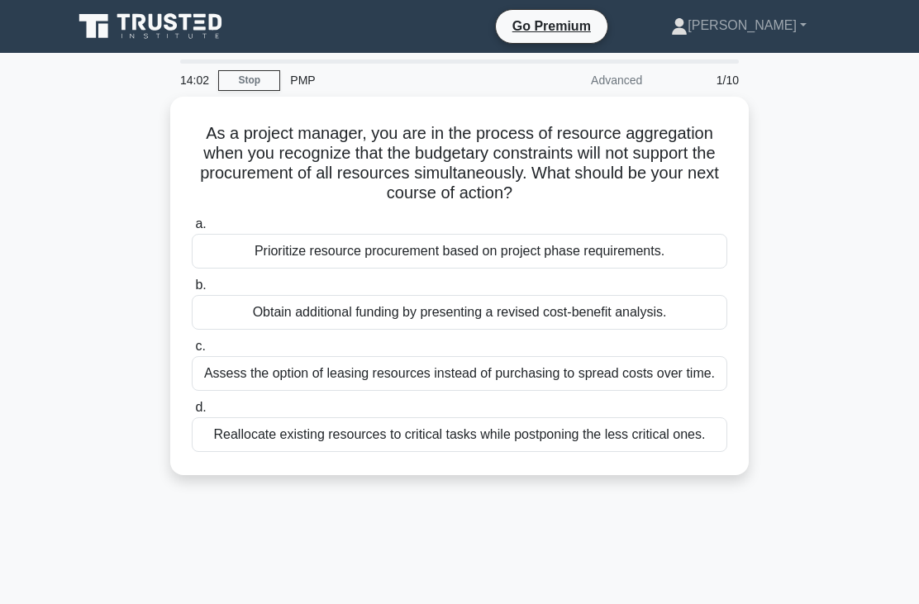
click at [673, 245] on div "Prioritize resource procurement based on project phase requirements." at bounding box center [459, 251] width 535 height 35
click at [192, 230] on input "a. Prioritize resource procurement based on project phase requirements." at bounding box center [192, 224] width 0 height 11
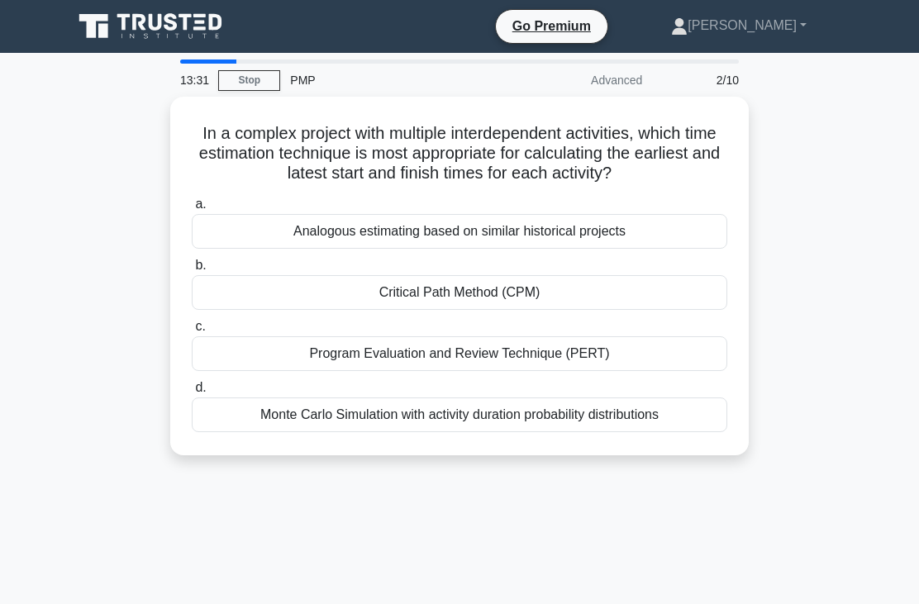
click at [591, 310] on div "Critical Path Method (CPM)" at bounding box center [459, 292] width 535 height 35
click at [192, 271] on input "b. Critical Path Method (CPM)" at bounding box center [192, 265] width 0 height 11
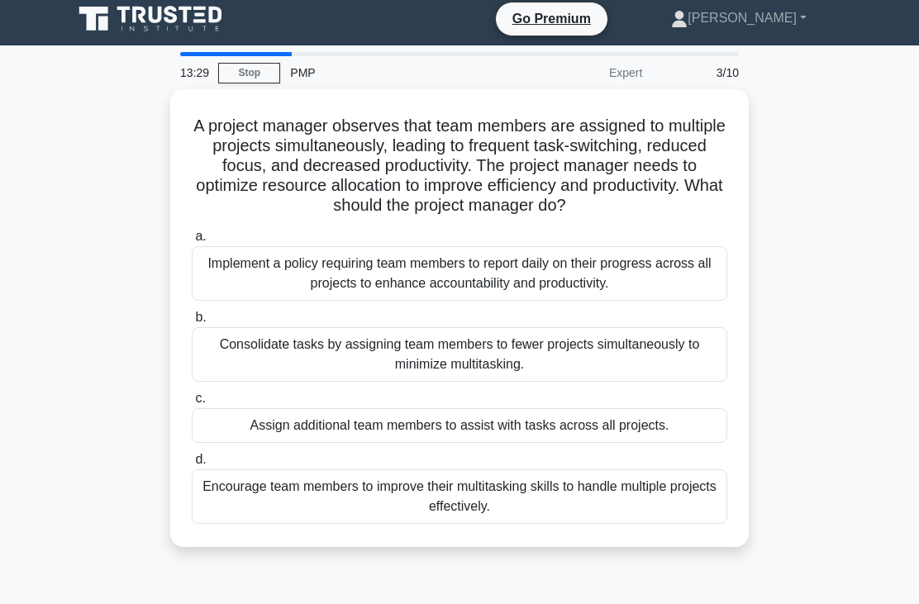
scroll to position [11, 0]
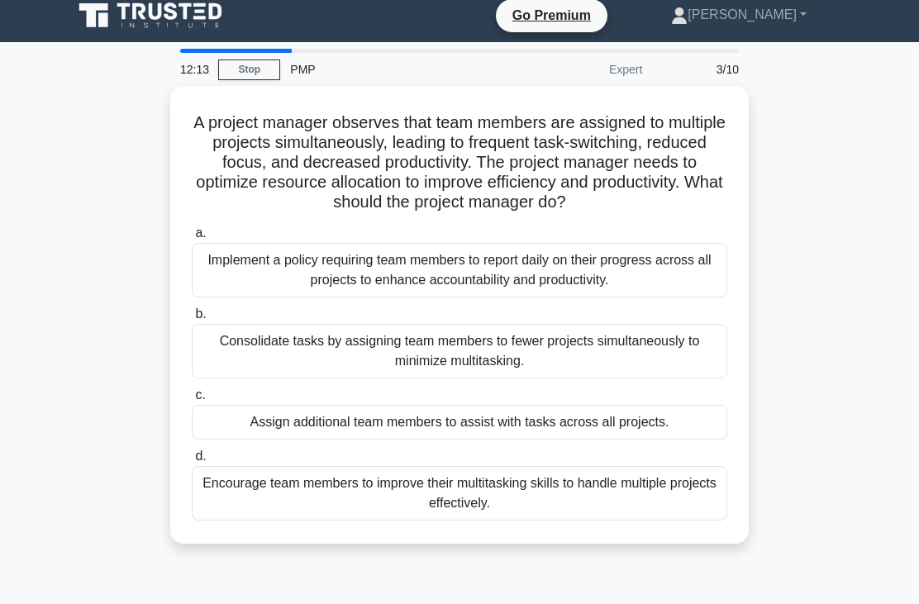
click at [556, 296] on div "Implement a policy requiring team members to report daily on their progress acr…" at bounding box center [459, 270] width 535 height 55
click at [192, 239] on input "a. Implement a policy requiring team members to report daily on their progress …" at bounding box center [192, 233] width 0 height 11
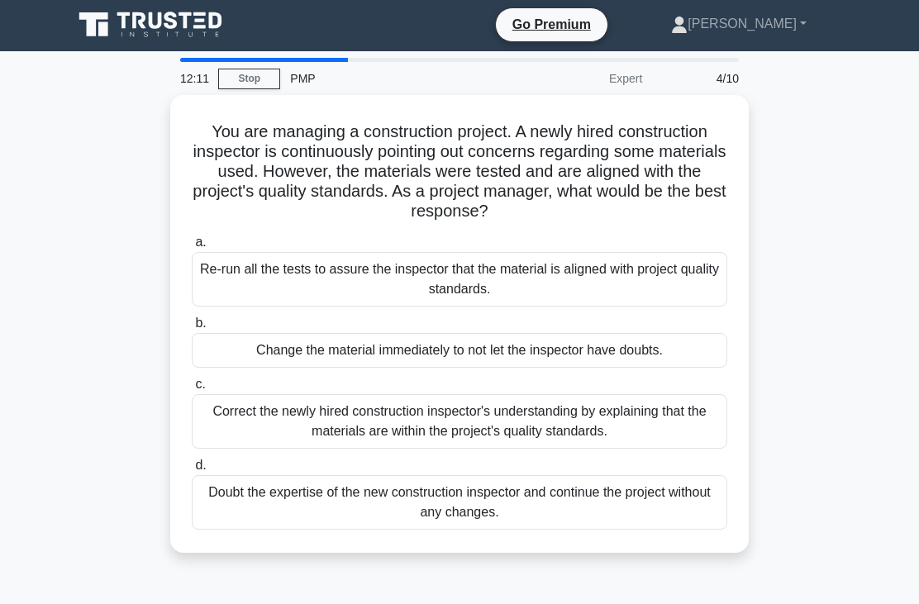
scroll to position [0, 0]
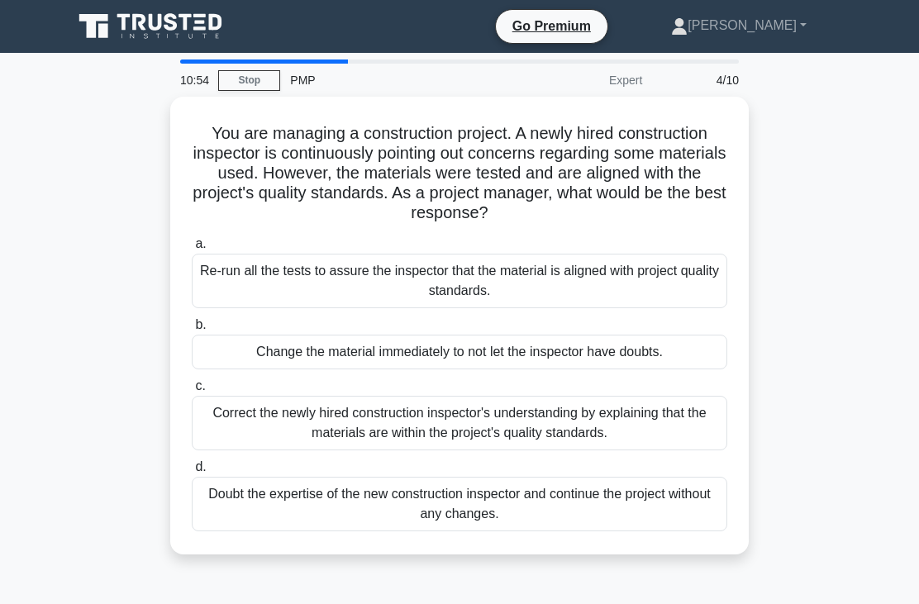
click at [676, 425] on div "Correct the newly hired construction inspector's understanding by explaining th…" at bounding box center [459, 423] width 535 height 55
click at [192, 392] on input "c. Correct the newly hired construction inspector's understanding by explaining…" at bounding box center [192, 386] width 0 height 11
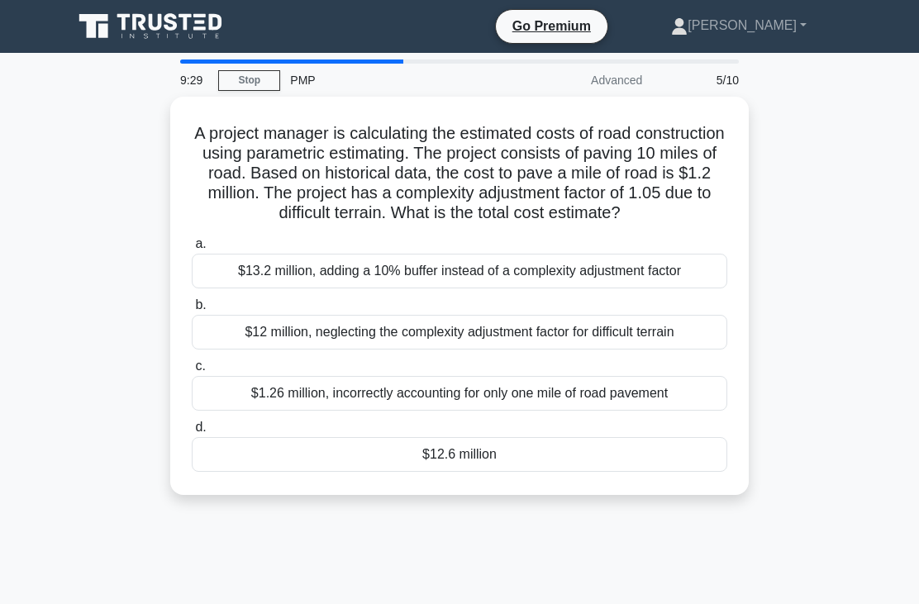
click at [449, 472] on div "$12.6 million" at bounding box center [459, 454] width 535 height 35
click at [192, 433] on input "d. $12.6 million" at bounding box center [192, 427] width 0 height 11
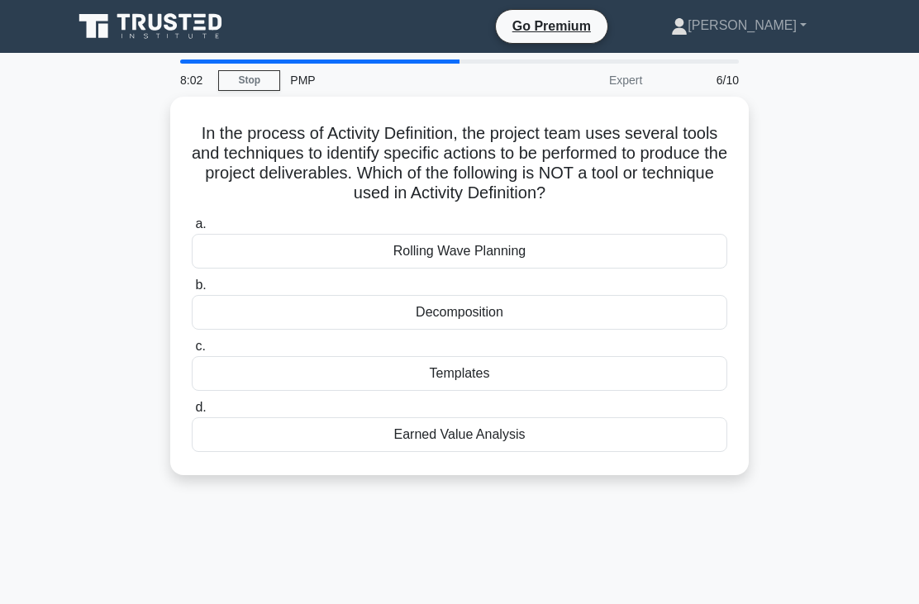
click at [509, 452] on div "Earned Value Analysis" at bounding box center [459, 434] width 535 height 35
click at [192, 413] on input "d. Earned Value Analysis" at bounding box center [192, 407] width 0 height 11
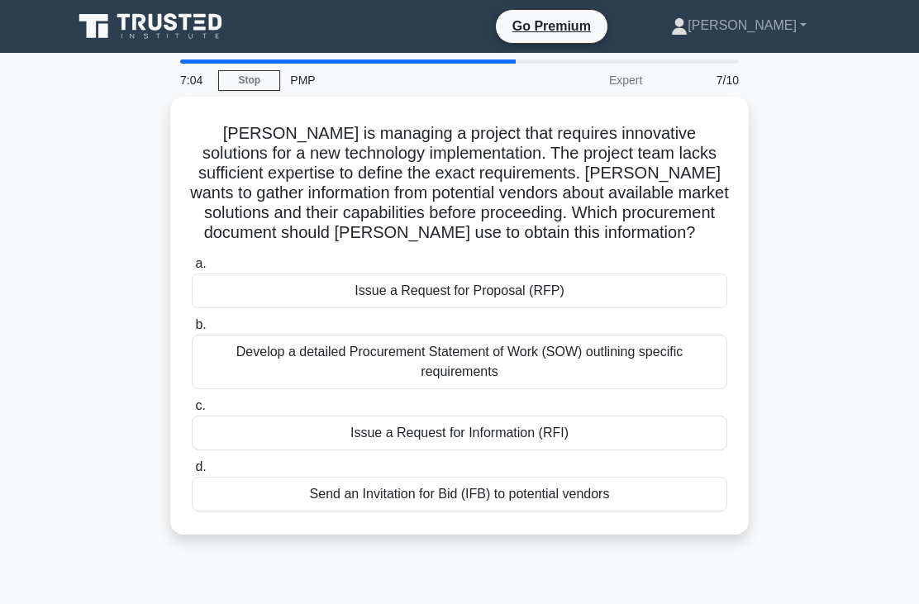
click at [276, 507] on div "Send an Invitation for Bid (IFB) to potential vendors" at bounding box center [459, 494] width 535 height 35
click at [192, 473] on input "d. Send an Invitation for Bid (IFB) to potential vendors" at bounding box center [192, 467] width 0 height 11
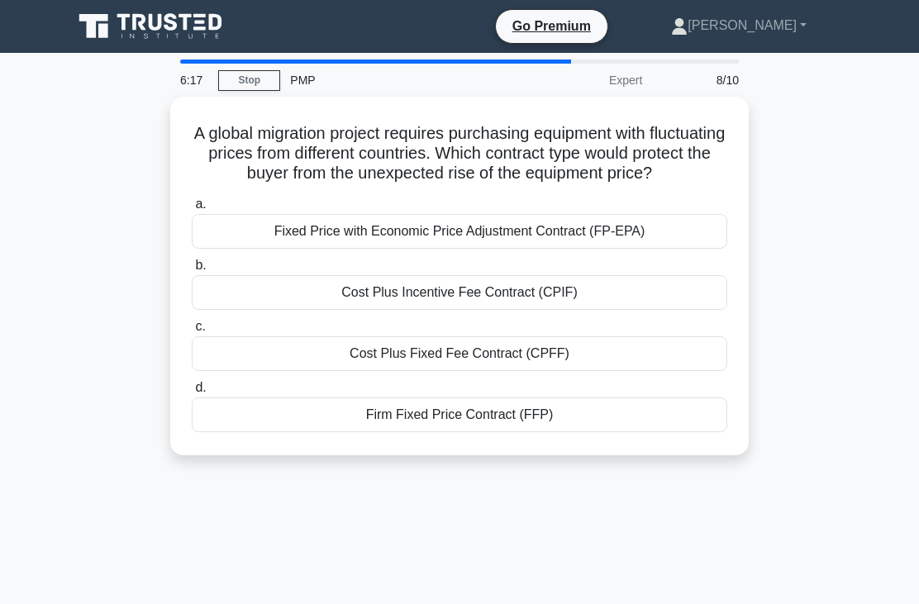
click at [282, 371] on div "Cost Plus Fixed Fee Contract (CPFF)" at bounding box center [459, 353] width 535 height 35
click at [192, 332] on input "c. Cost Plus Fixed Fee Contract (CPFF)" at bounding box center [192, 326] width 0 height 11
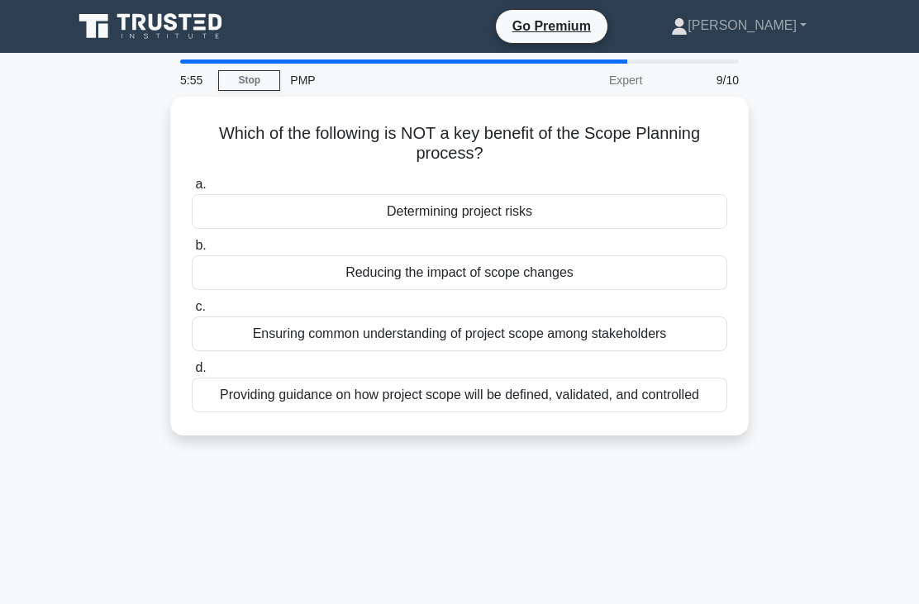
click at [301, 211] on div "Determining project risks" at bounding box center [459, 211] width 535 height 35
click at [192, 190] on input "a. Determining project risks" at bounding box center [192, 184] width 0 height 11
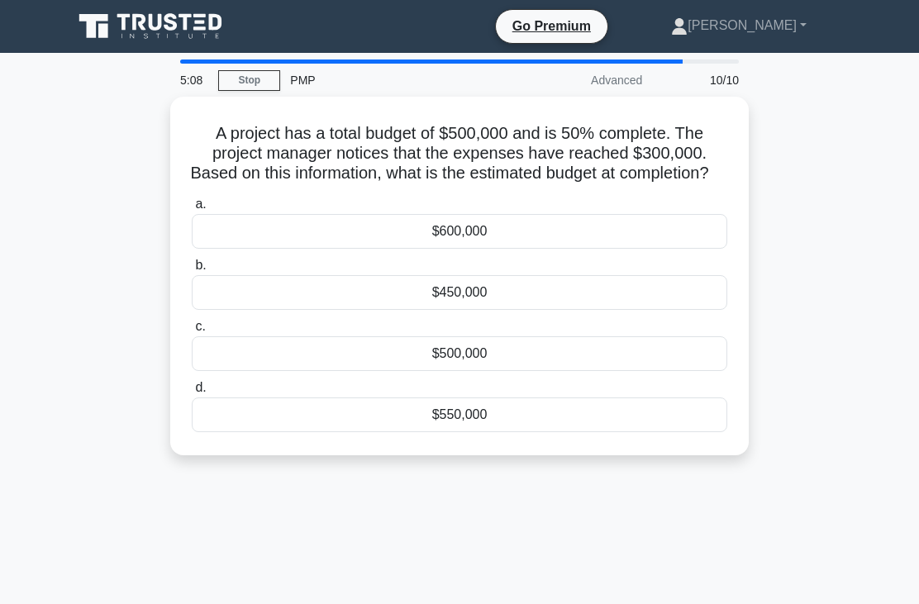
click at [273, 249] on div "$600,000" at bounding box center [459, 231] width 535 height 35
click at [192, 210] on input "a. $600,000" at bounding box center [192, 204] width 0 height 11
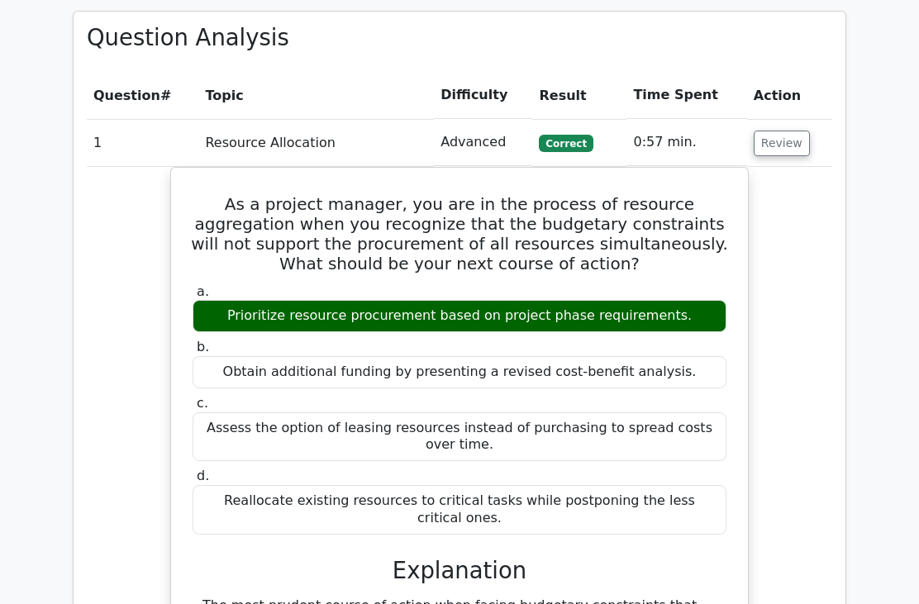
scroll to position [1397, 0]
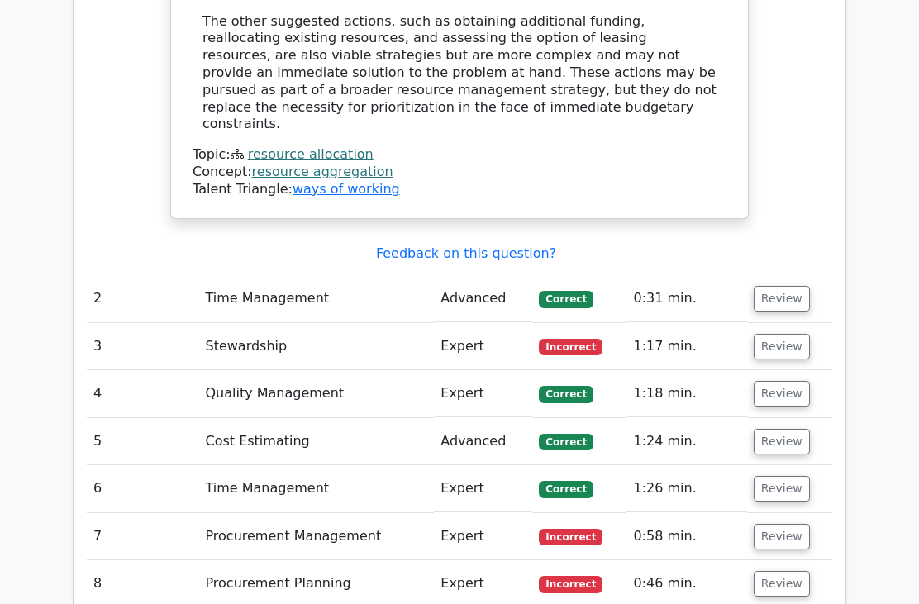
click at [767, 287] on button "Review" at bounding box center [781, 300] width 56 height 26
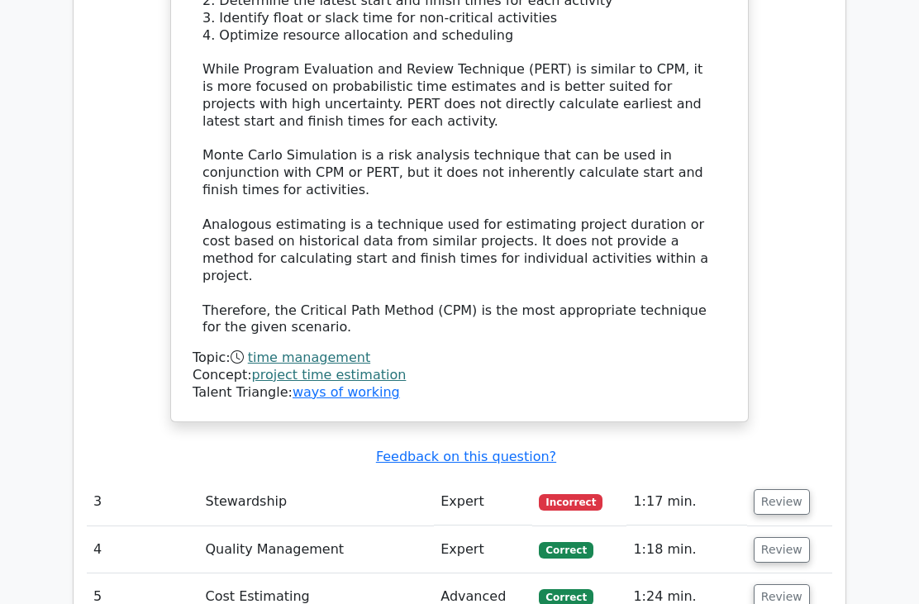
scroll to position [3124, 0]
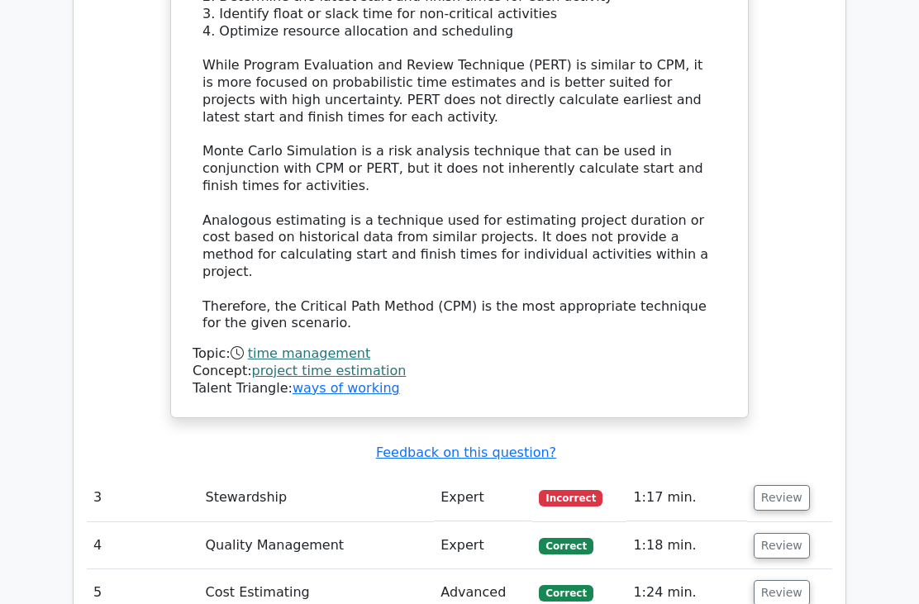
click at [780, 485] on button "Review" at bounding box center [781, 498] width 56 height 26
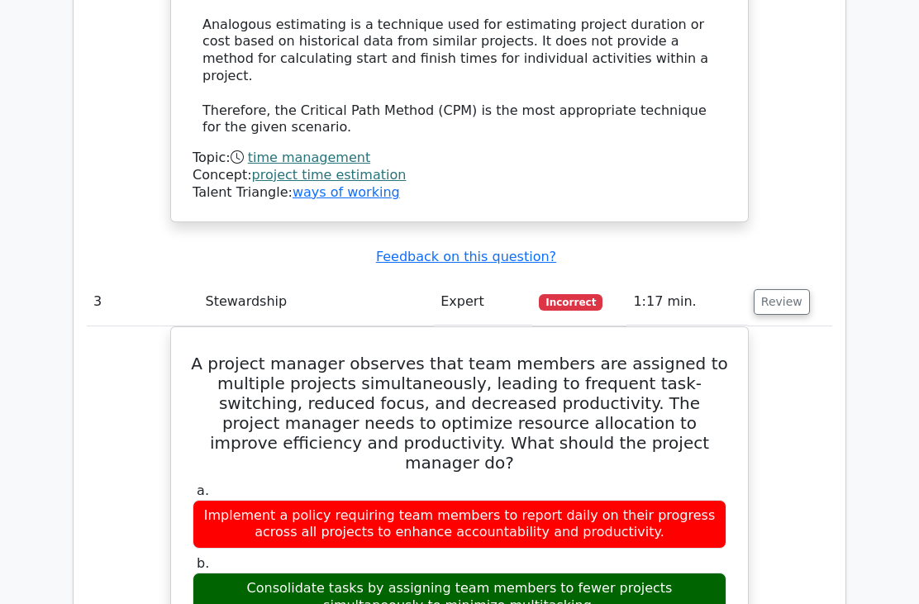
scroll to position [3323, 0]
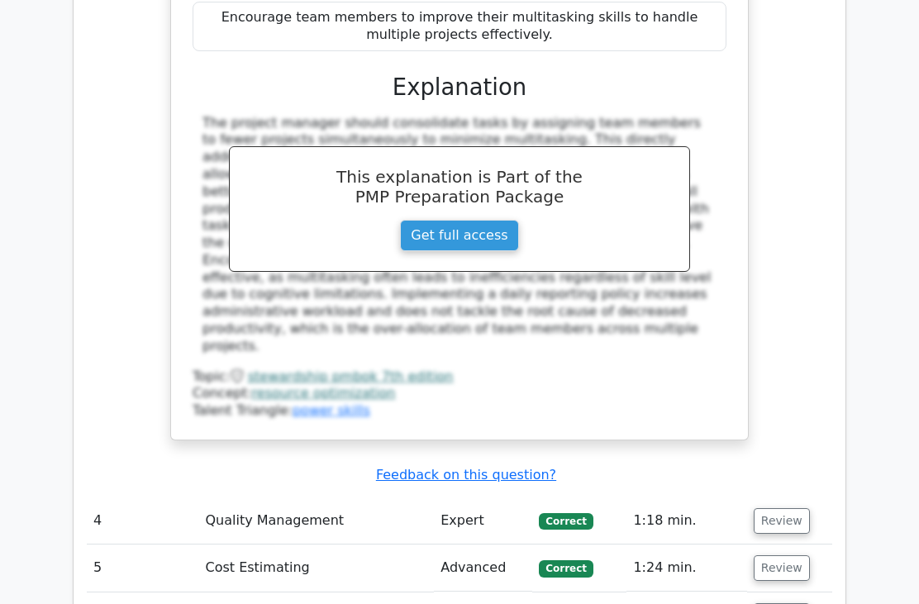
click at [763, 509] on button "Review" at bounding box center [781, 522] width 56 height 26
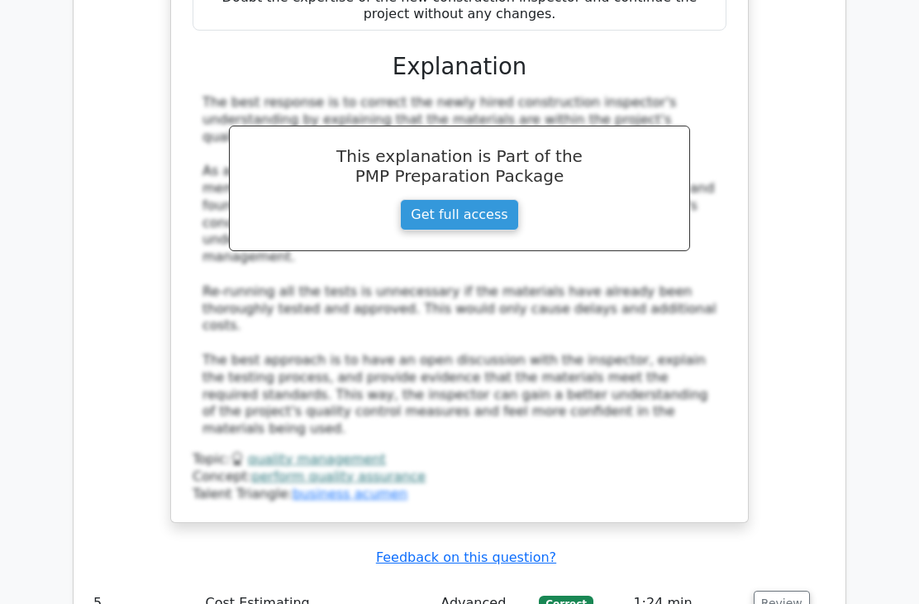
scroll to position [4943, 0]
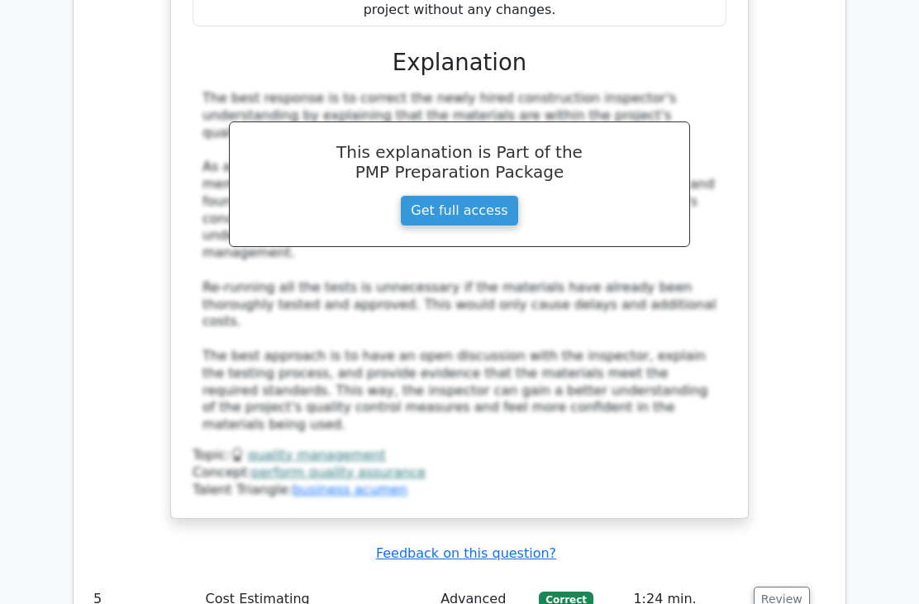
click at [790, 587] on button "Review" at bounding box center [781, 600] width 56 height 26
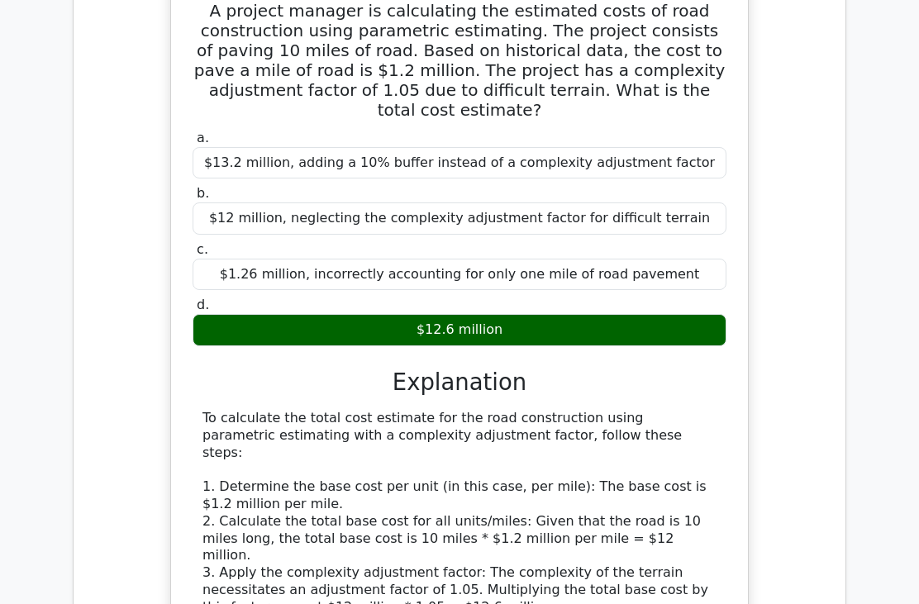
scroll to position [5684, 0]
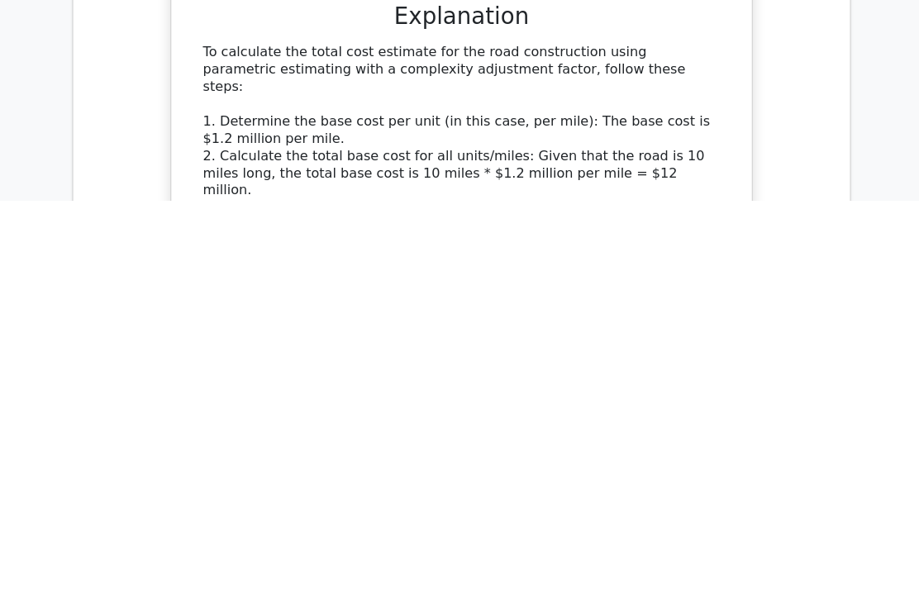
scroll to position [5985, 0]
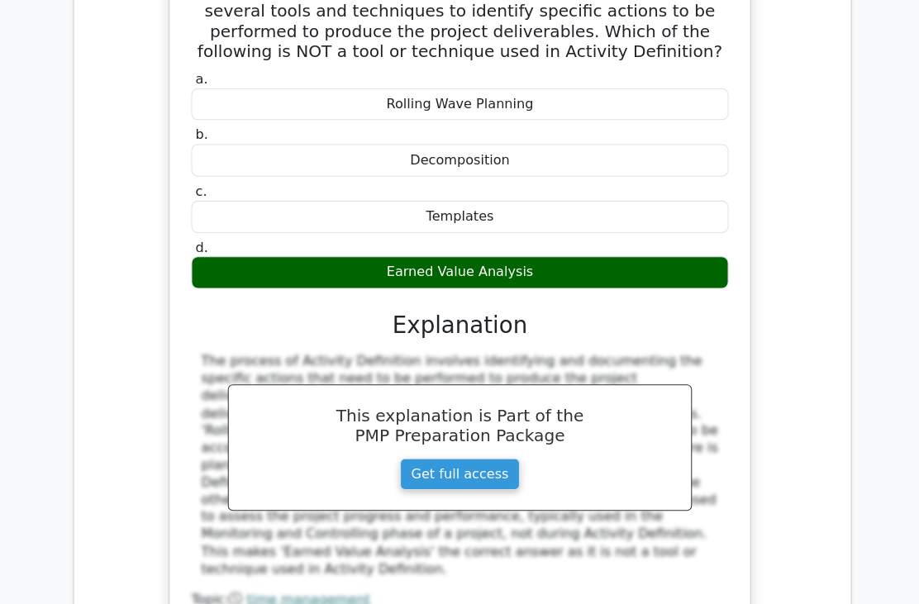
scroll to position [6722, 0]
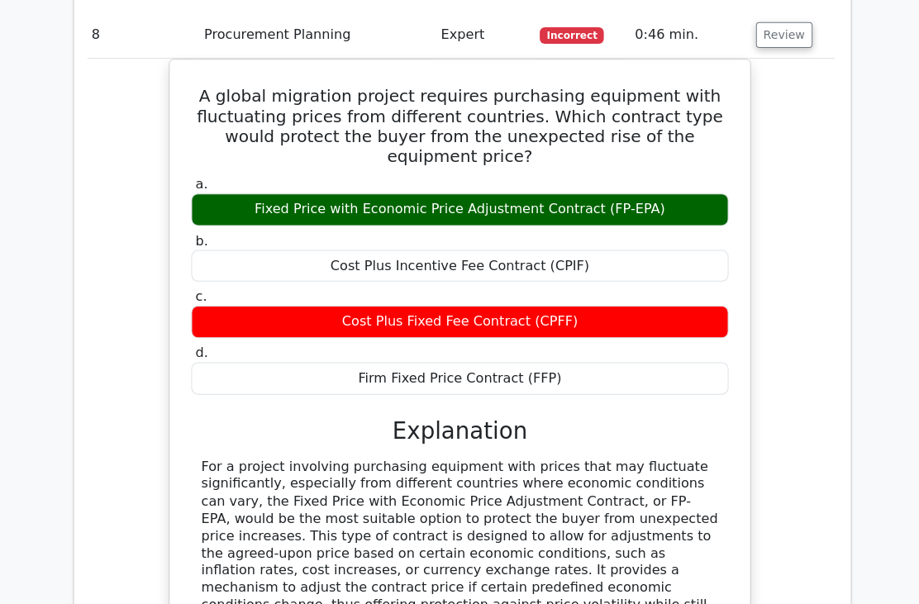
scroll to position [8176, 0]
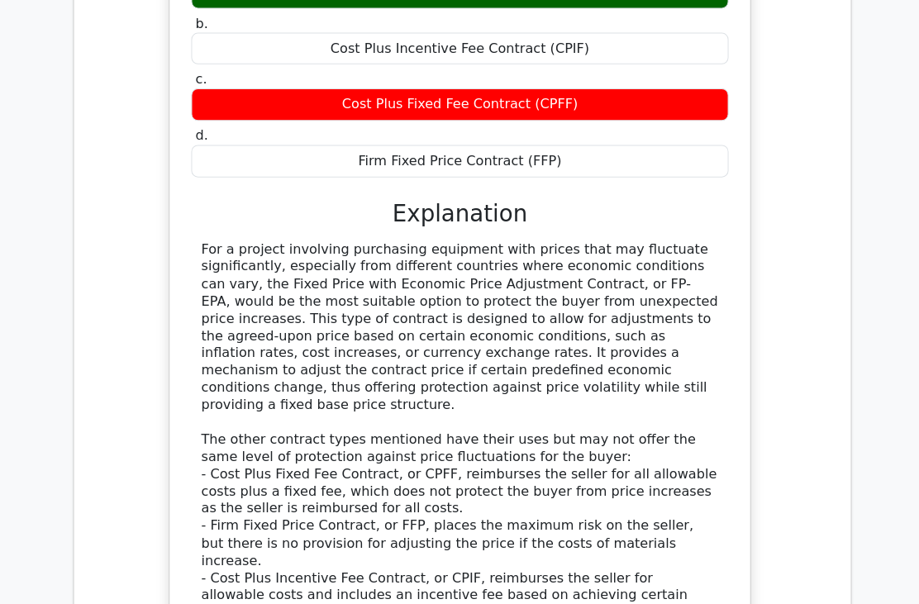
scroll to position [8390, 0]
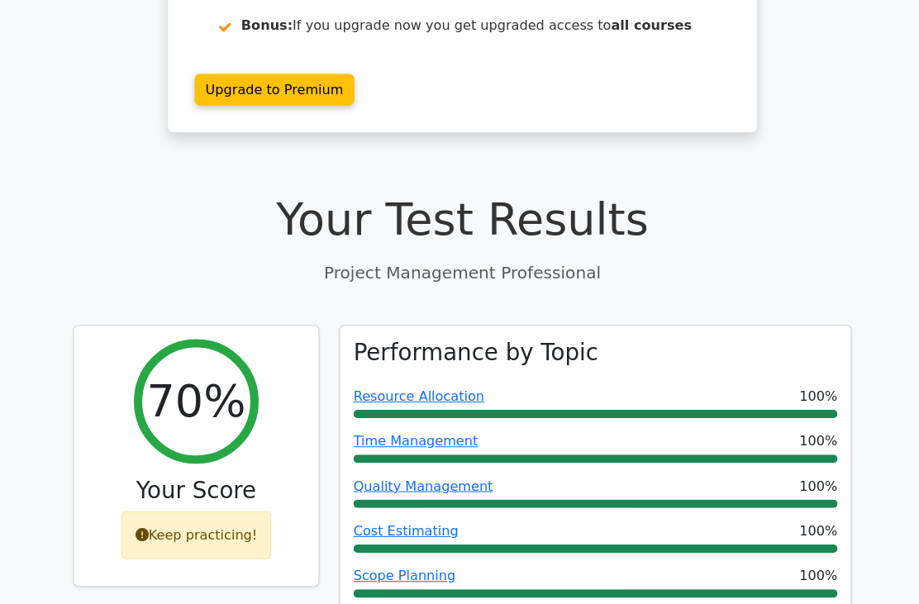
scroll to position [0, 0]
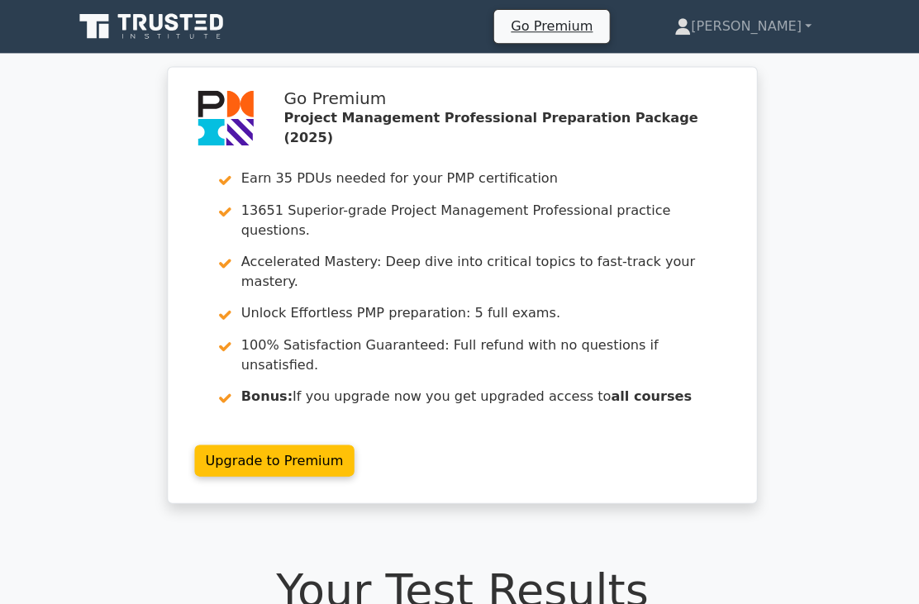
click at [777, 23] on link "[PERSON_NAME]" at bounding box center [738, 26] width 216 height 33
click at [751, 69] on link "Profile" at bounding box center [696, 65] width 131 height 26
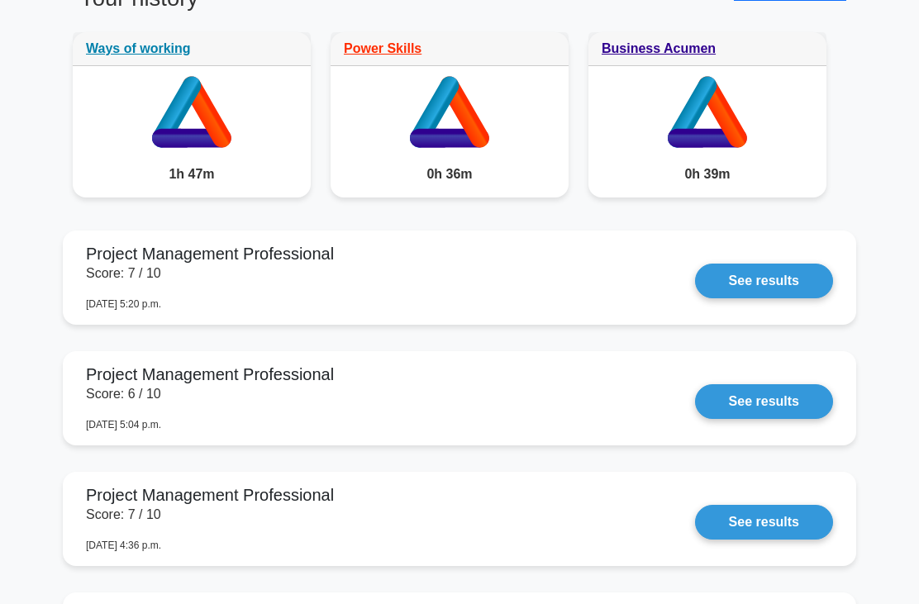
scroll to position [1347, 0]
click at [771, 298] on link "See results" at bounding box center [764, 281] width 138 height 35
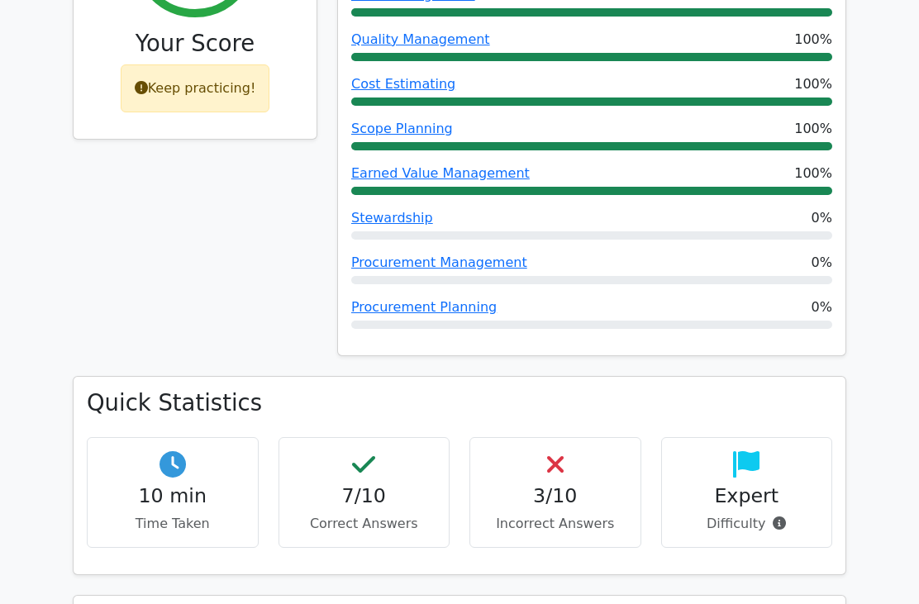
scroll to position [814, 0]
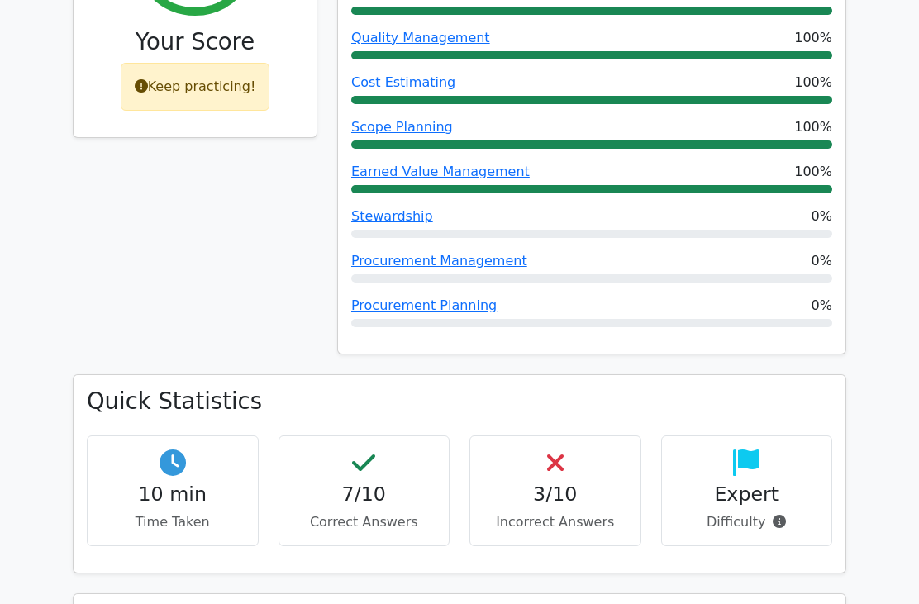
click at [773, 473] on div "Expert Difficulty" at bounding box center [747, 490] width 172 height 111
click at [767, 514] on span at bounding box center [775, 522] width 21 height 16
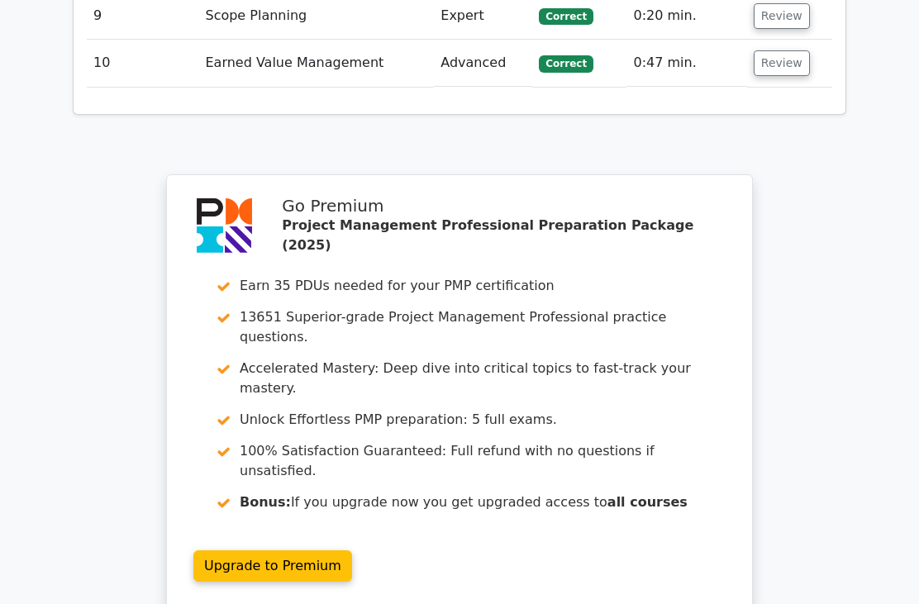
scroll to position [2919, 0]
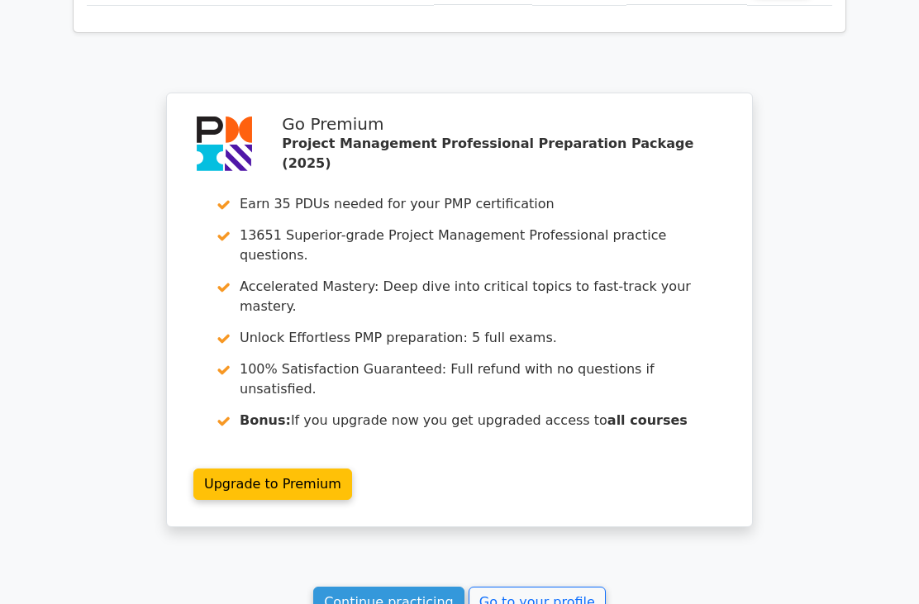
click at [397, 587] on link "Continue practicing" at bounding box center [388, 602] width 151 height 31
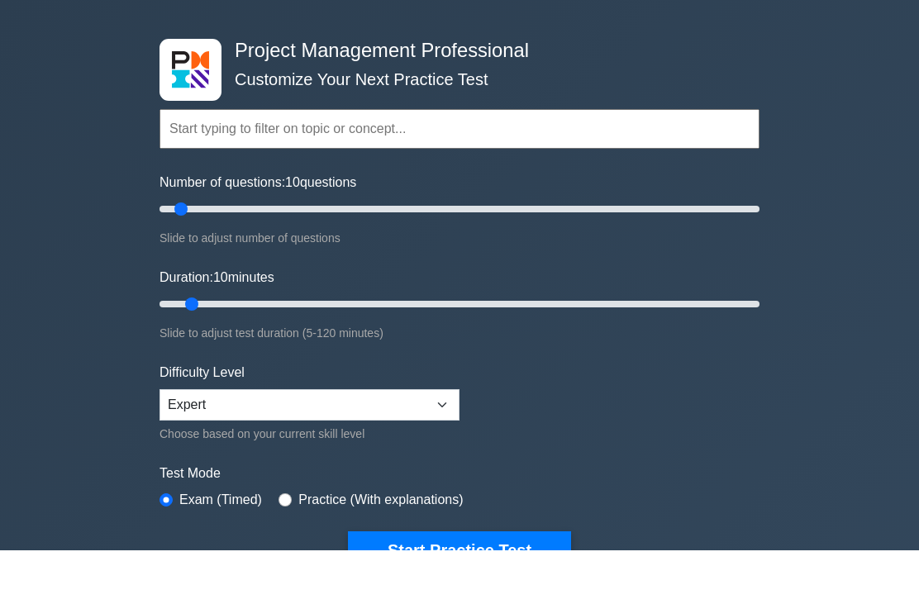
scroll to position [80, 0]
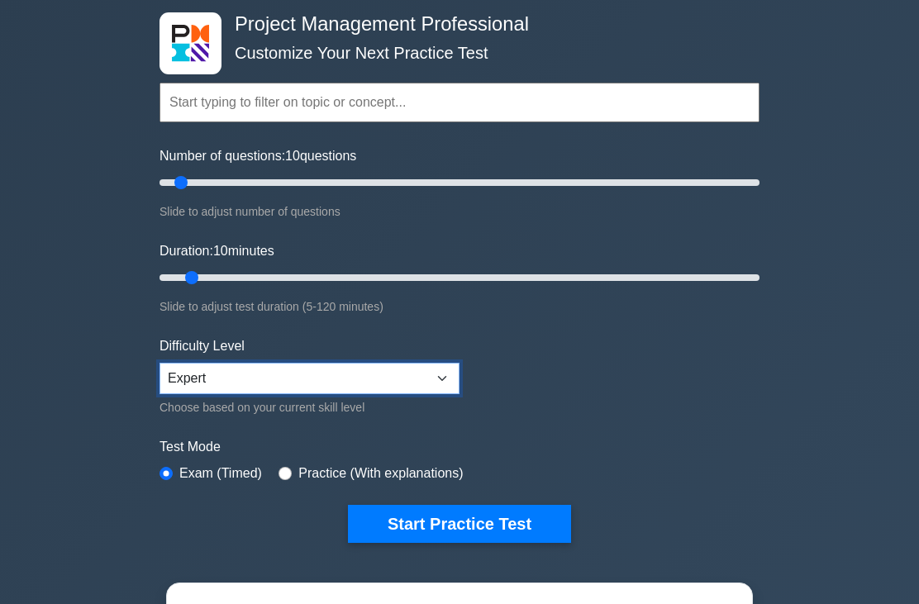
click at [410, 372] on select "Beginner Intermediate Expert" at bounding box center [309, 378] width 300 height 31
click at [420, 383] on select "Beginner Intermediate Expert" at bounding box center [309, 378] width 300 height 31
click at [427, 376] on select "Beginner Intermediate Expert" at bounding box center [309, 378] width 300 height 31
click at [416, 376] on select "Beginner Intermediate Expert" at bounding box center [309, 378] width 300 height 31
click at [389, 378] on select "Beginner Intermediate Expert" at bounding box center [309, 378] width 300 height 31
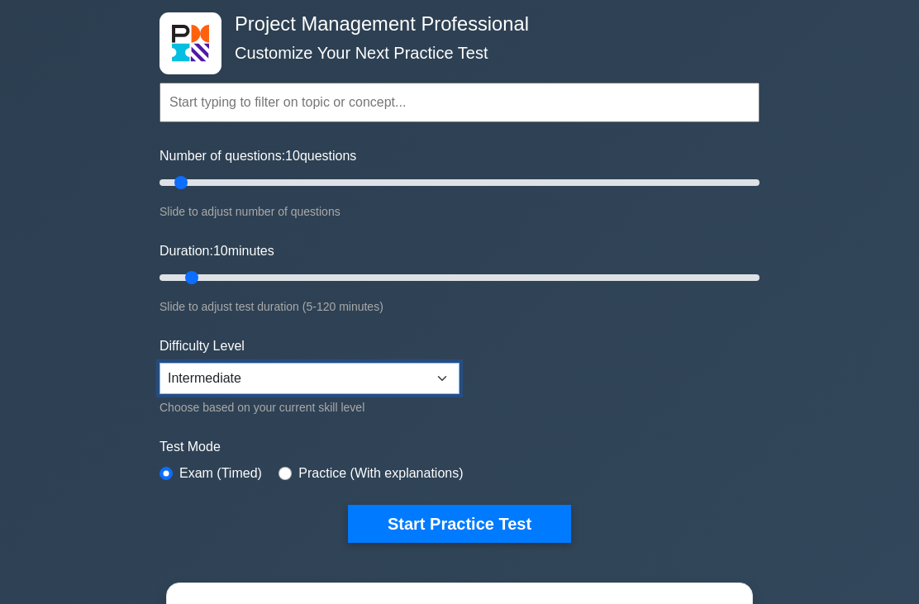
click at [377, 369] on select "Beginner Intermediate Expert" at bounding box center [309, 378] width 300 height 31
click at [390, 369] on select "Beginner Intermediate Expert" at bounding box center [309, 378] width 300 height 31
click at [373, 379] on select "Beginner Intermediate Expert" at bounding box center [309, 378] width 300 height 31
select select "expert"
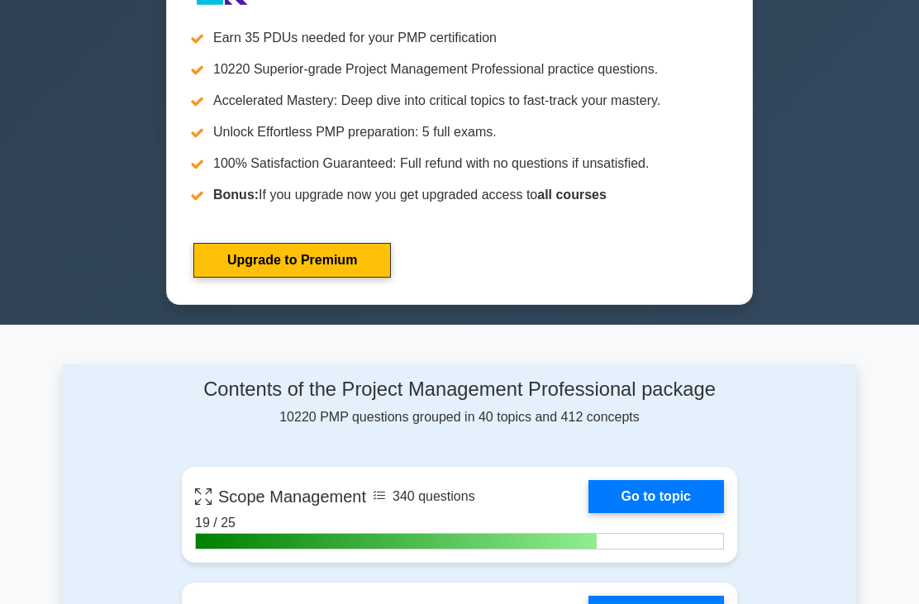
scroll to position [715, 0]
